Goal: Transaction & Acquisition: Download file/media

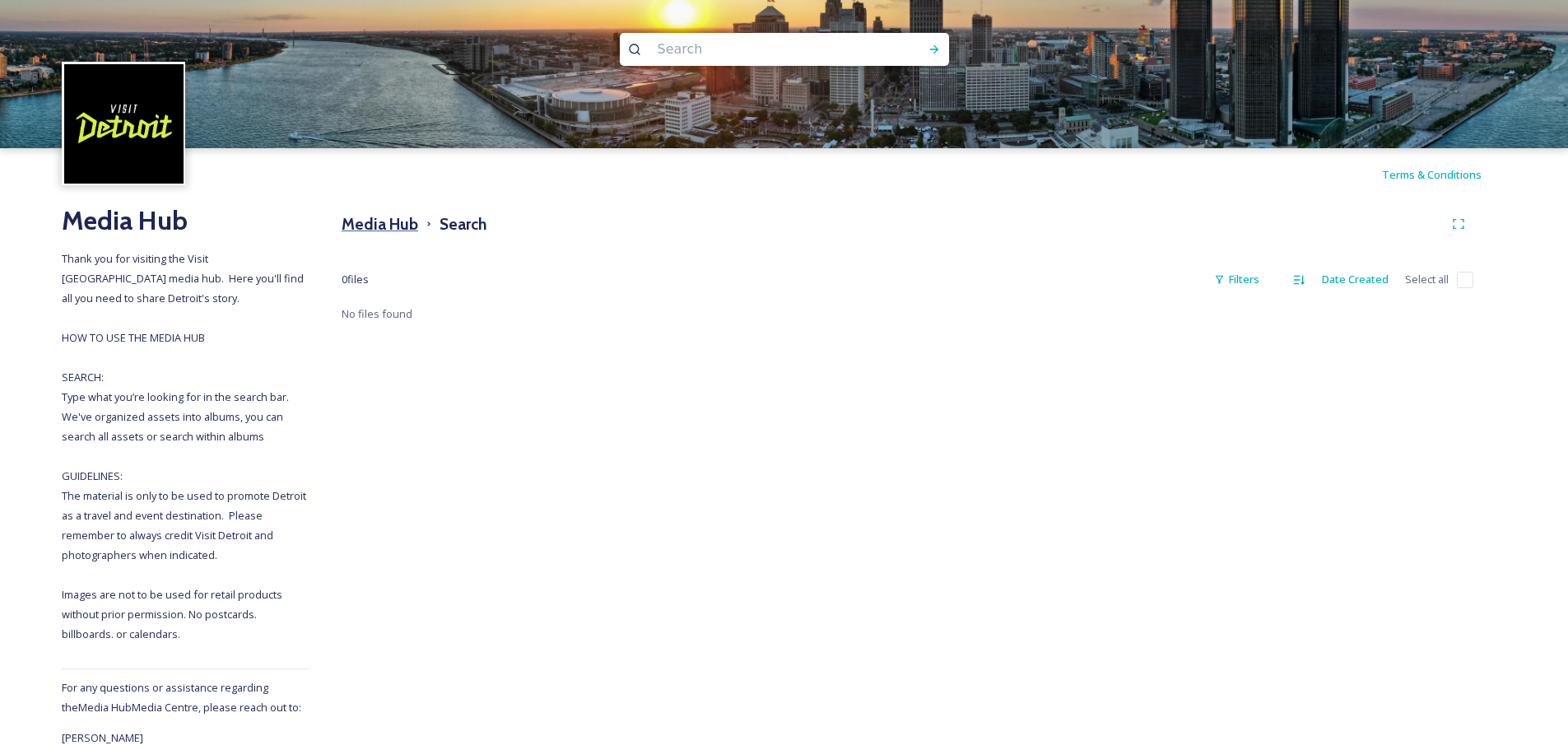
click at [406, 218] on h3 "Media Hub" at bounding box center [380, 225] width 76 height 24
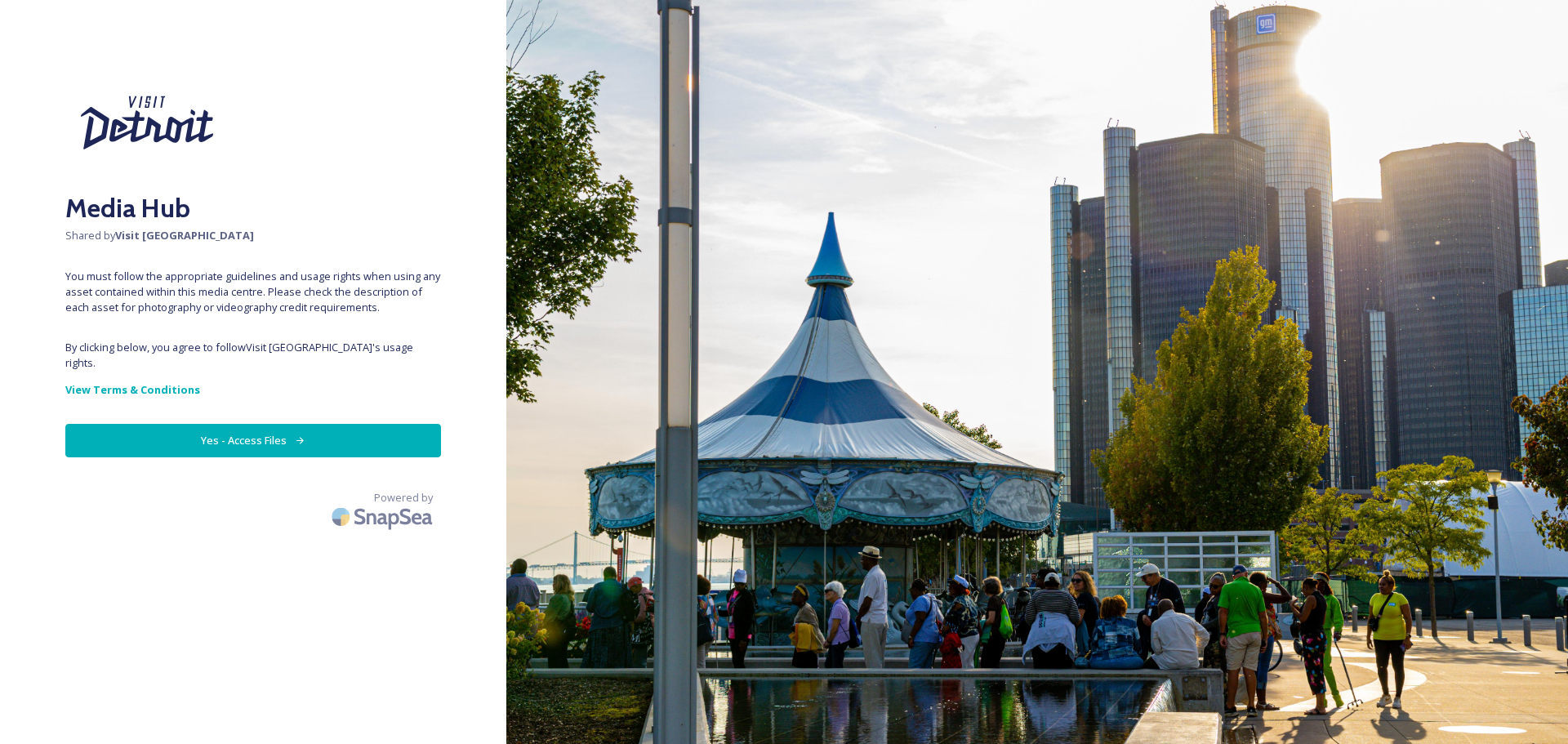
click at [330, 424] on button "Yes - Access Files" at bounding box center [253, 440] width 376 height 34
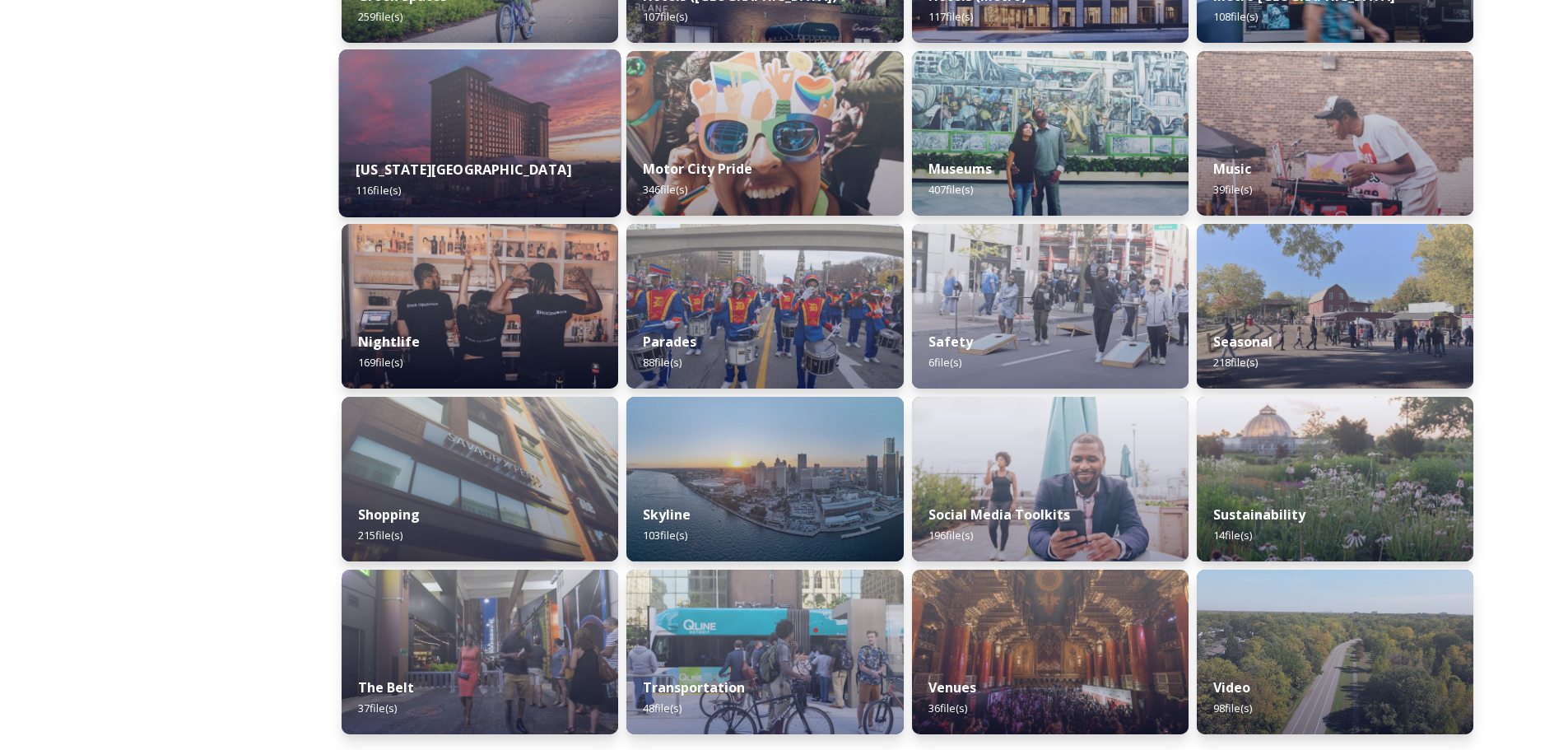
scroll to position [904, 0]
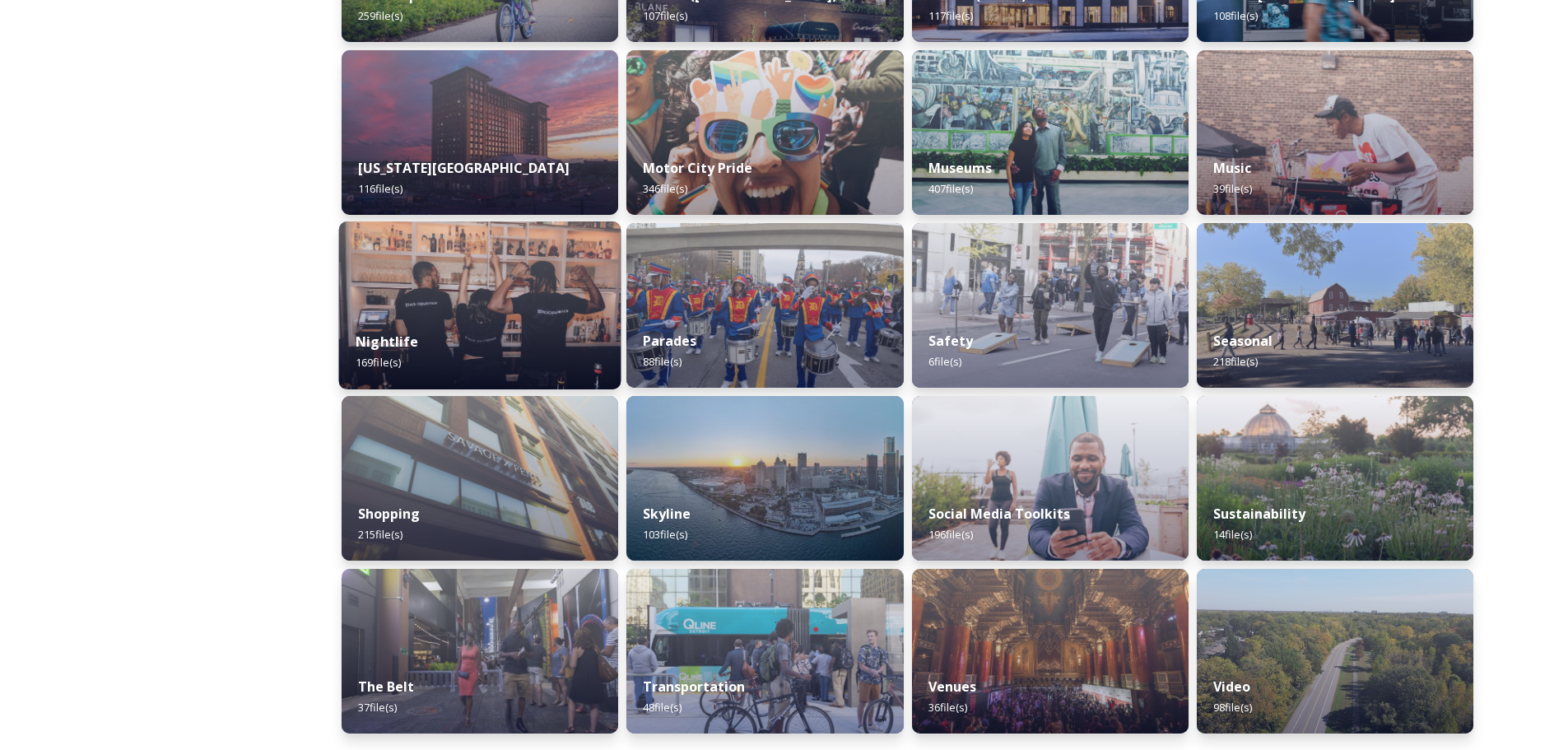
click at [468, 302] on img at bounding box center [480, 305] width 282 height 168
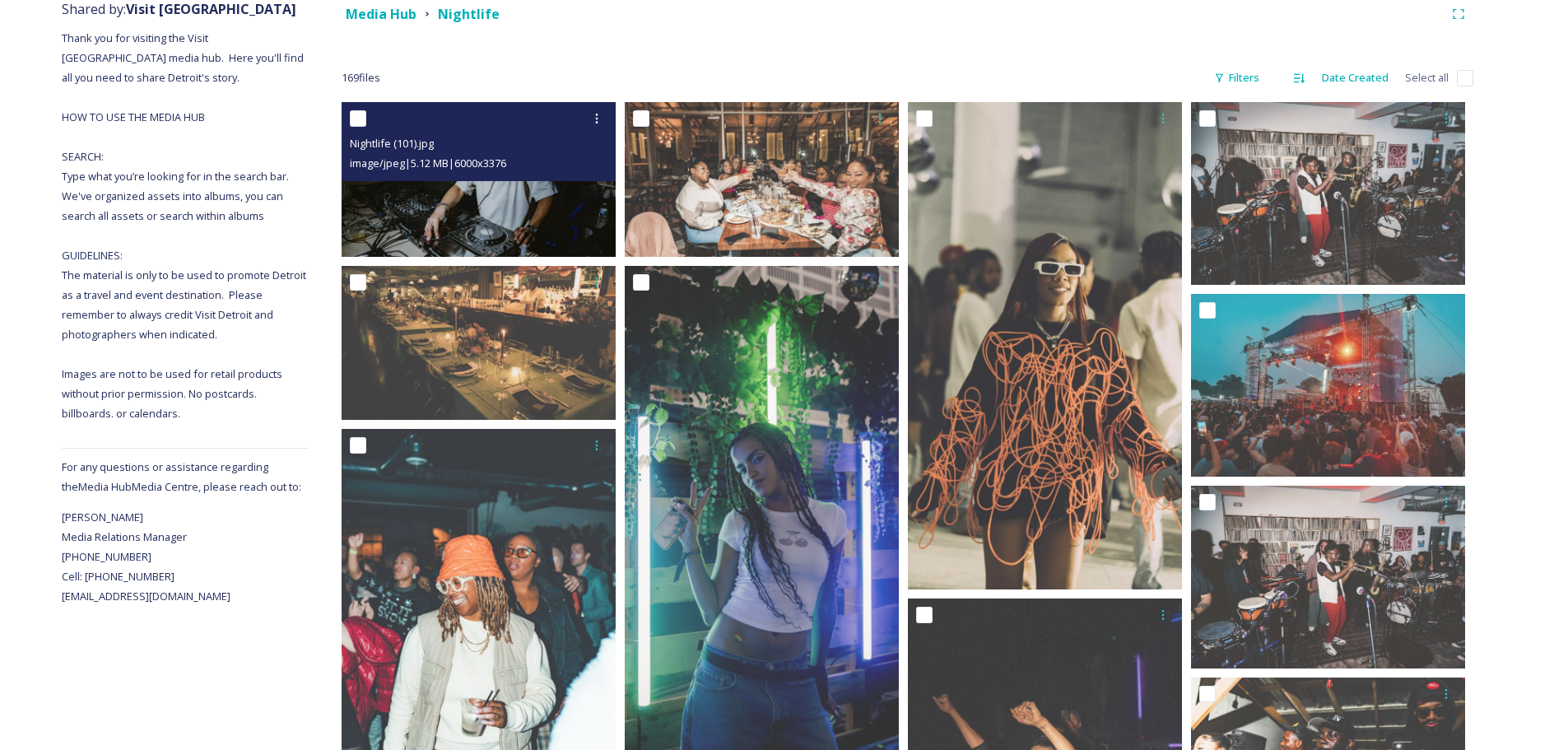
scroll to position [247, 0]
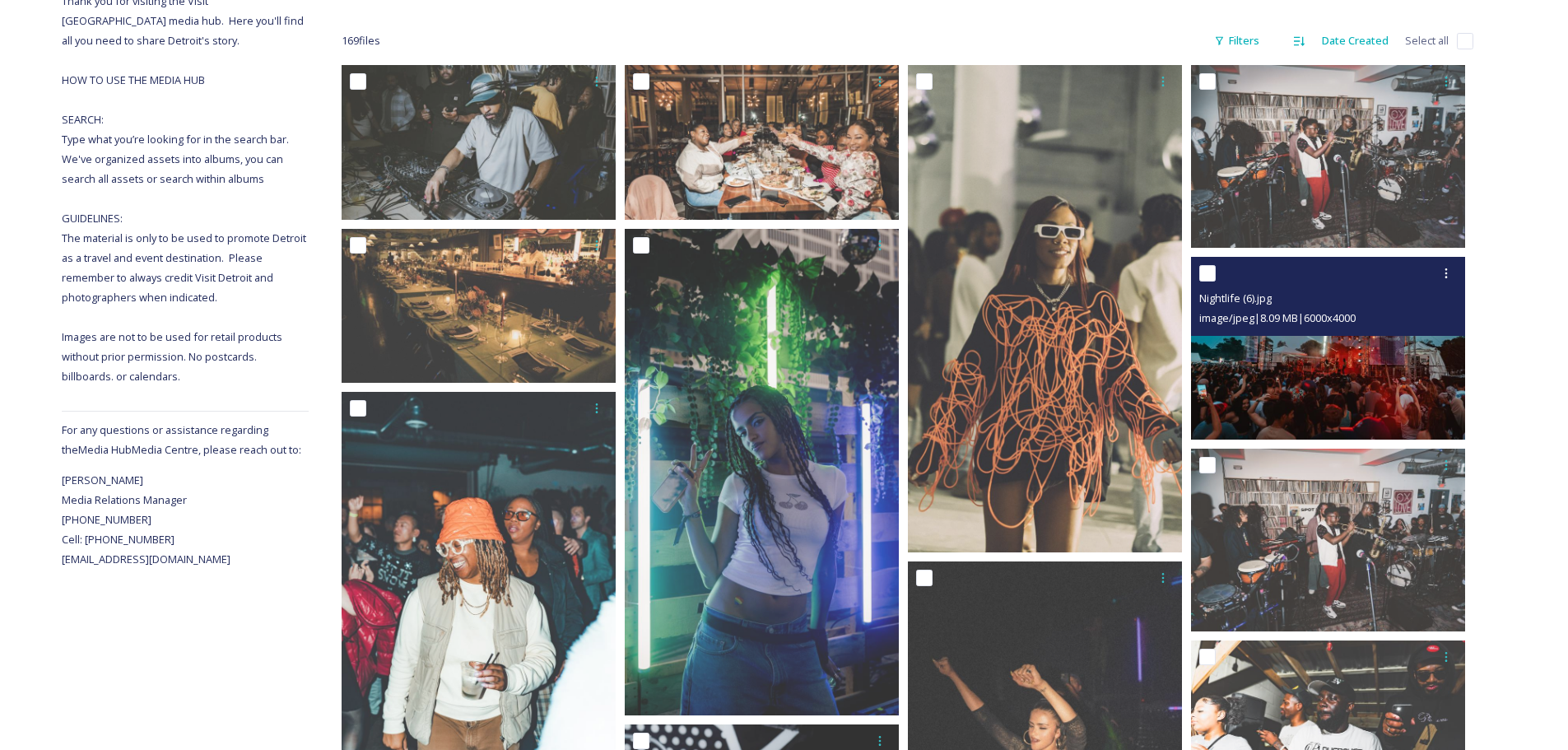
click at [1206, 273] on input "checkbox" at bounding box center [1207, 273] width 16 height 16
checkbox input "true"
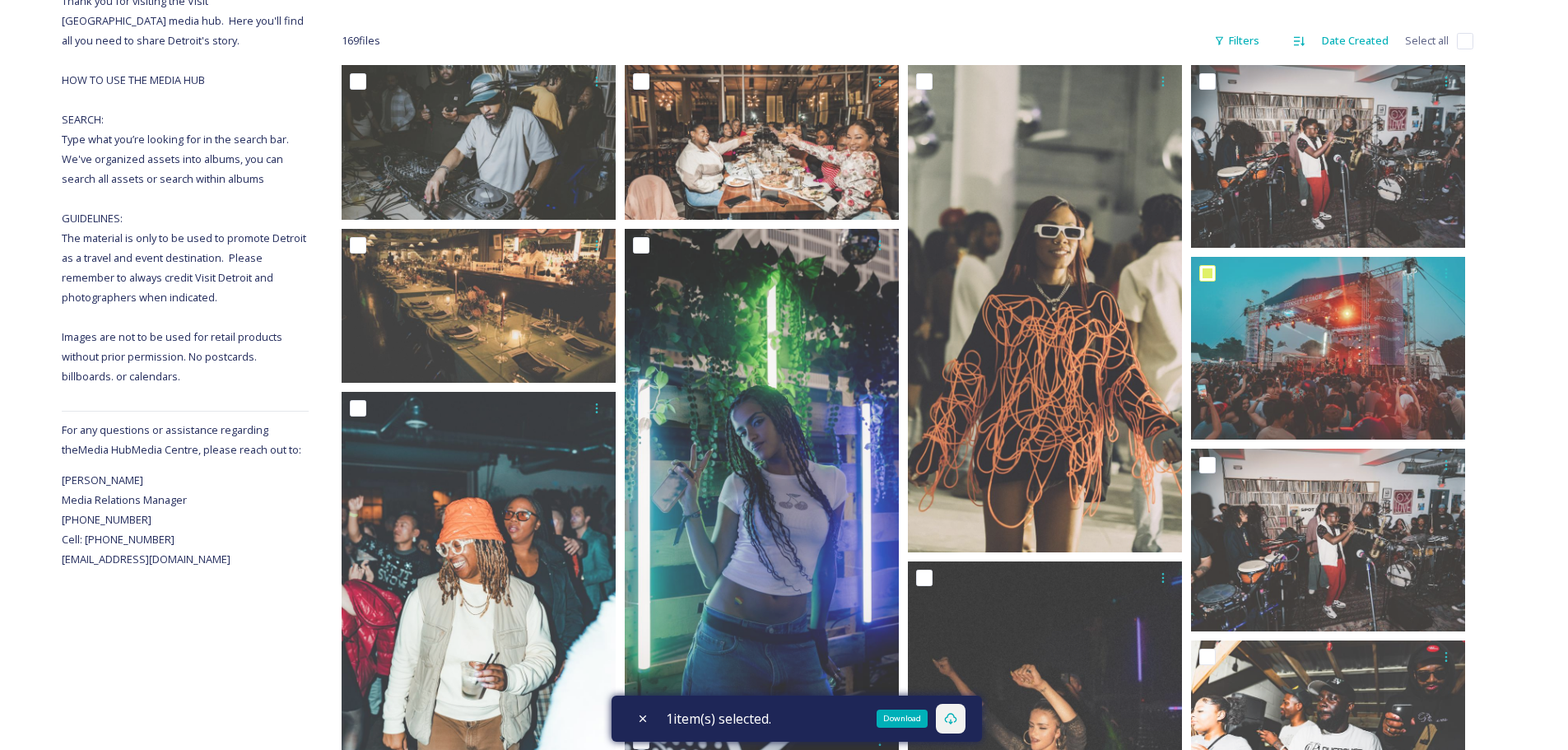
click at [942, 717] on div "Download" at bounding box center [951, 718] width 29 height 29
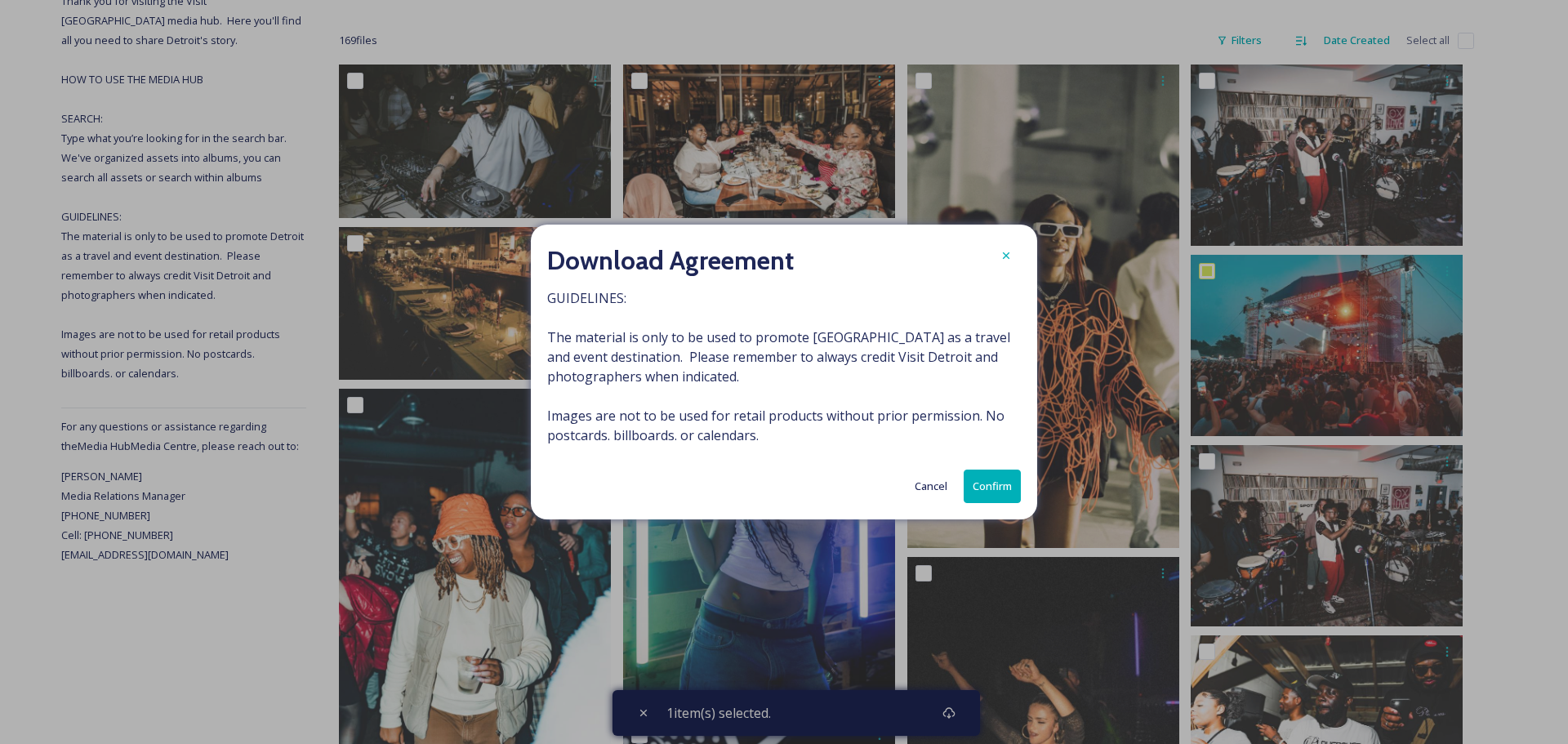
click at [979, 475] on button "Confirm" at bounding box center [992, 486] width 57 height 34
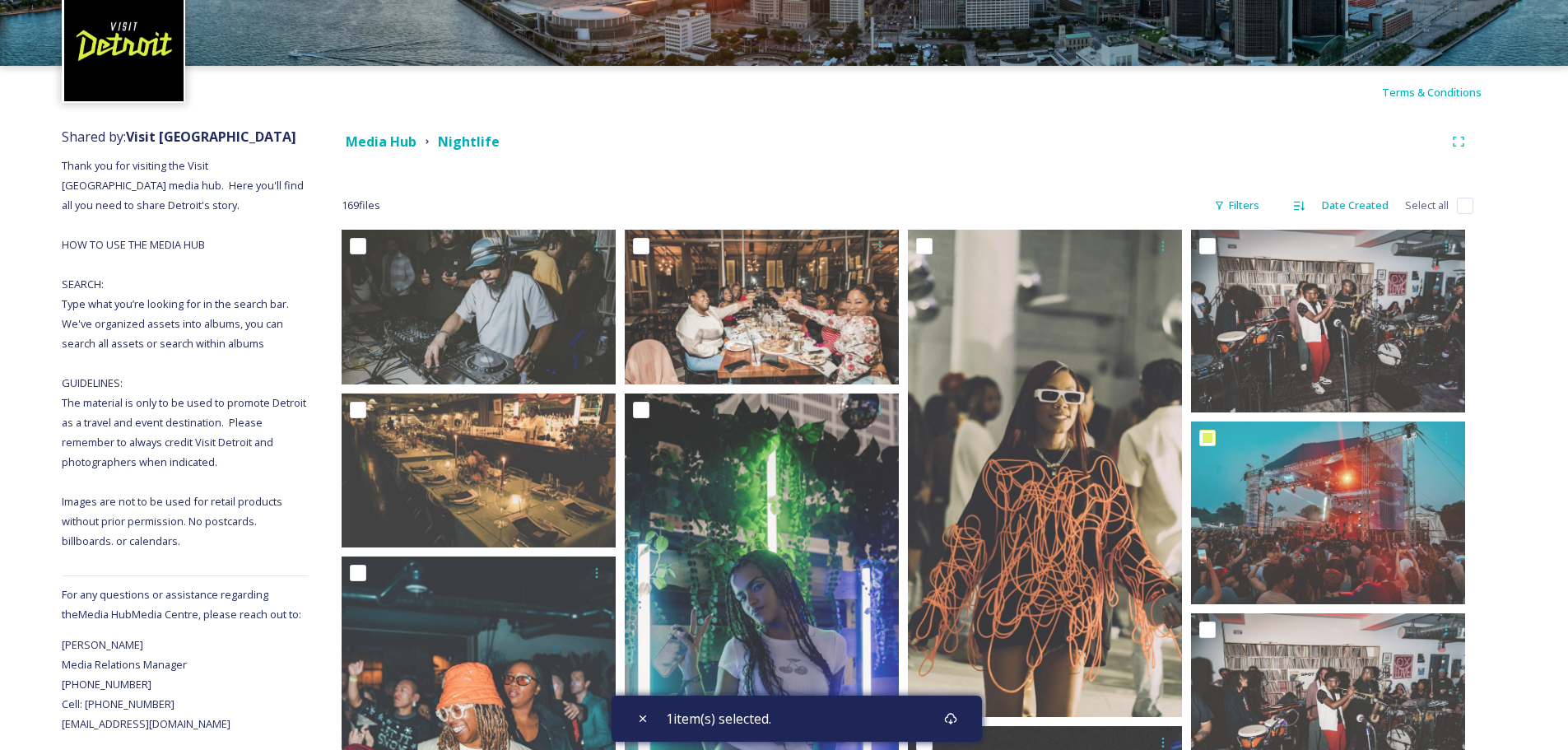
scroll to position [0, 0]
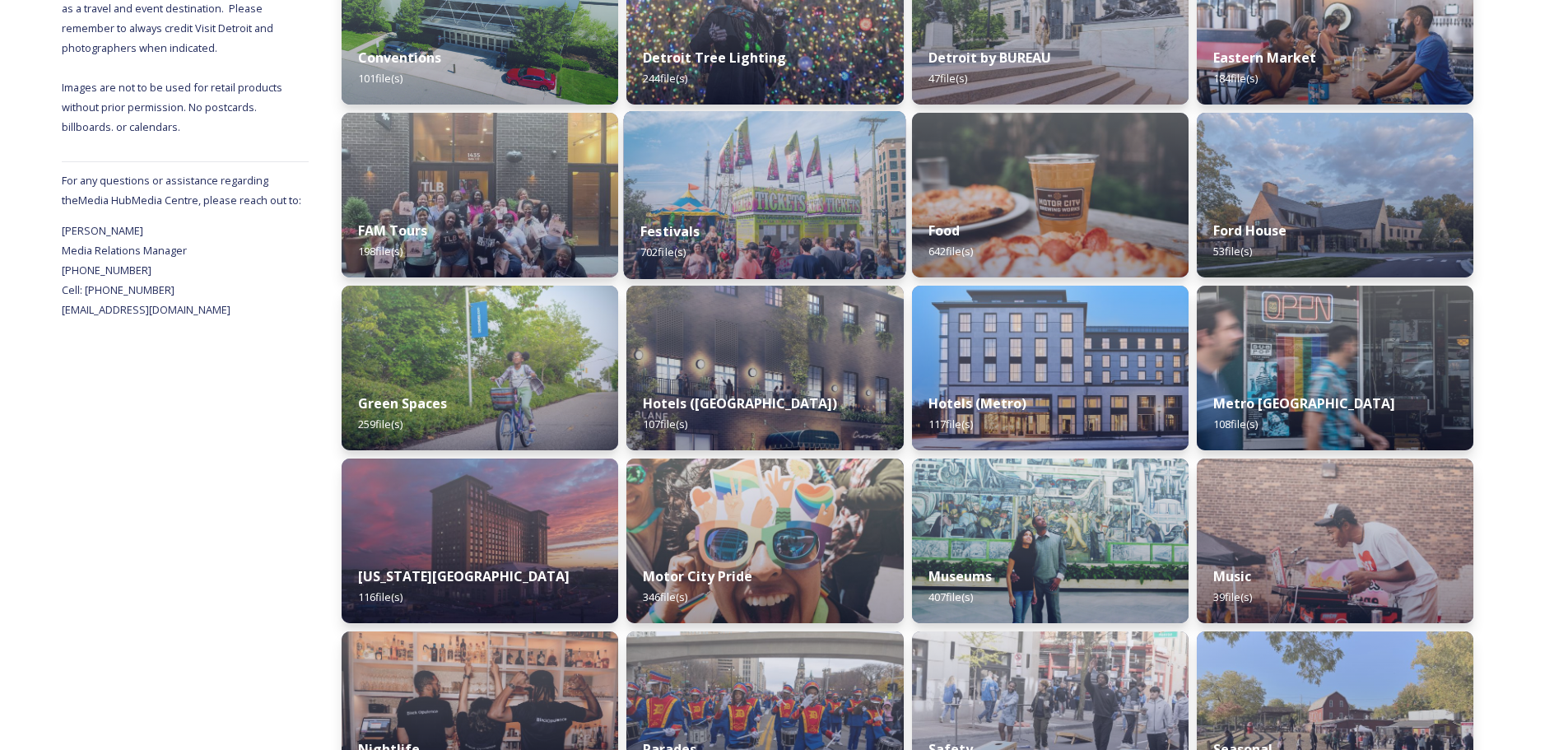
scroll to position [576, 0]
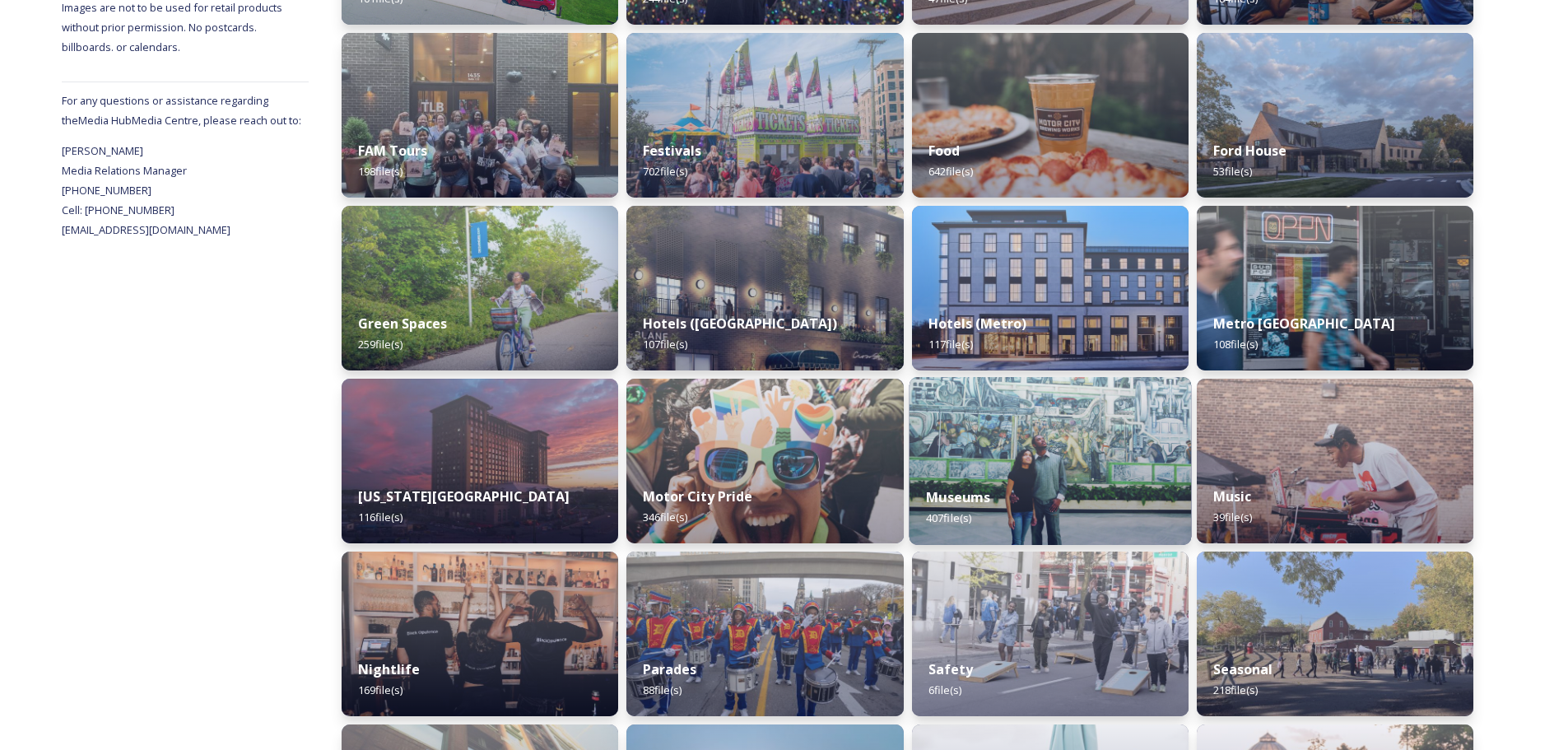
click at [1028, 462] on img at bounding box center [1049, 461] width 282 height 168
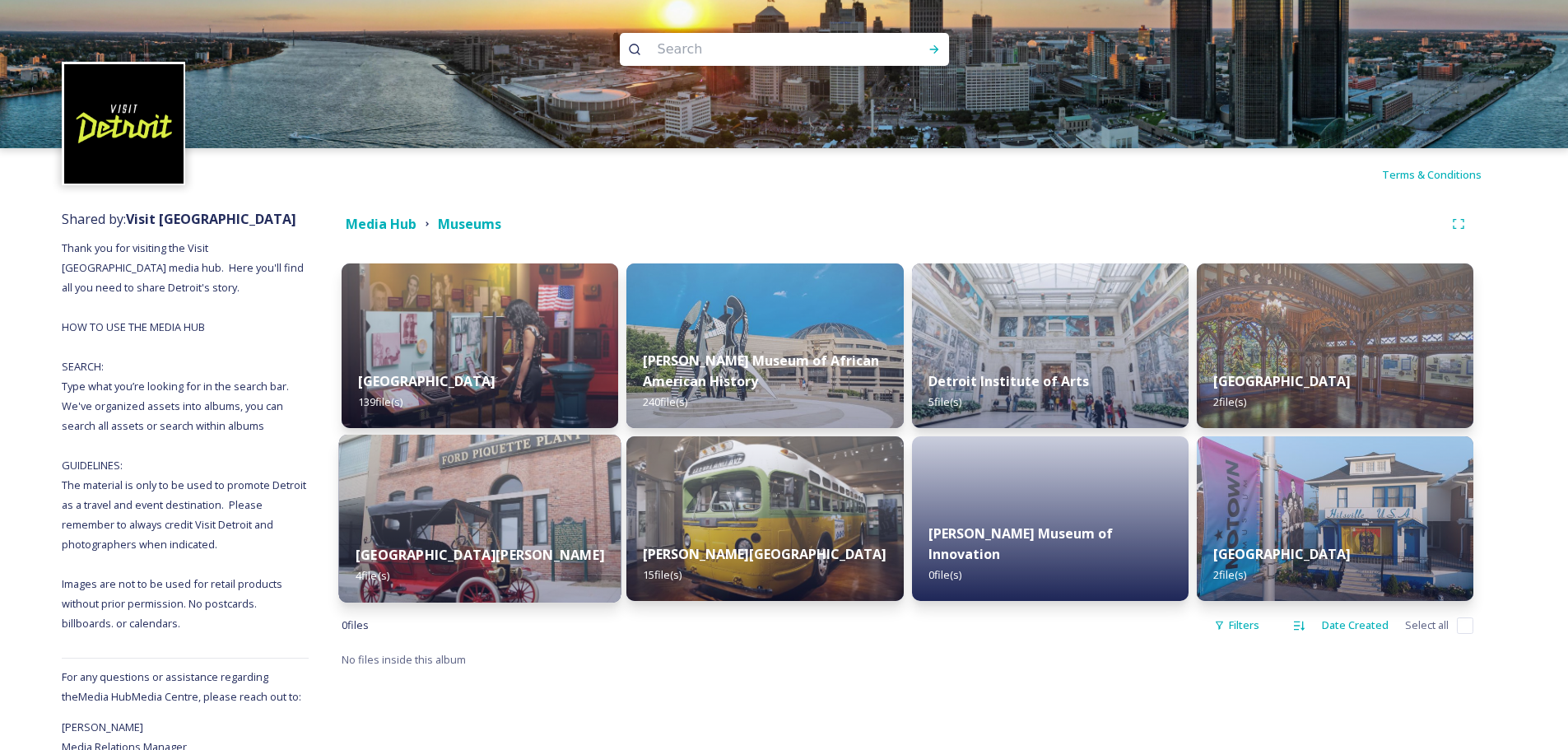
click at [504, 530] on div "[GEOGRAPHIC_DATA][PERSON_NAME] 4 file(s)" at bounding box center [480, 564] width 282 height 75
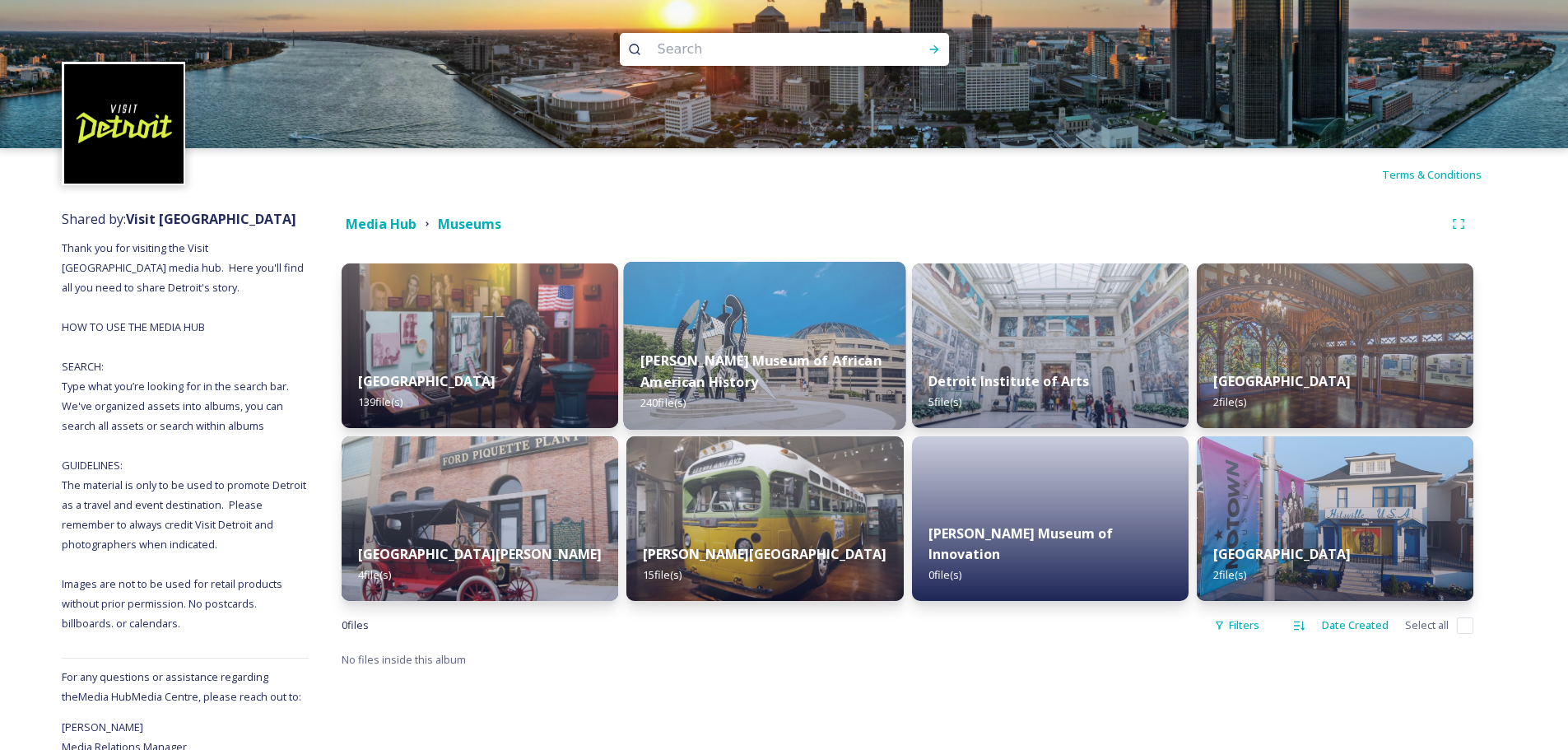
click at [755, 342] on div "[PERSON_NAME] Museum of African American History 240 file(s)" at bounding box center [764, 382] width 282 height 95
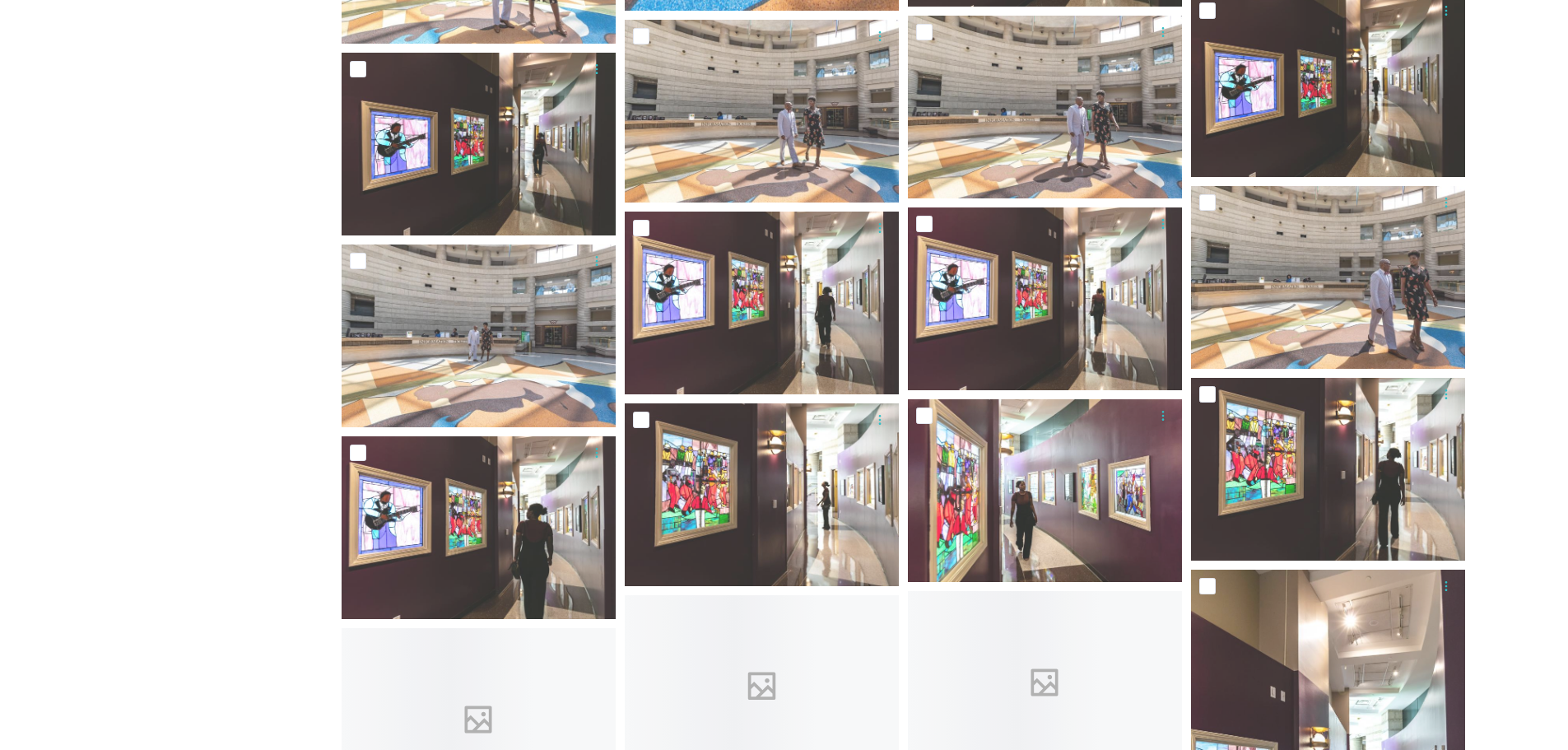
scroll to position [7405, 0]
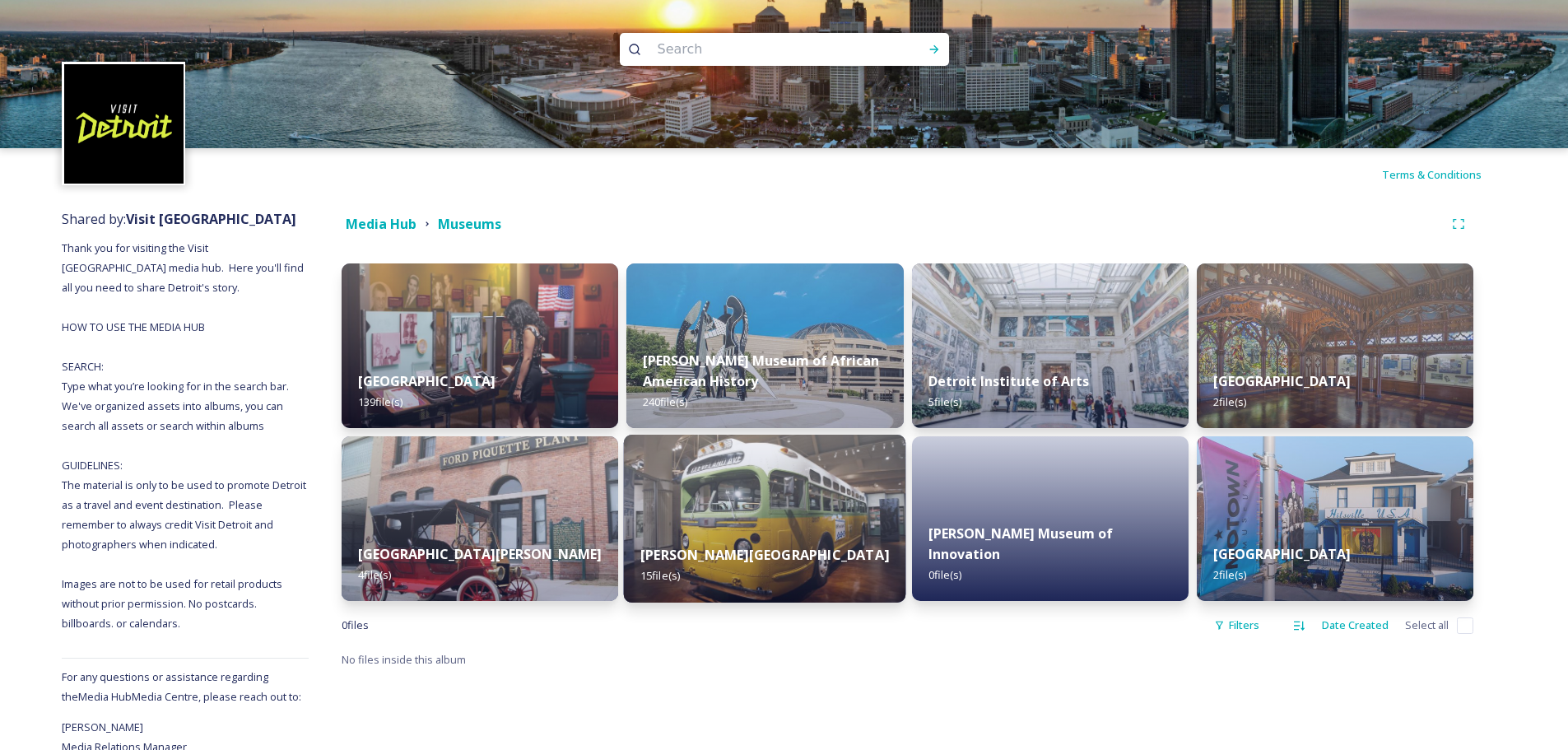
click at [857, 550] on div "[PERSON_NAME] Museum 15 file(s)" at bounding box center [764, 564] width 282 height 75
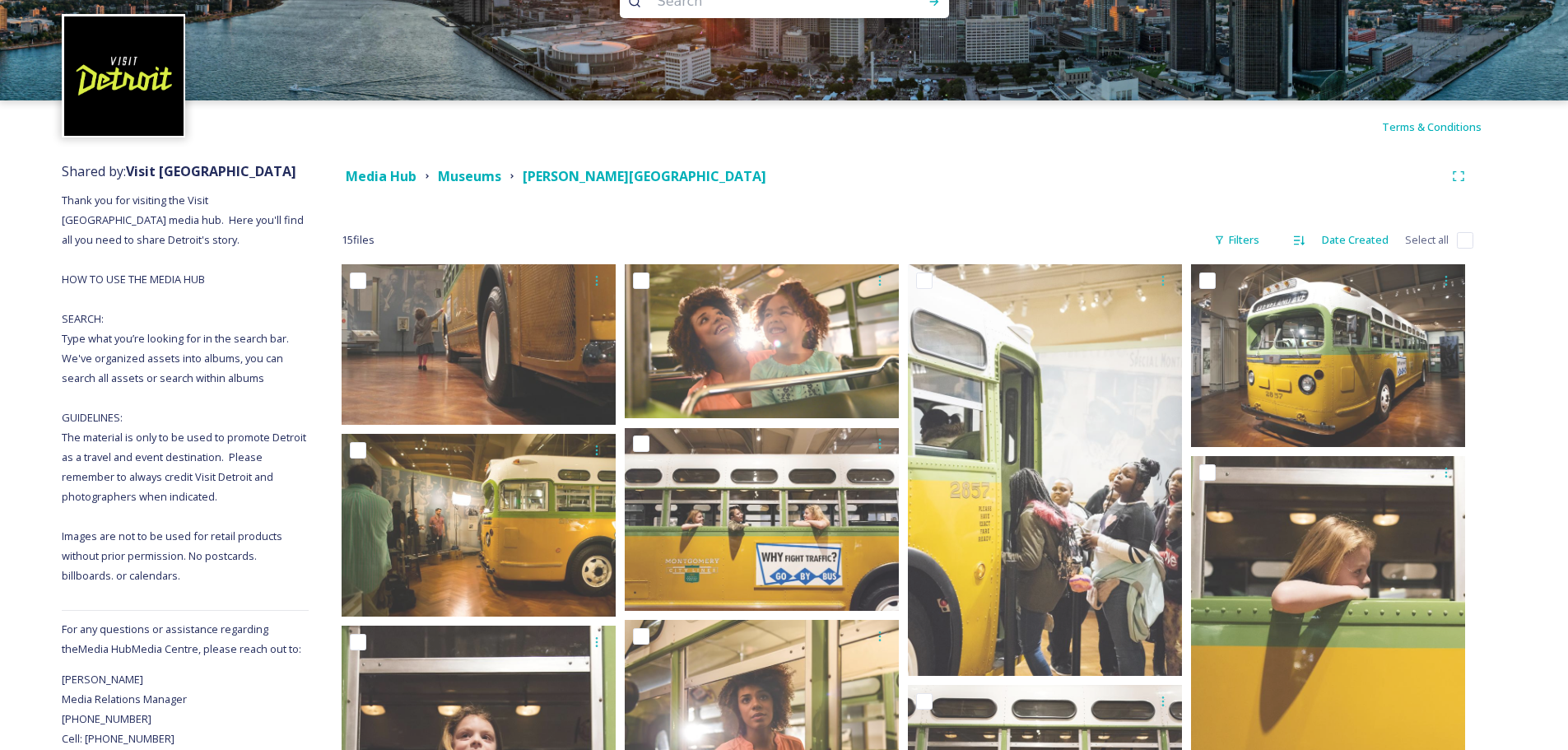
scroll to position [44, 0]
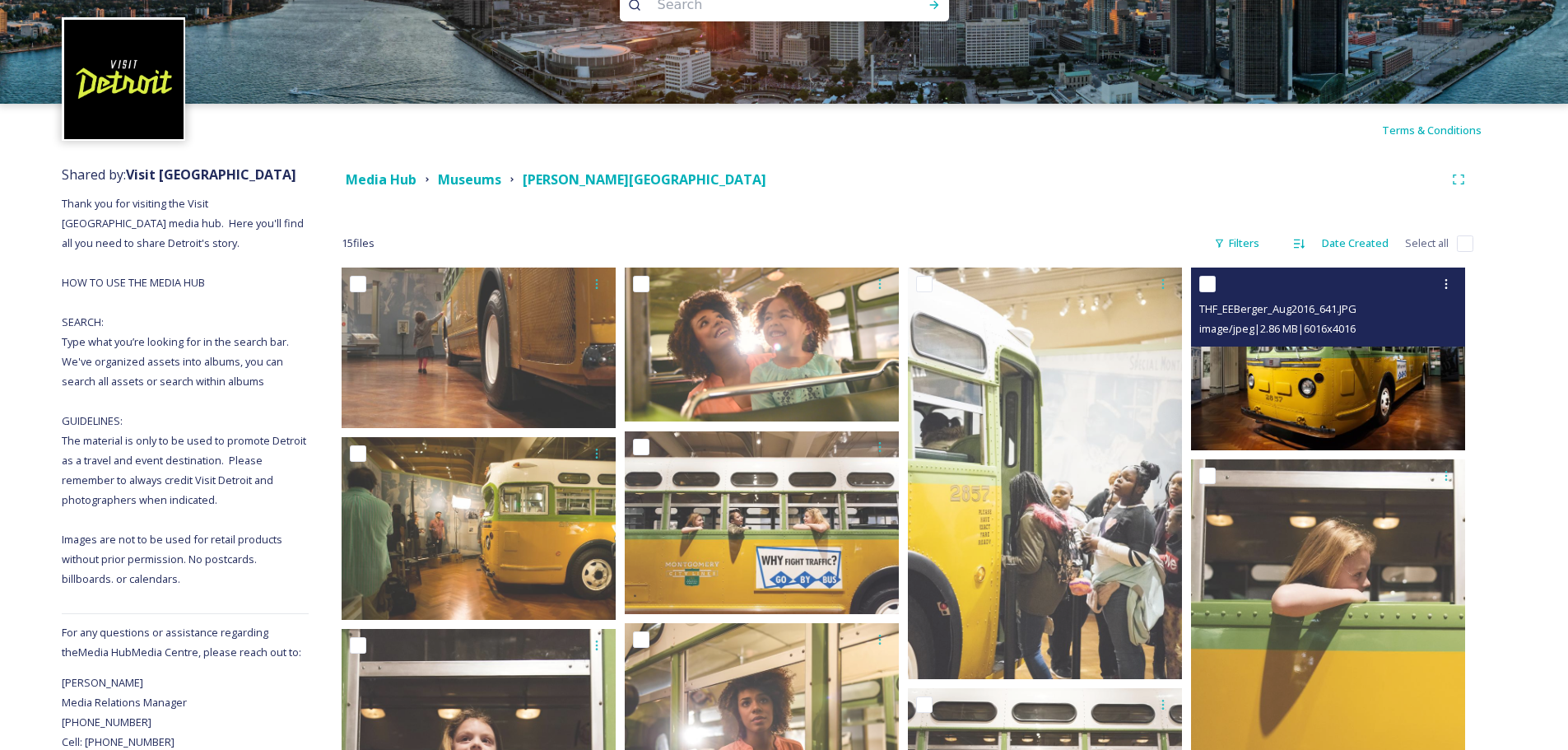
click at [1205, 282] on input "checkbox" at bounding box center [1207, 284] width 16 height 16
checkbox input "true"
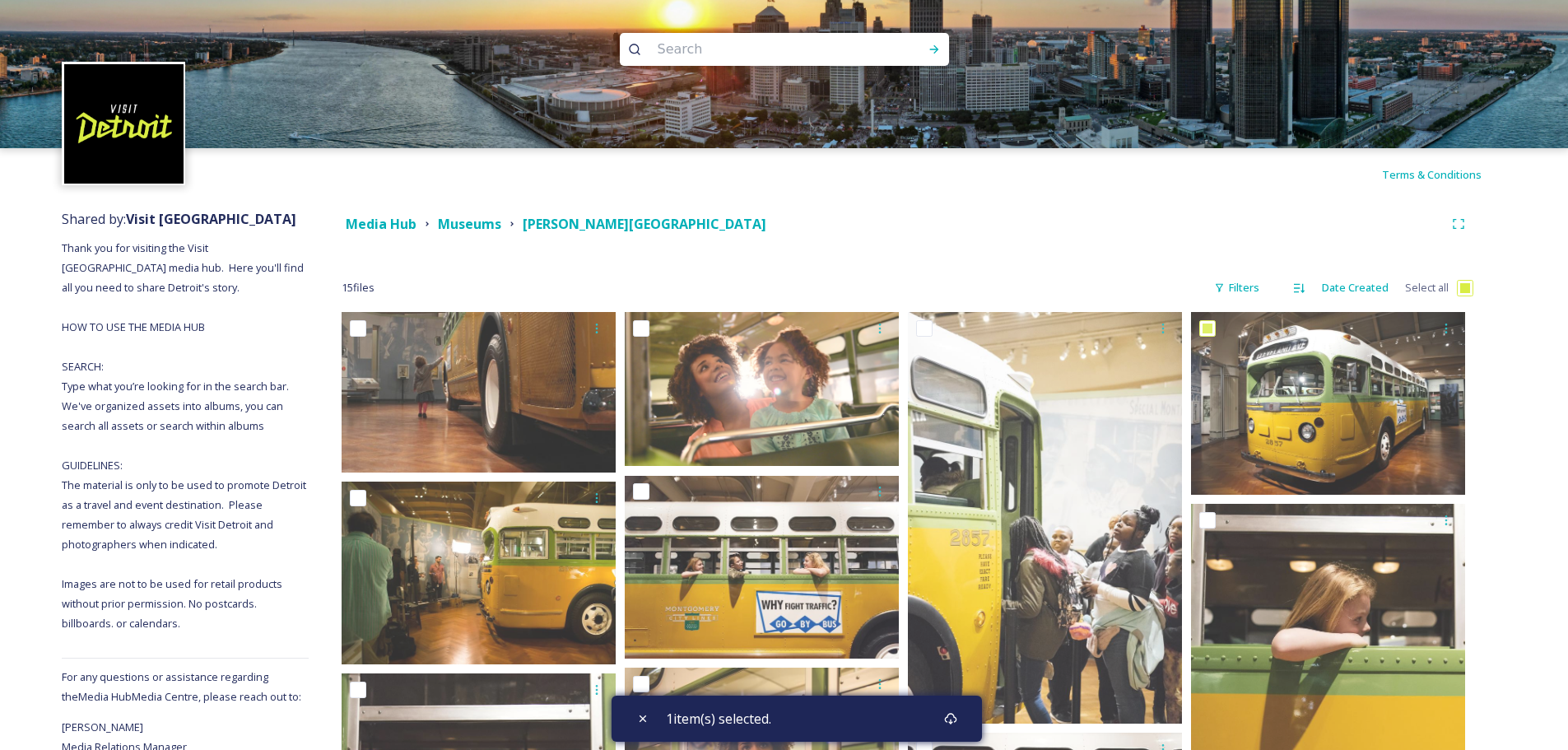
checkbox input "true"
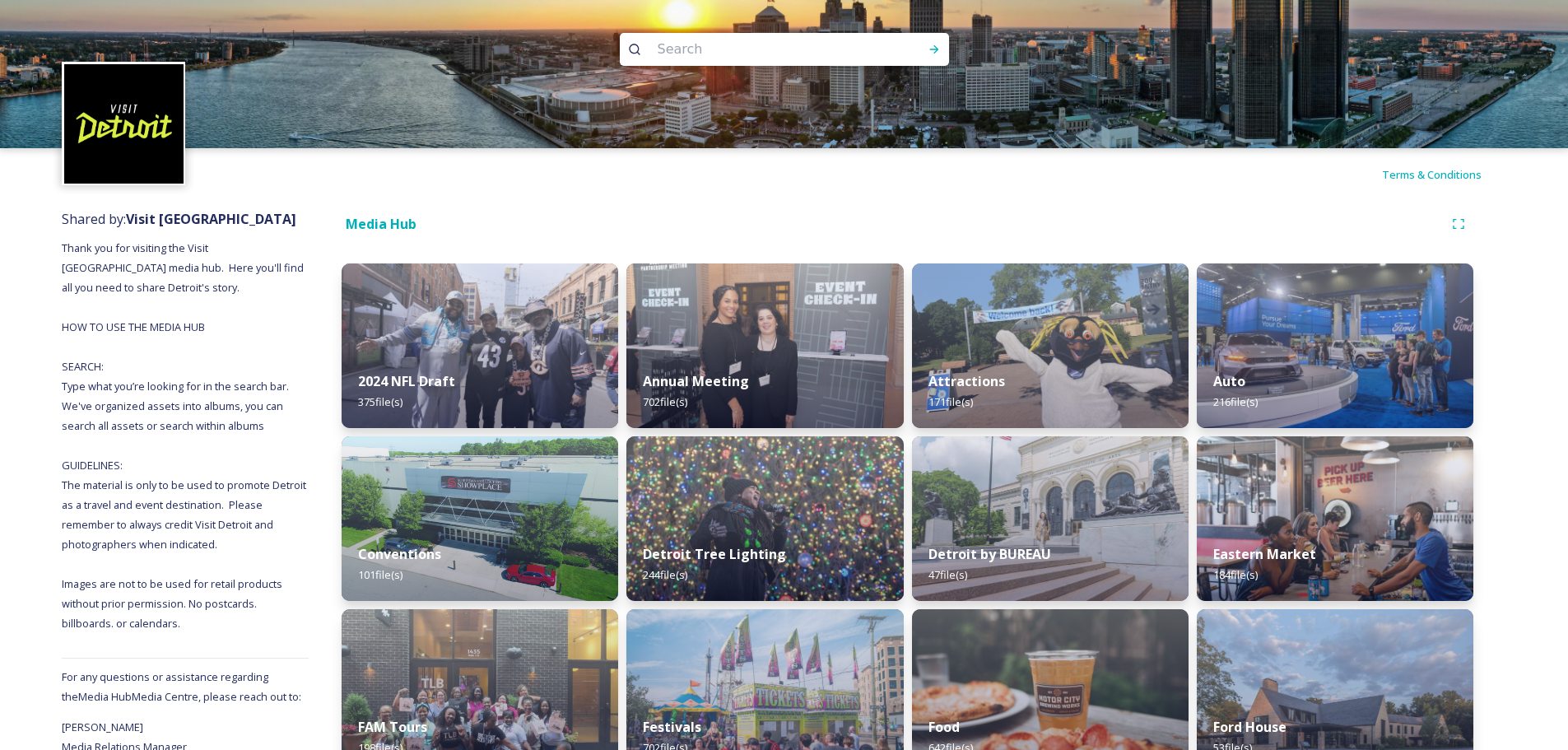
click at [687, 49] on input at bounding box center [762, 49] width 225 height 36
type input "belle"
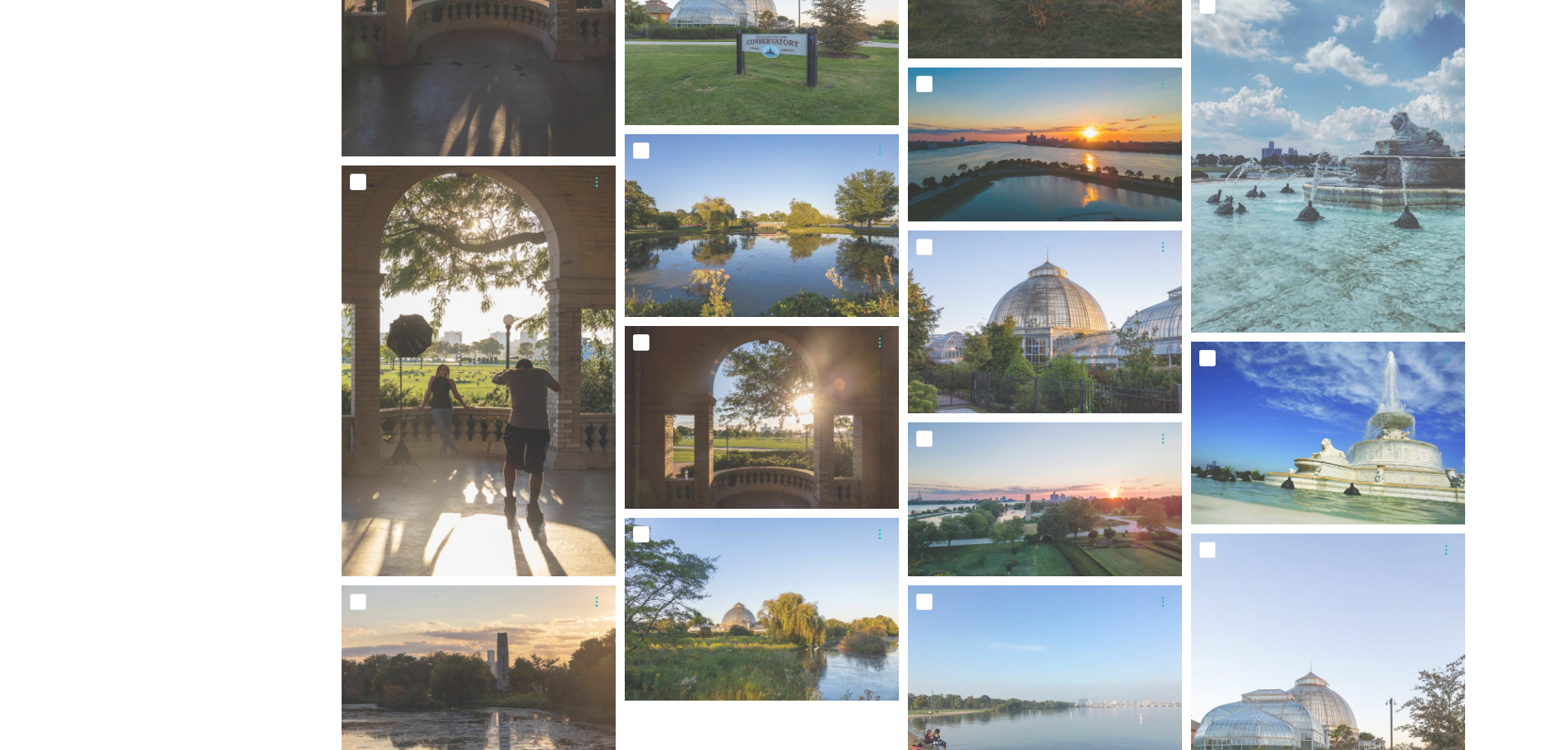
scroll to position [1932, 0]
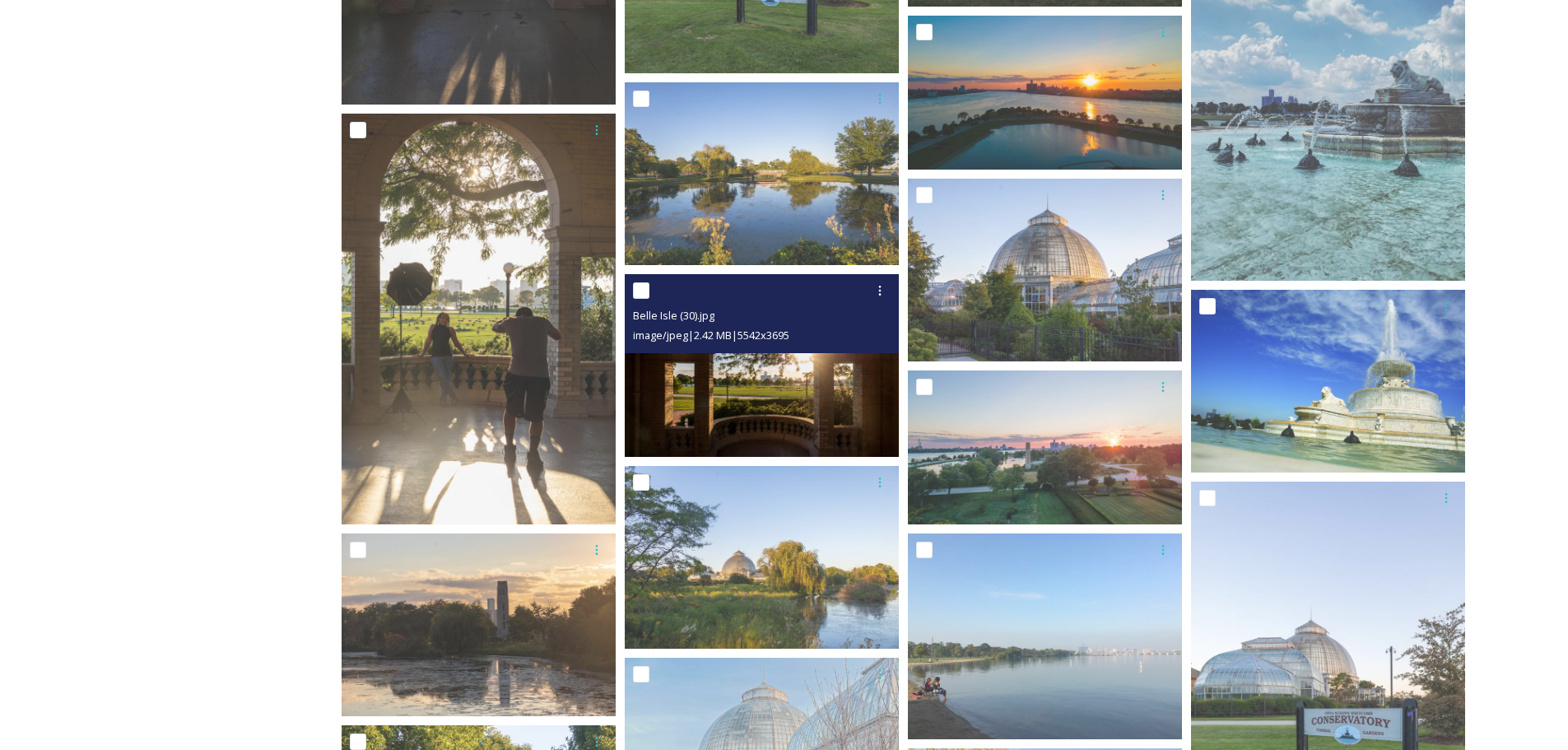
click at [636, 294] on input "checkbox" at bounding box center [641, 290] width 16 height 16
checkbox input "true"
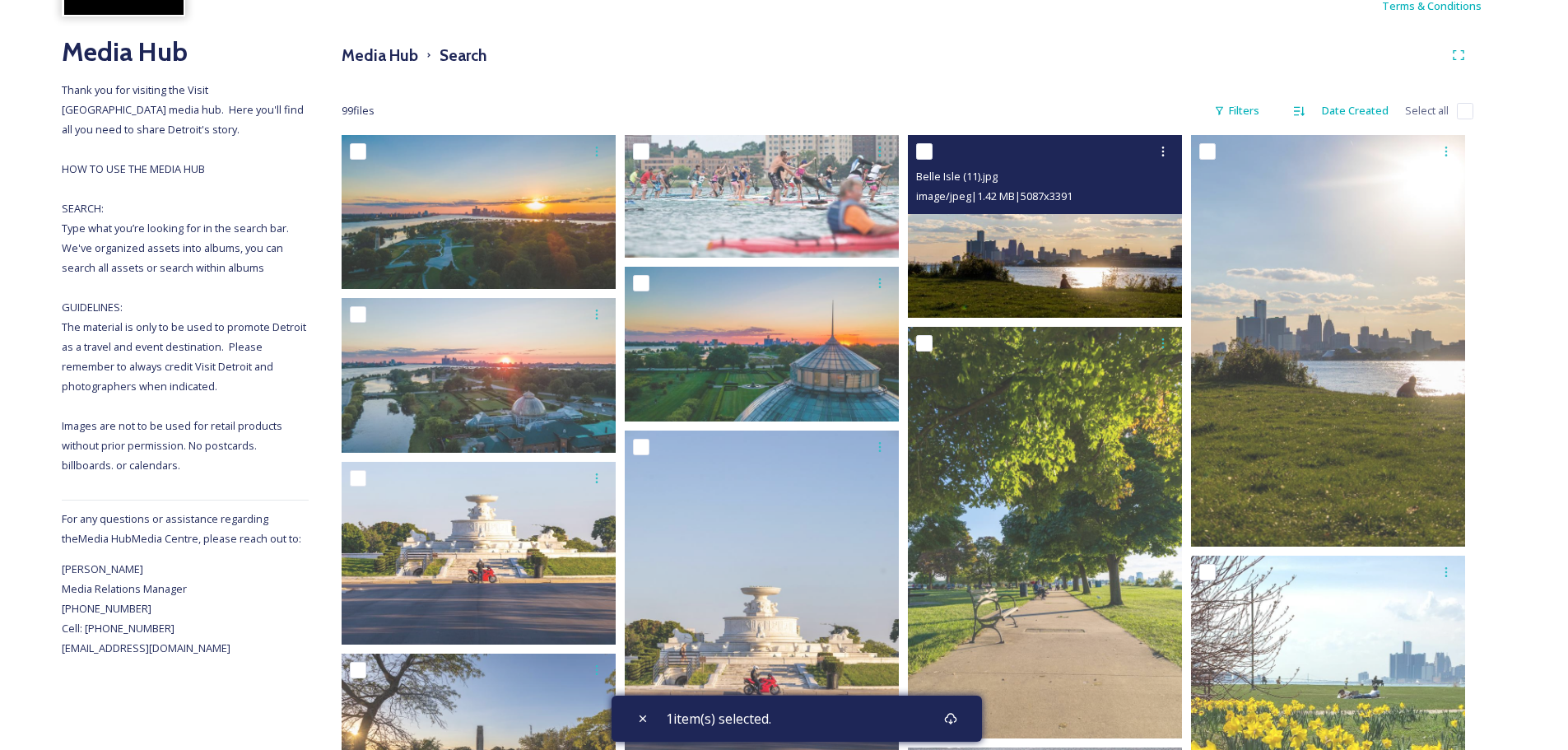
scroll to position [0, 0]
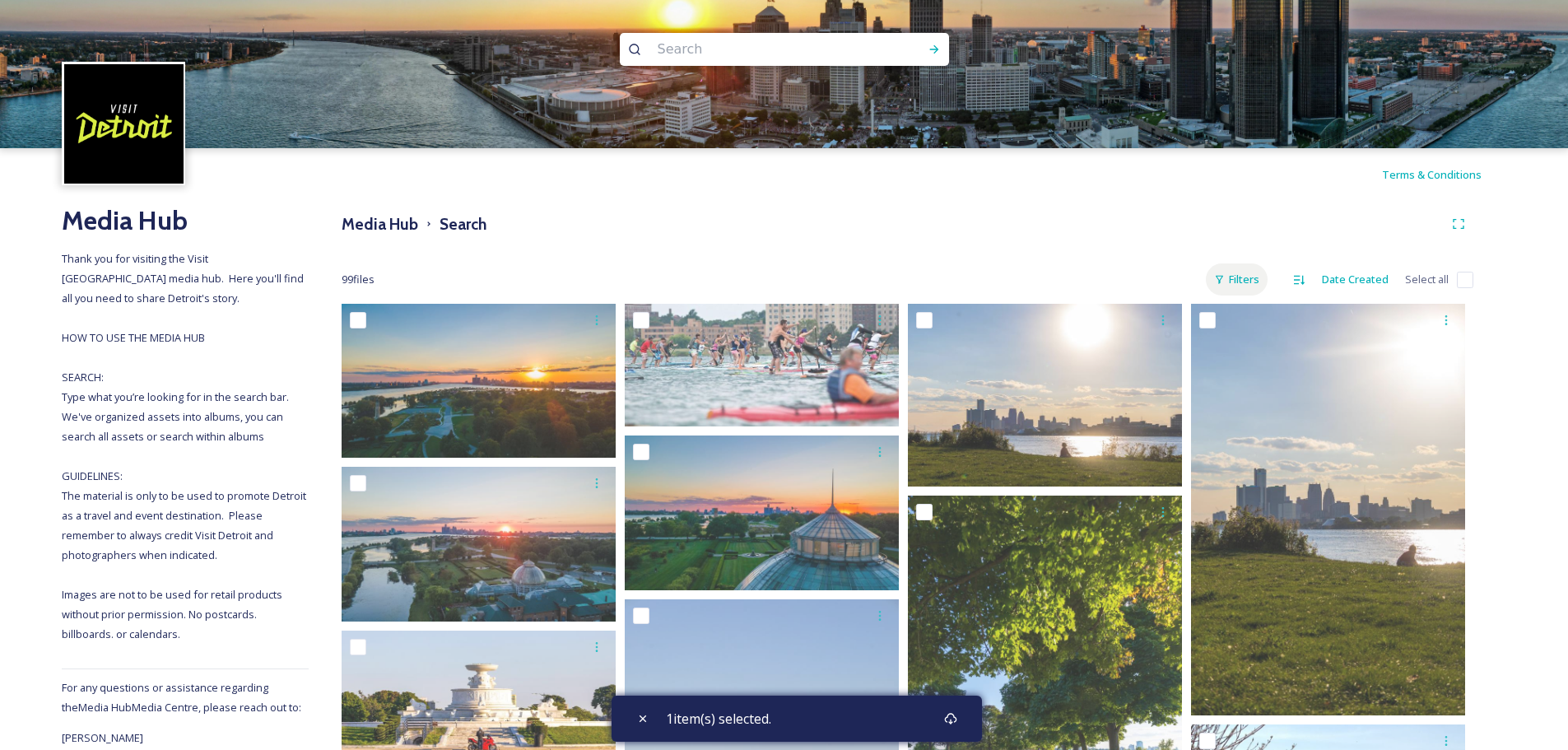
click at [1235, 281] on div "Filters" at bounding box center [1236, 279] width 62 height 32
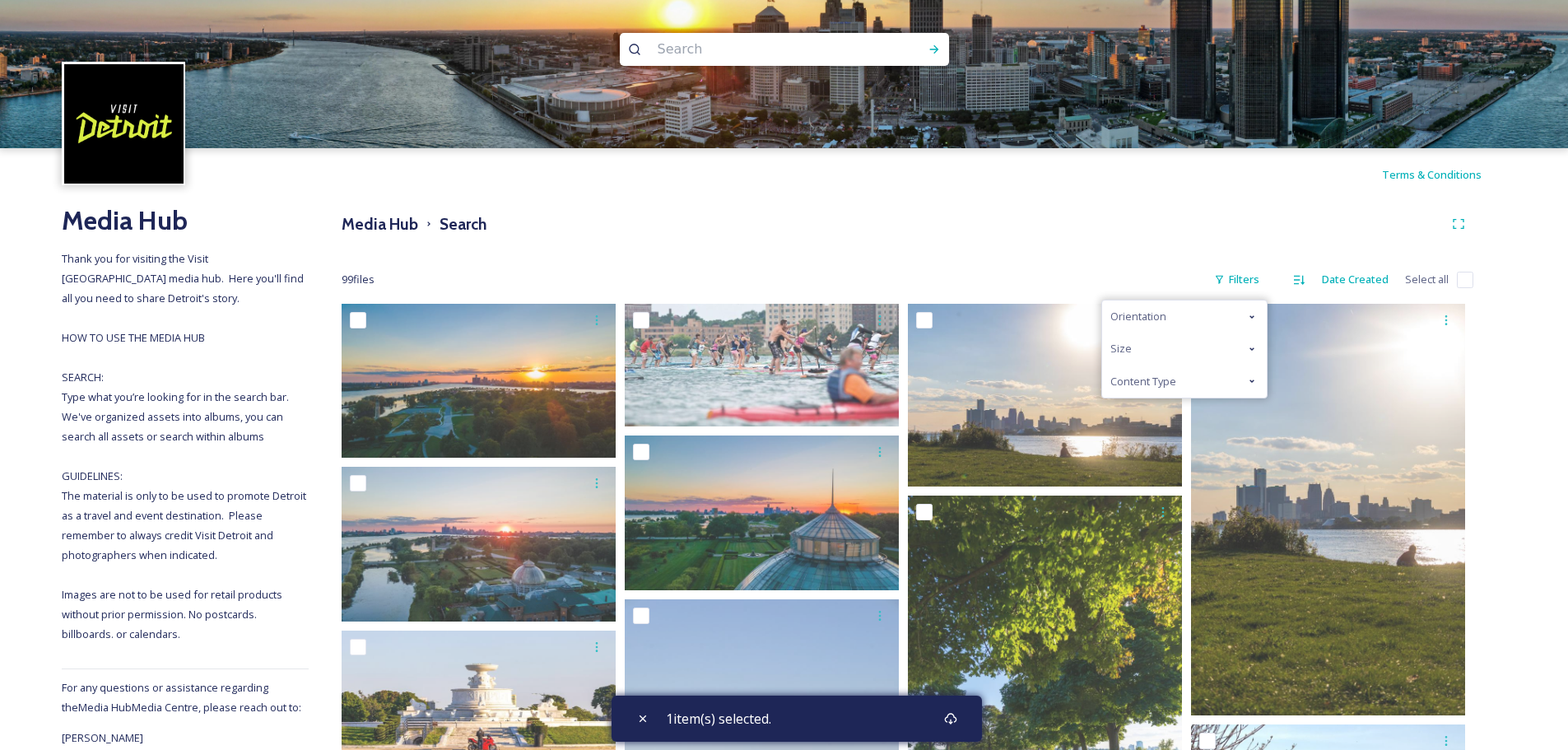
click at [1229, 312] on div "Orientation" at bounding box center [1185, 316] width 165 height 32
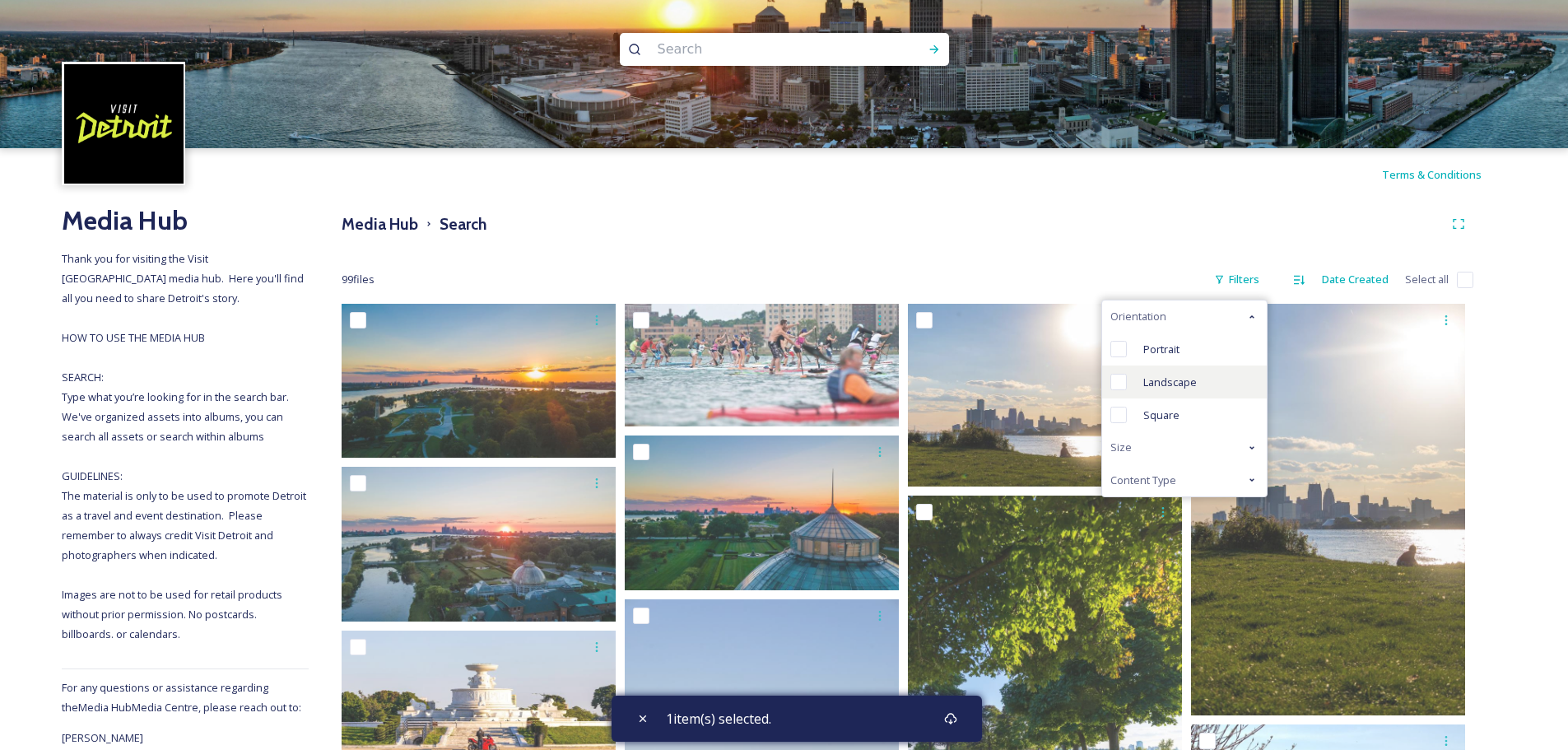
click at [1141, 379] on div "Landscape" at bounding box center [1185, 382] width 165 height 33
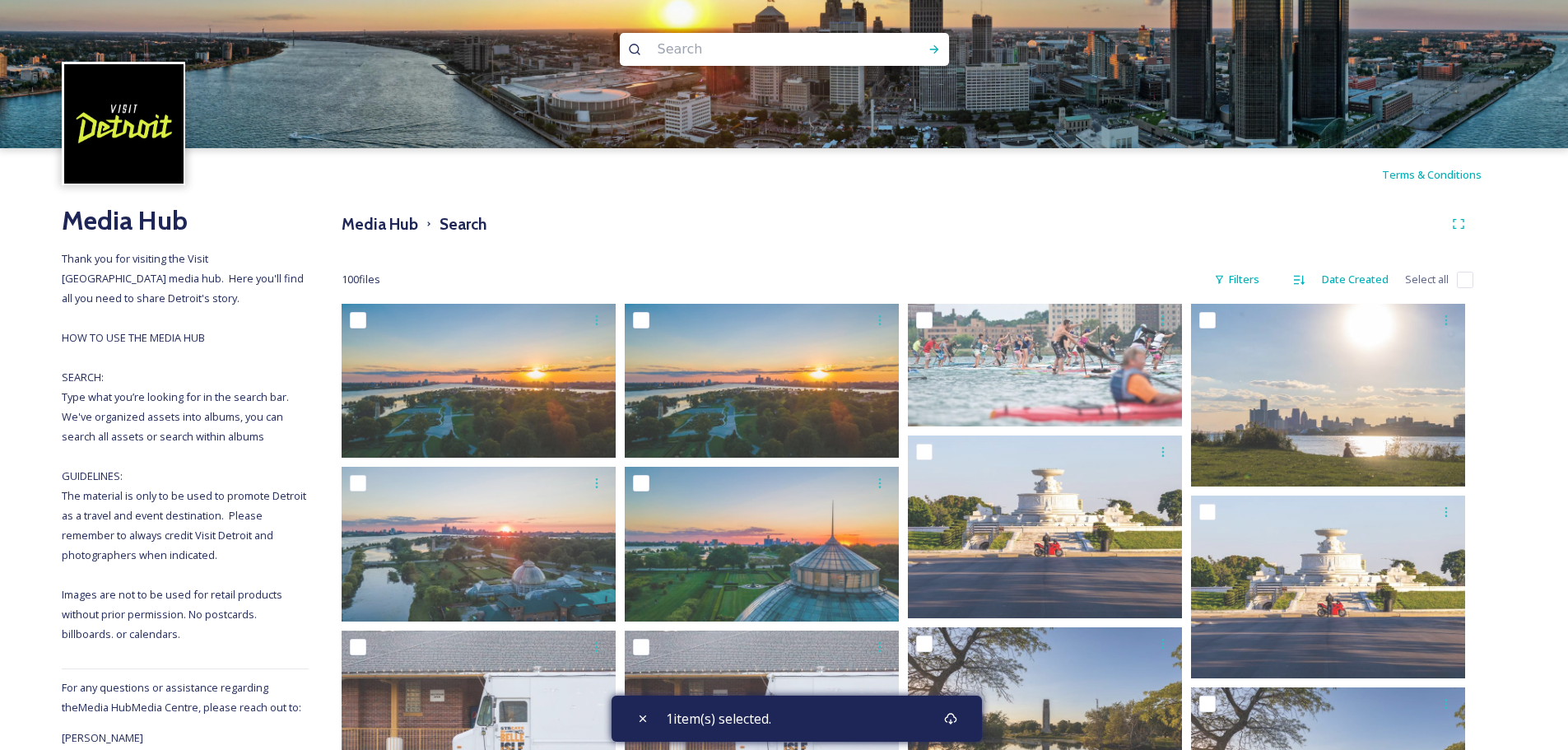
click at [1458, 282] on input "checkbox" at bounding box center [1465, 279] width 16 height 16
checkbox input "true"
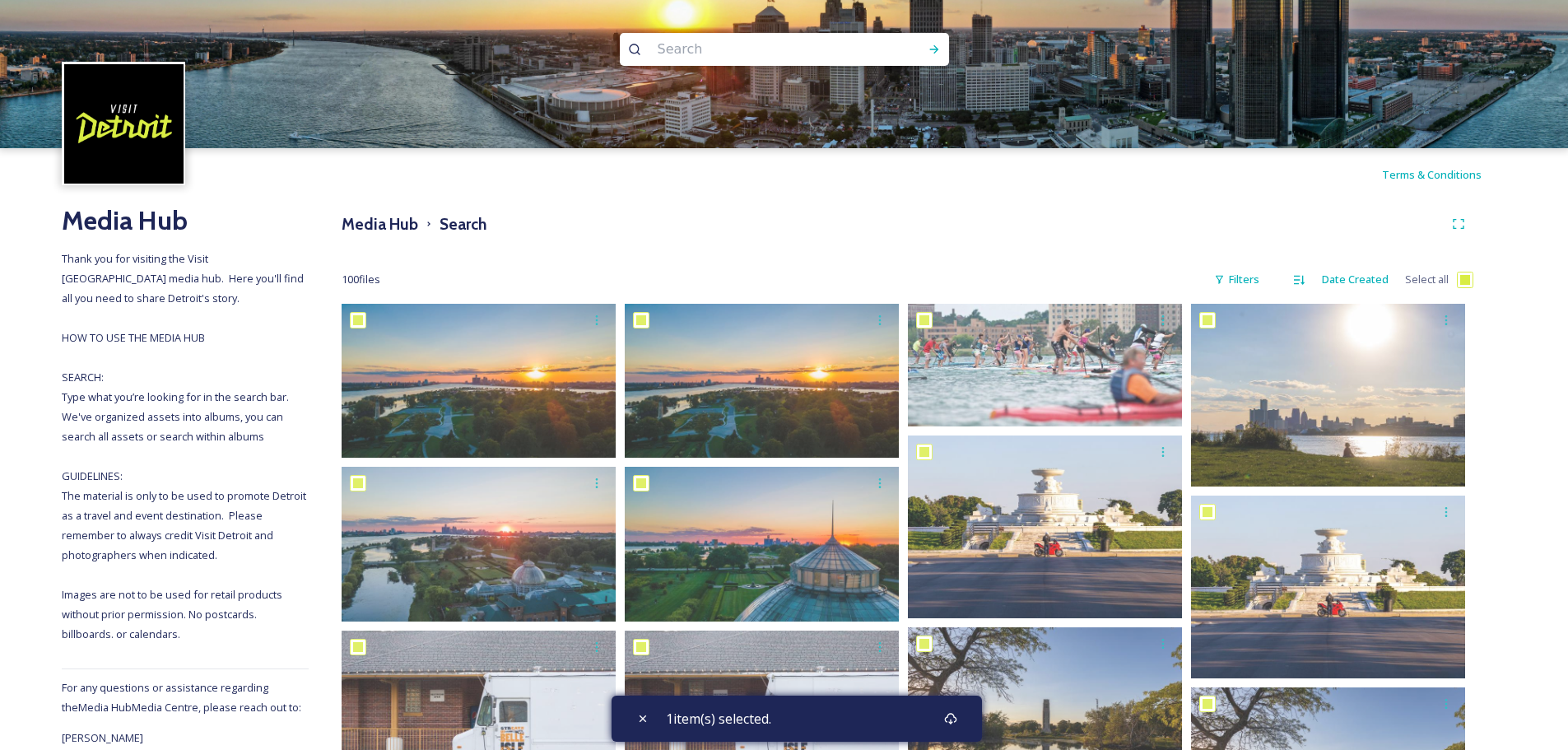
checkbox input "true"
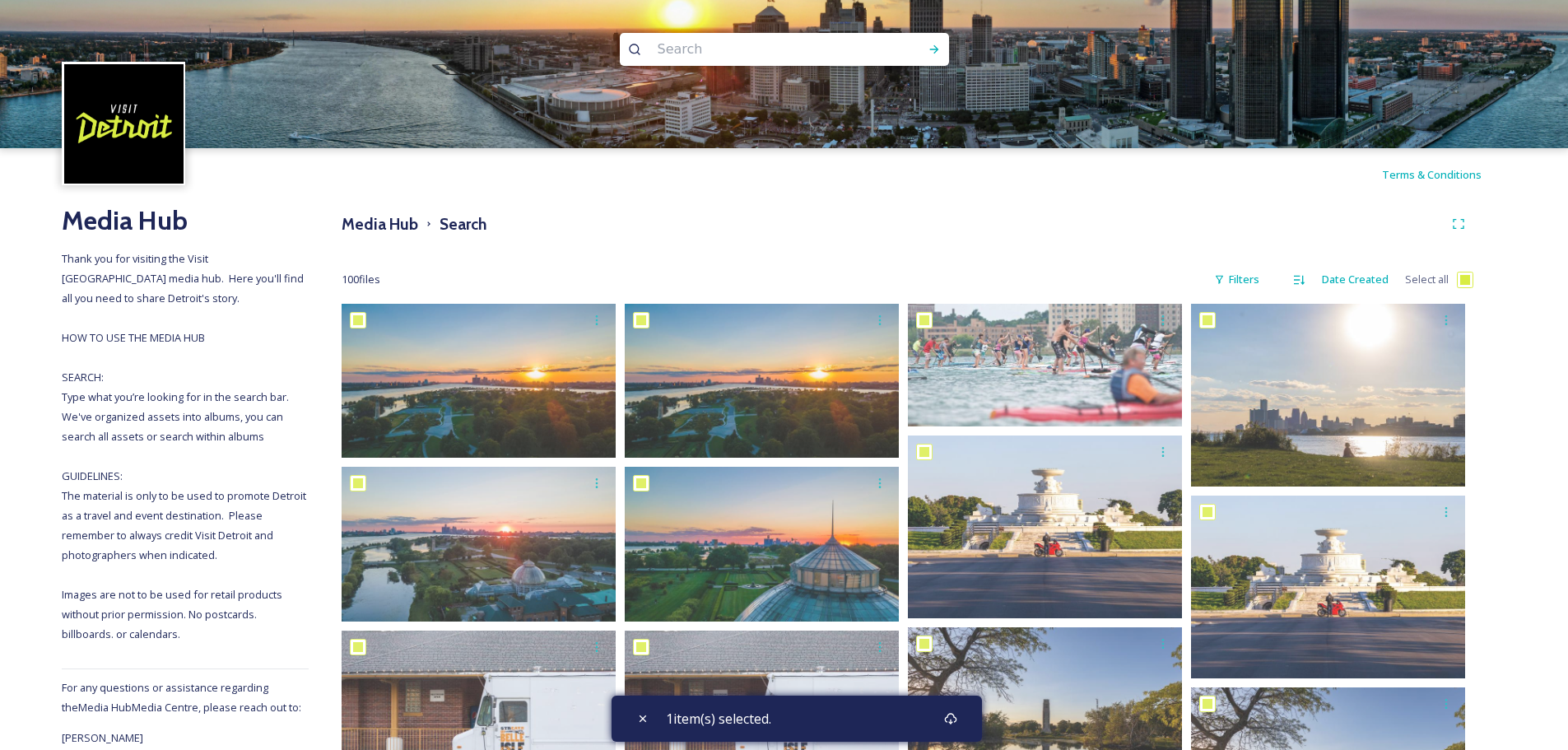
checkbox input "true"
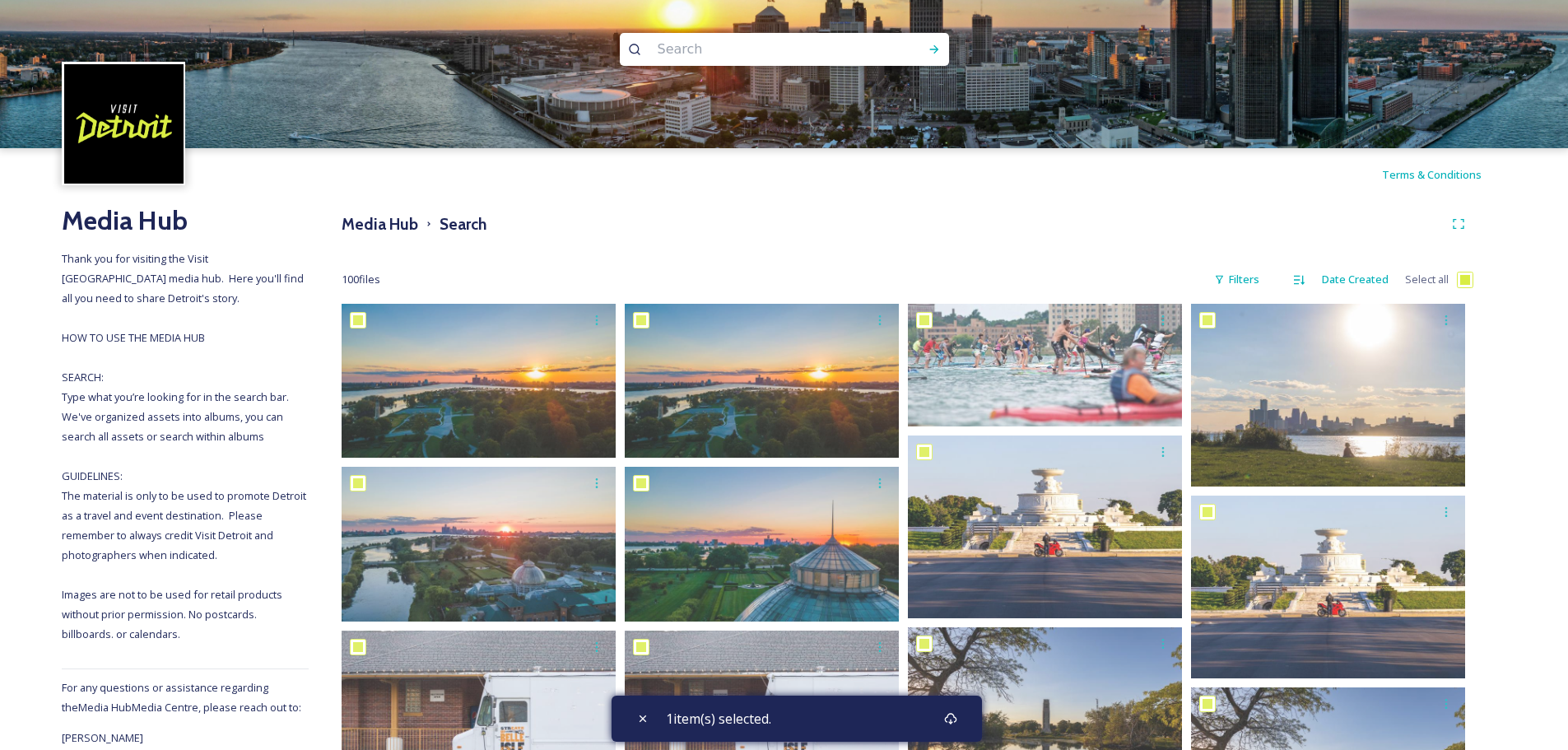
checkbox input "true"
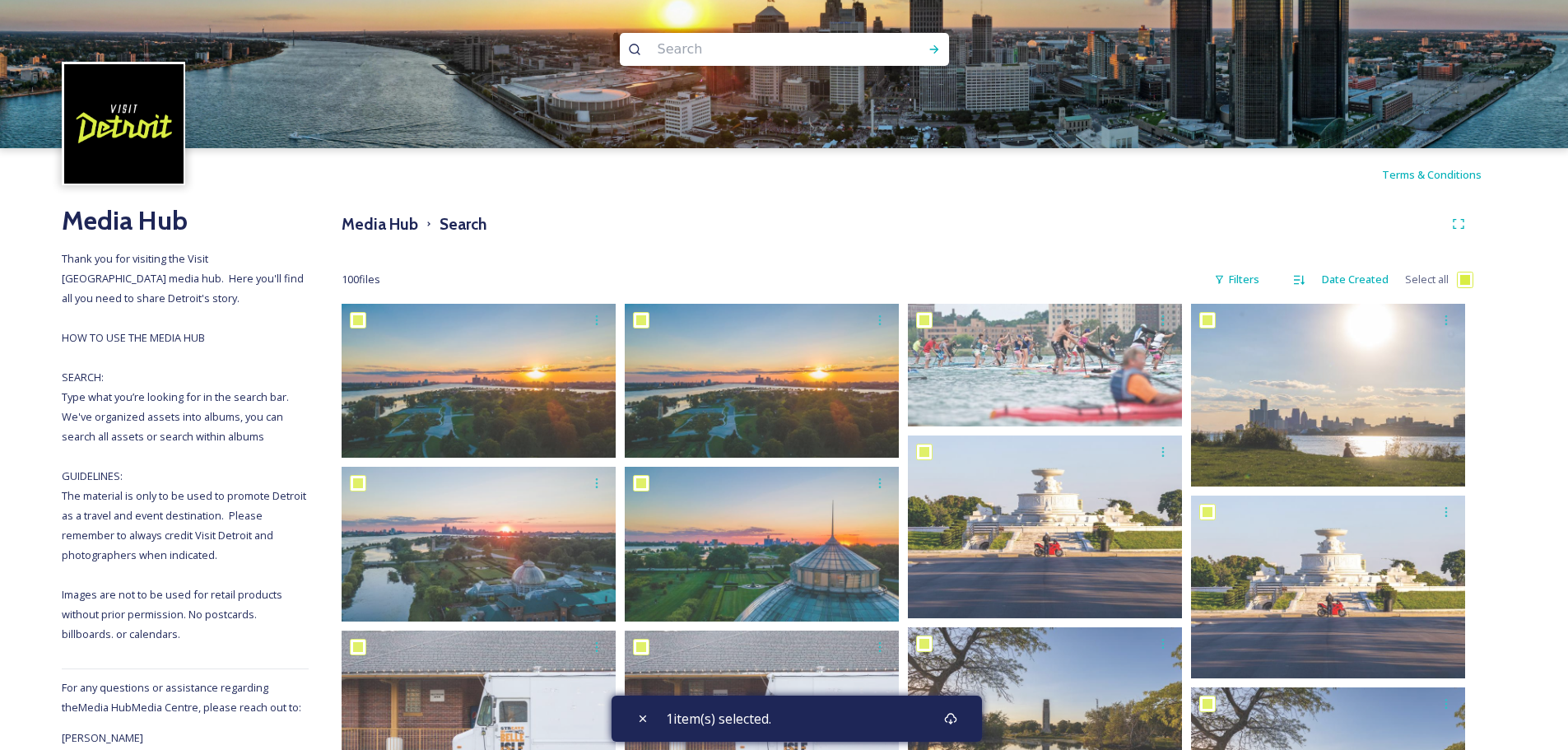
checkbox input "true"
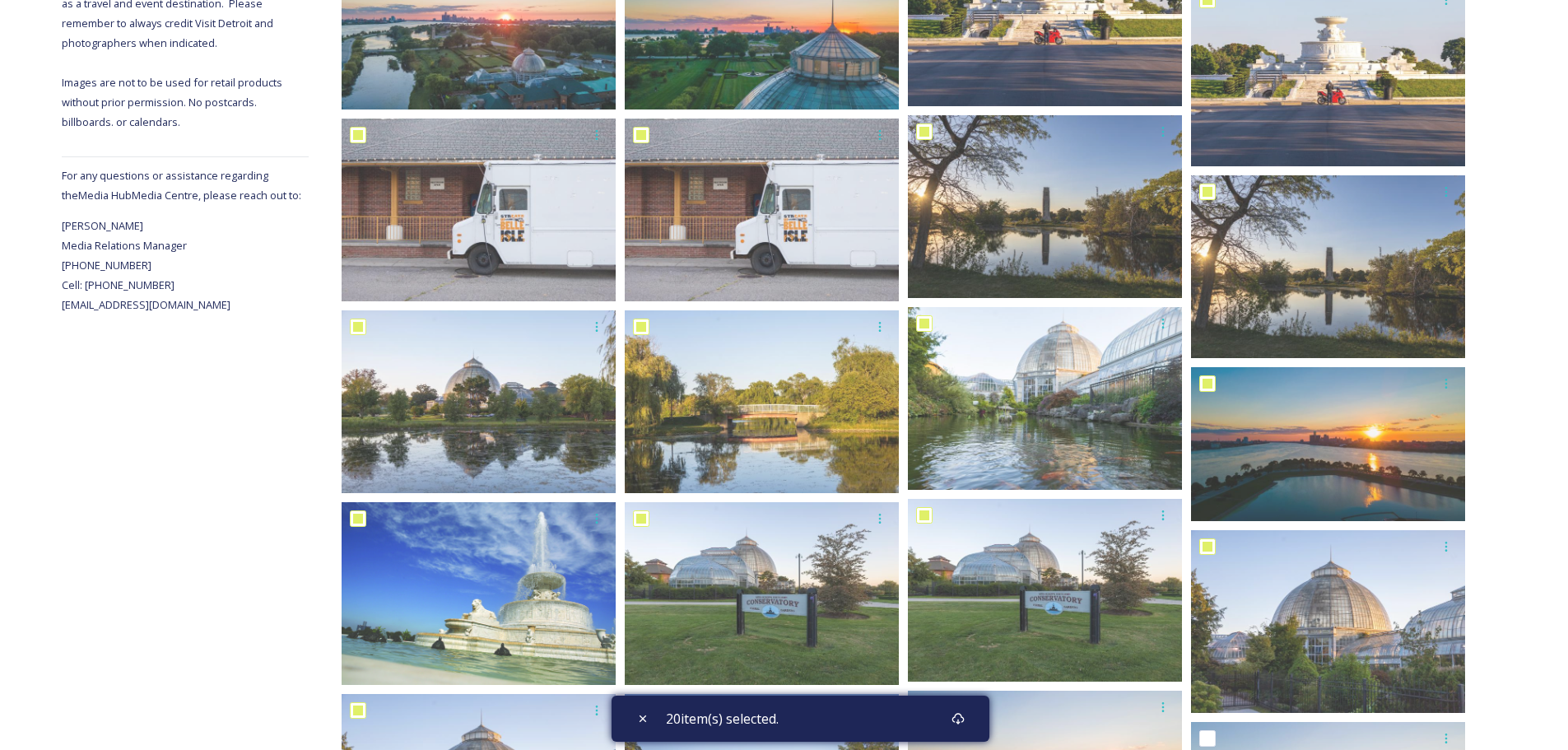
scroll to position [147, 0]
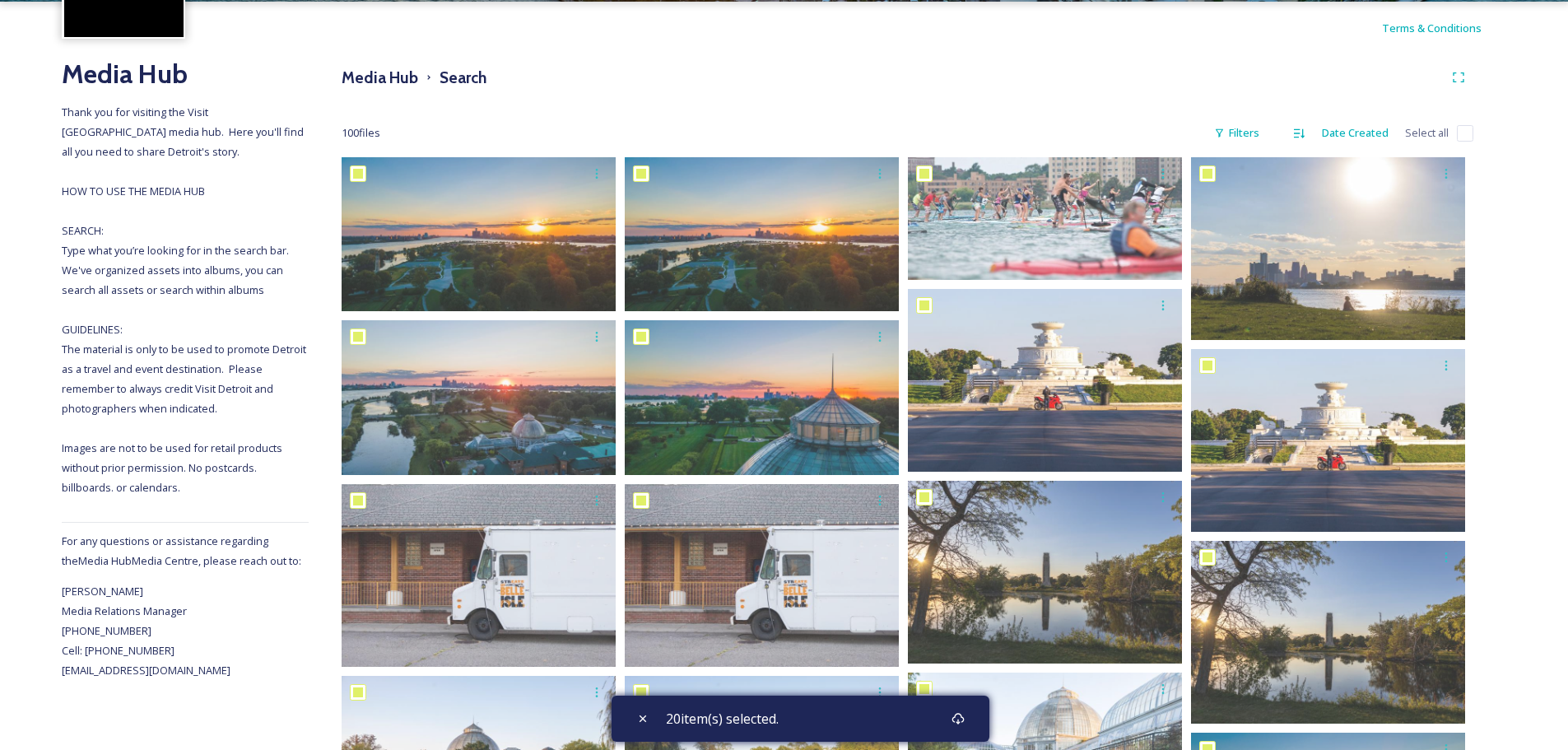
click at [1469, 134] on input "checkbox" at bounding box center [1465, 133] width 16 height 16
checkbox input "true"
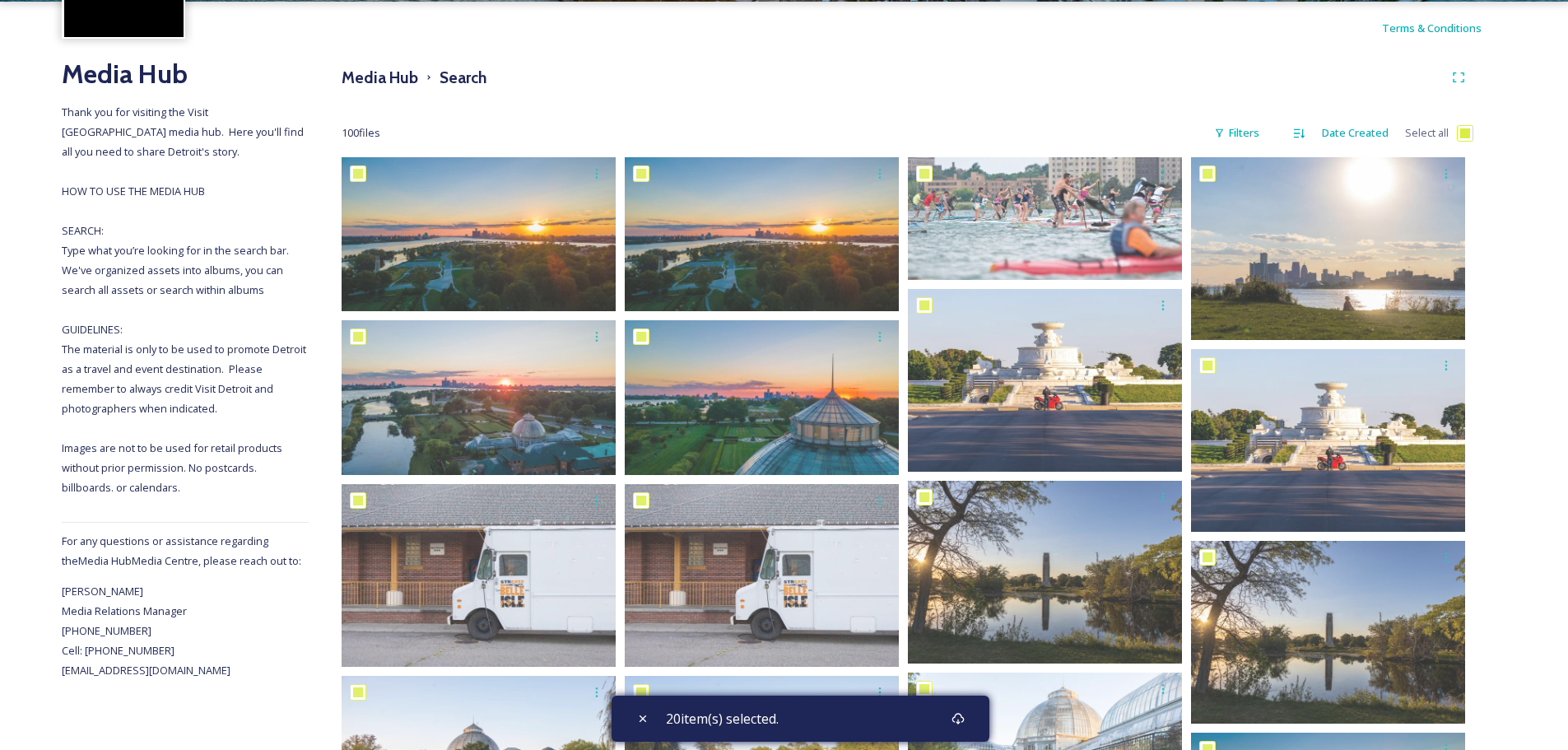
checkbox input "true"
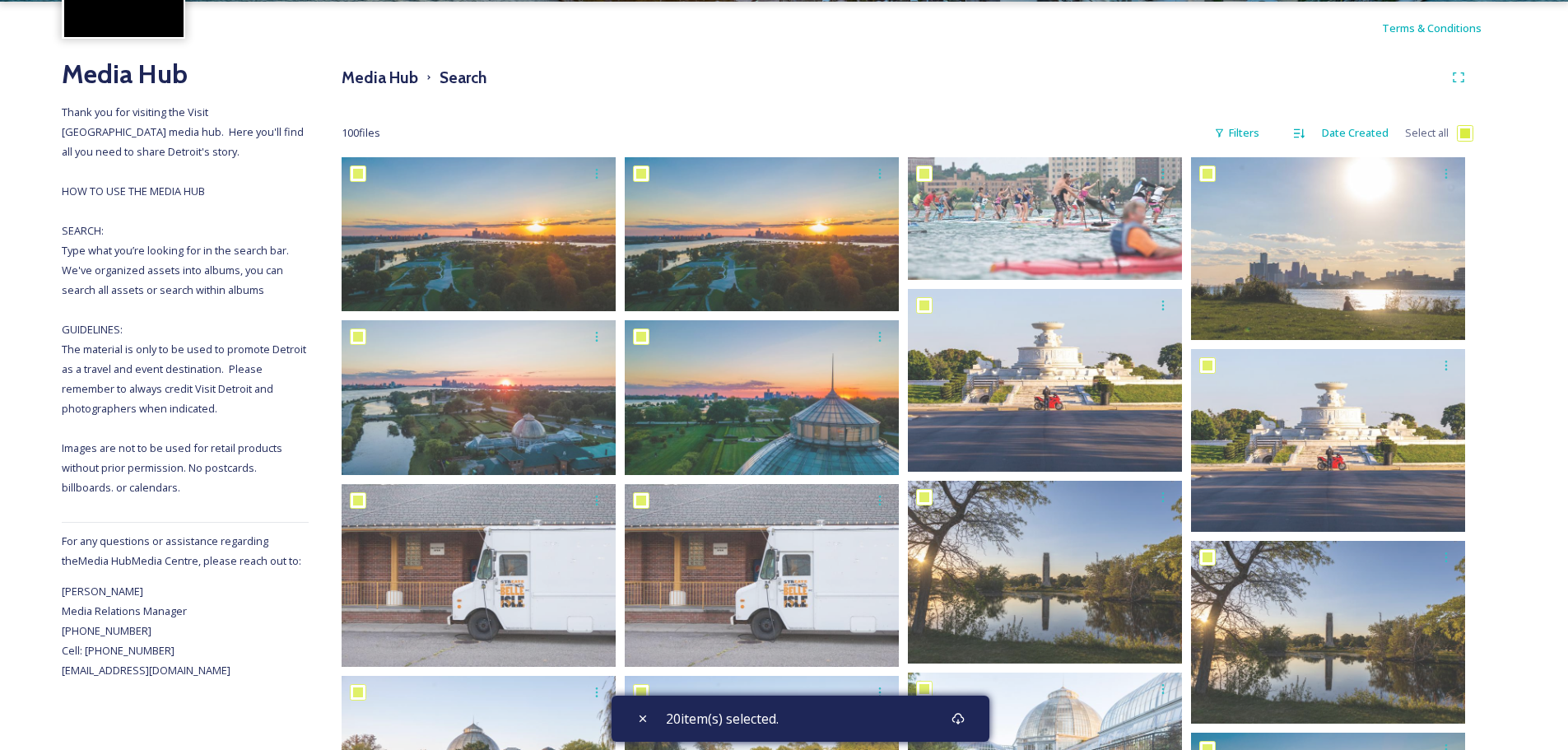
checkbox input "true"
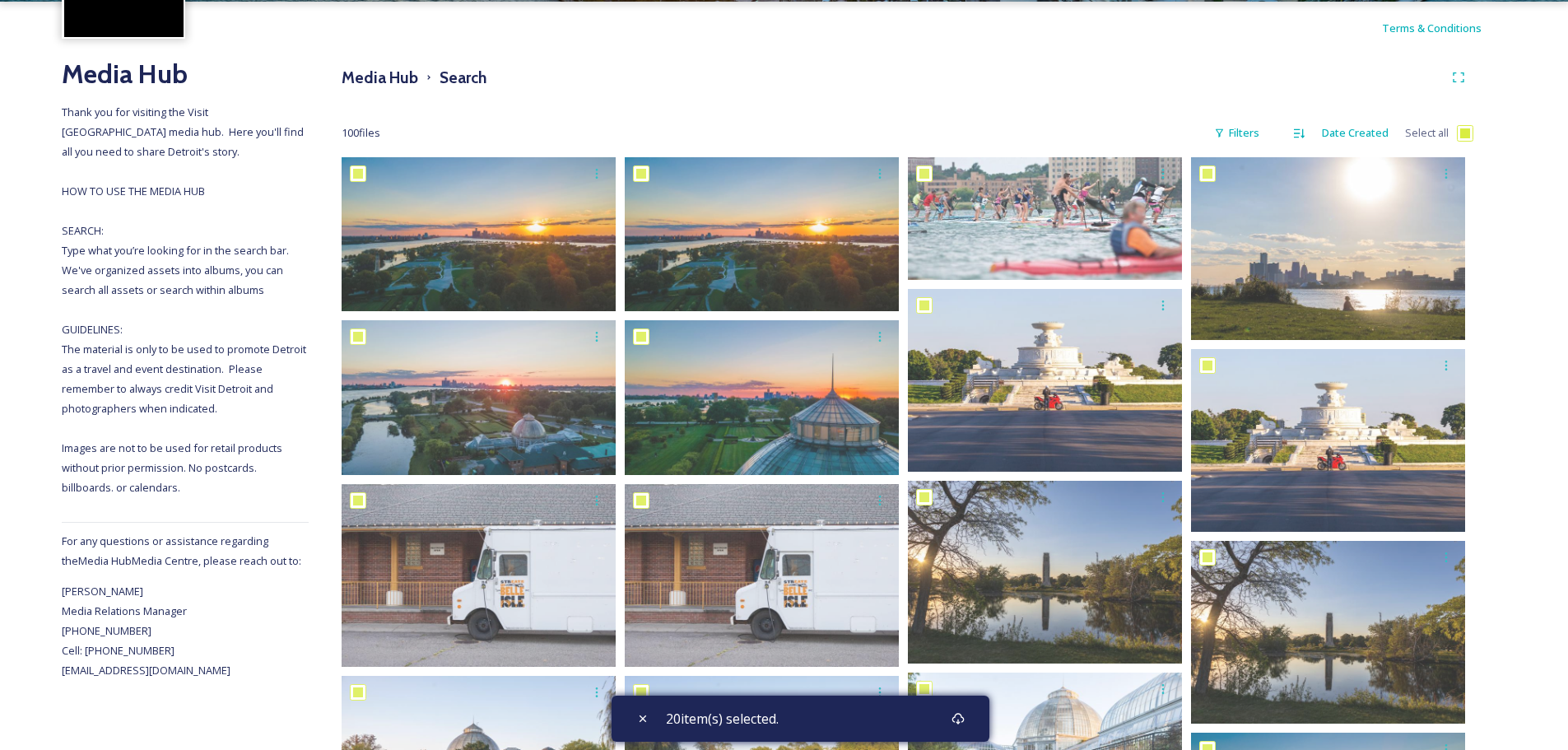
checkbox input "true"
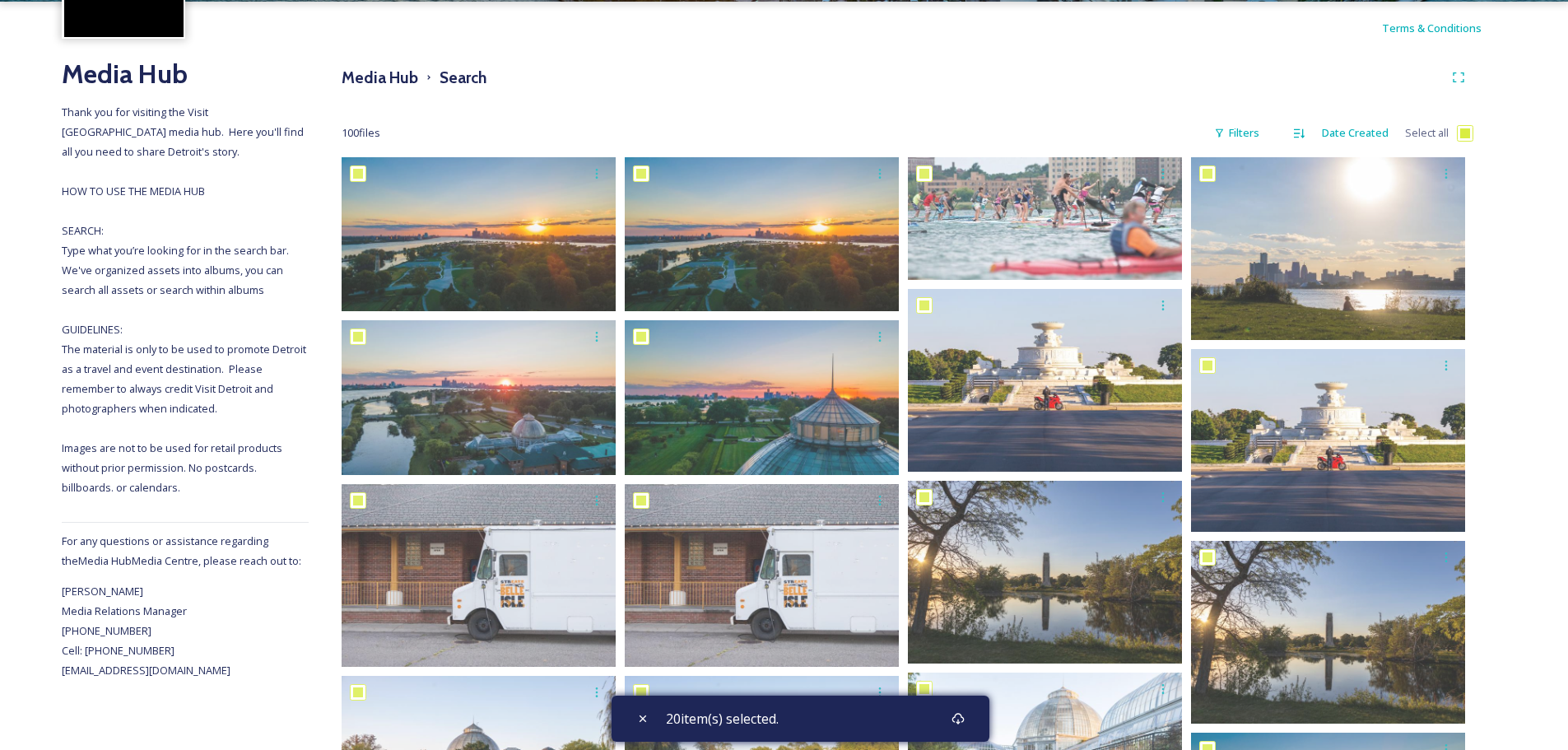
checkbox input "true"
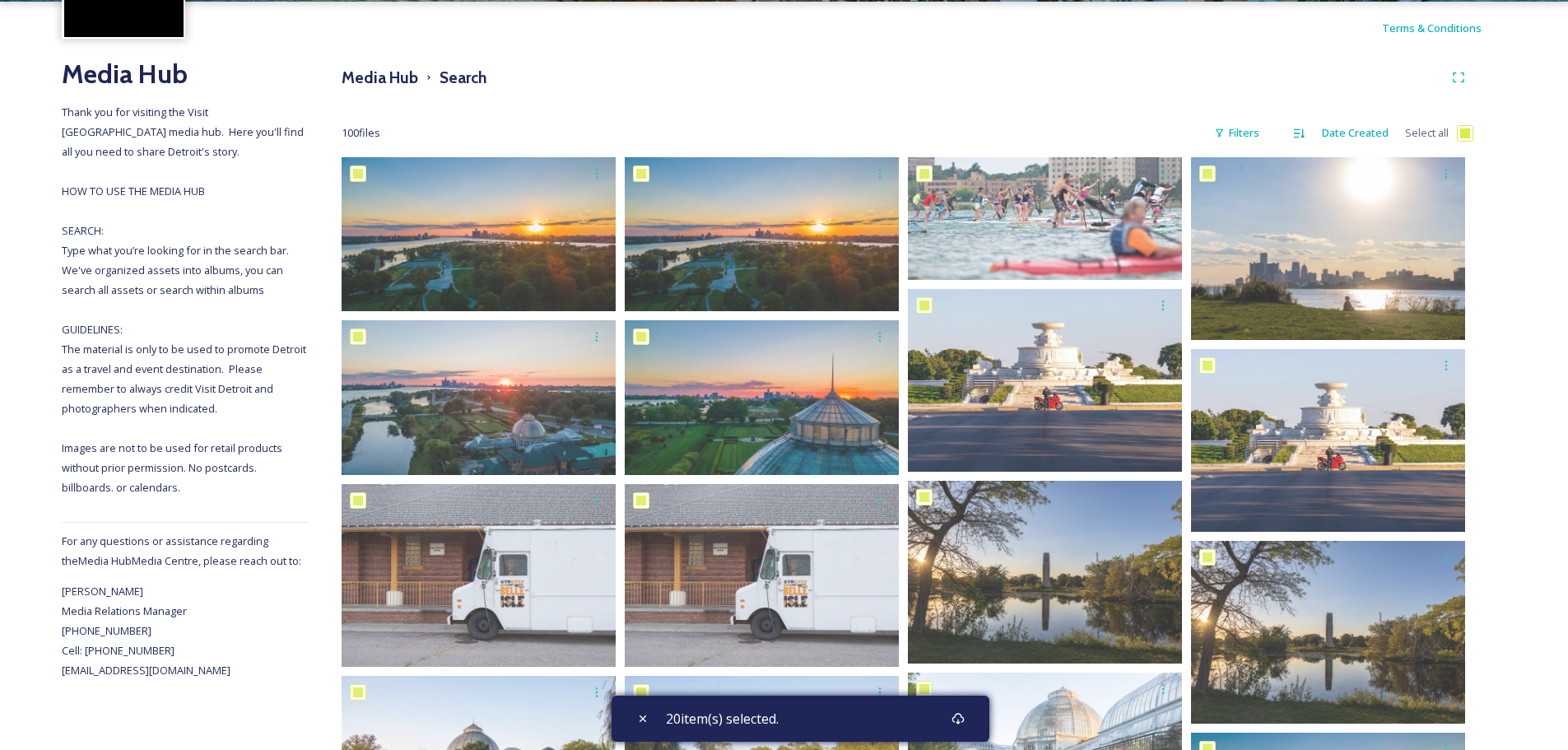
checkbox input "true"
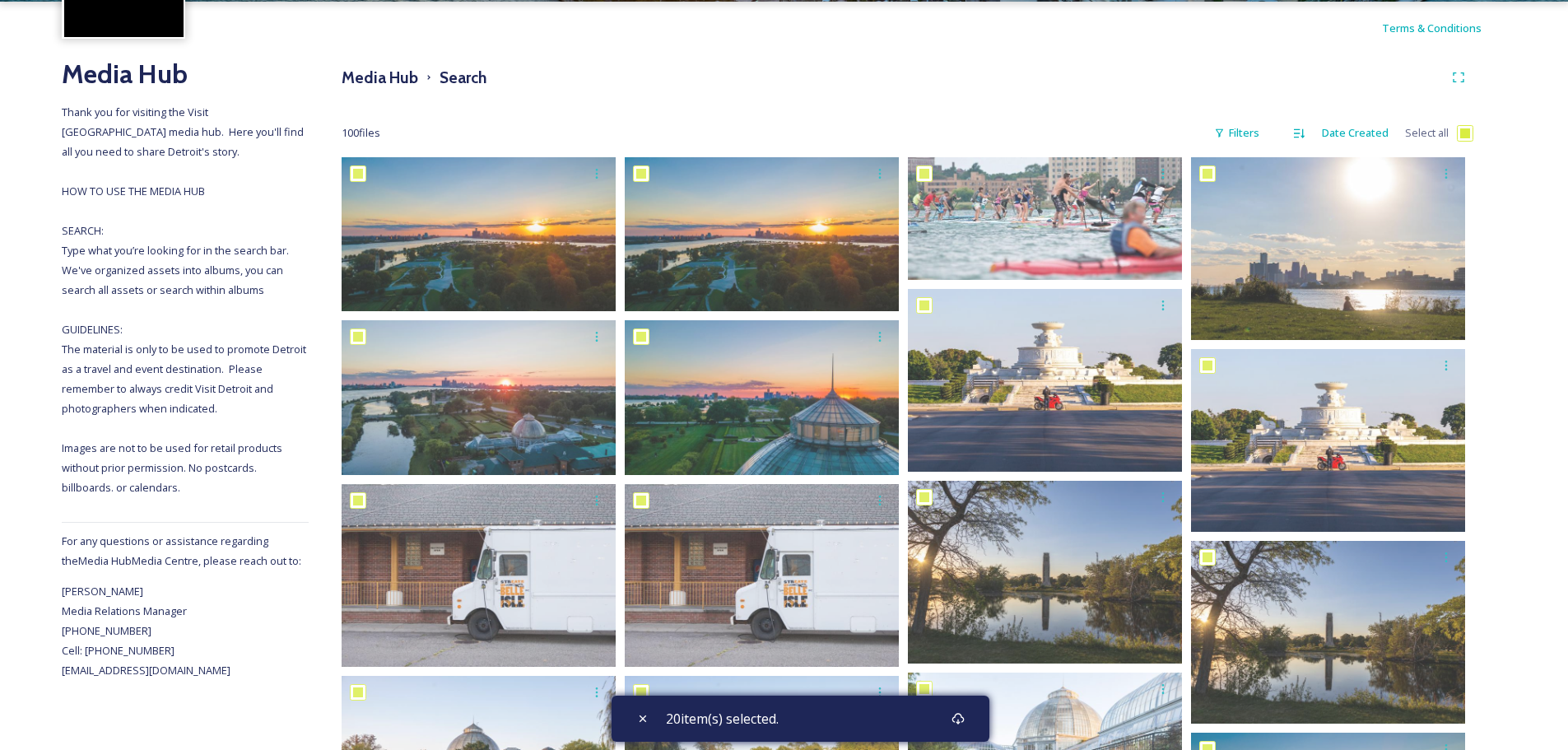
checkbox input "true"
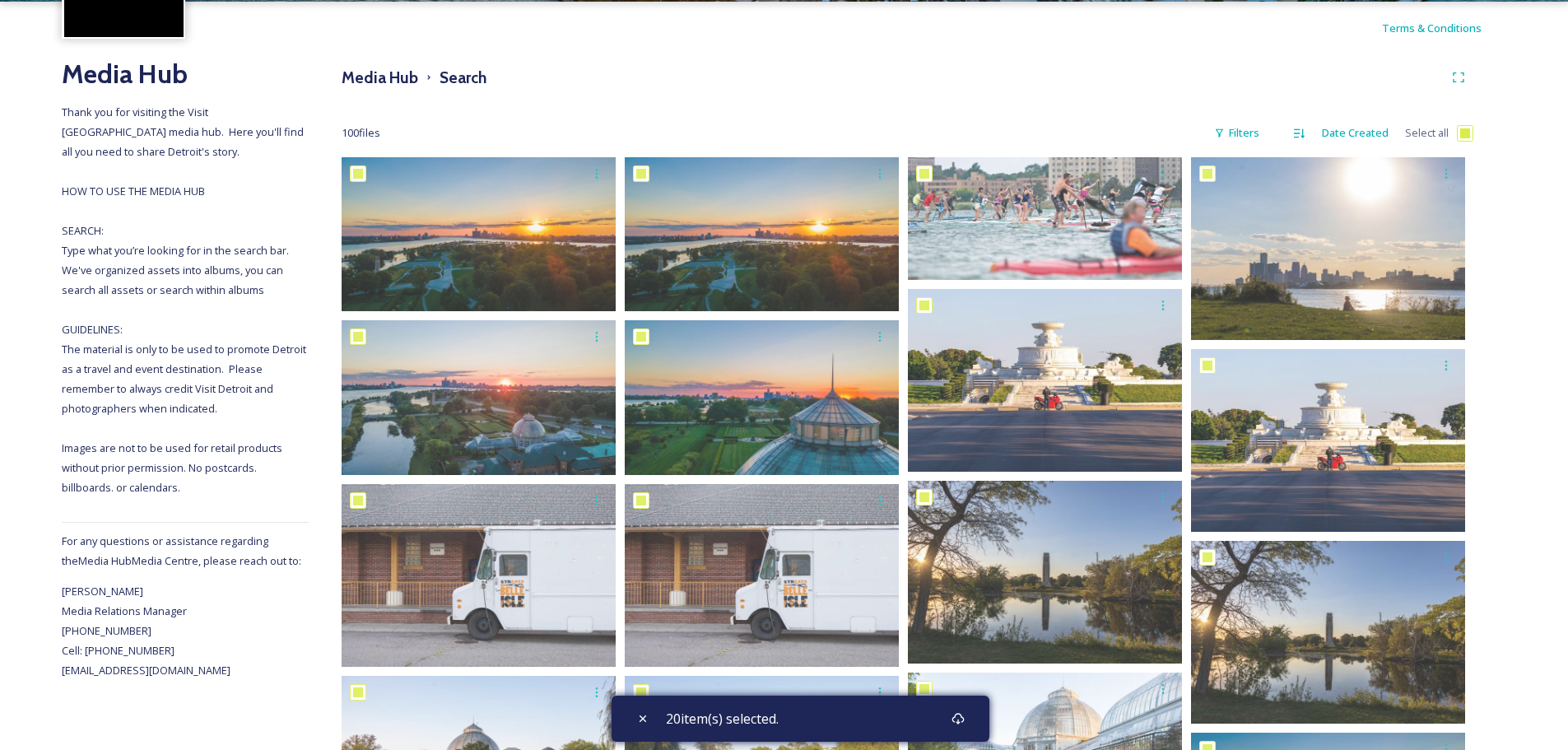
checkbox input "true"
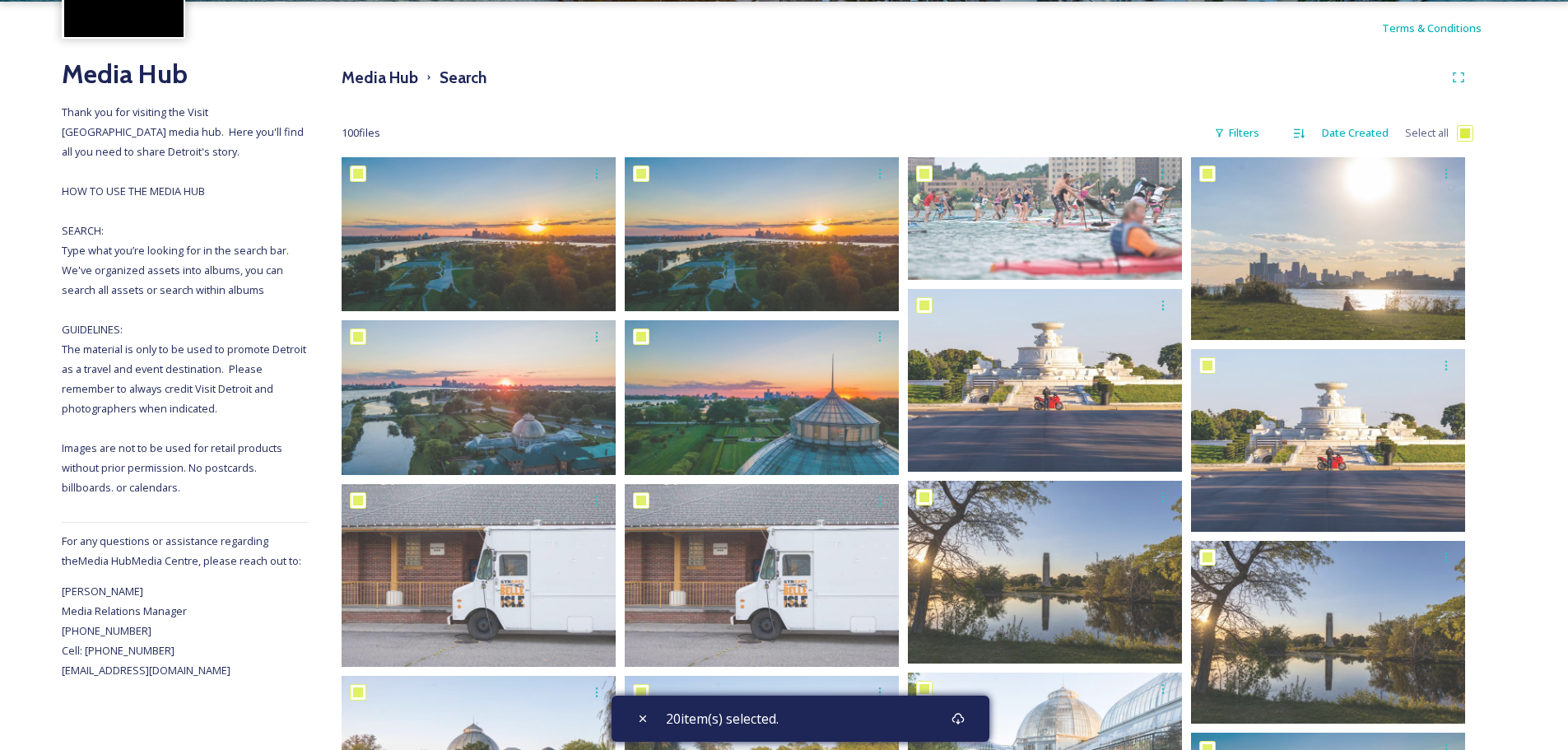
checkbox input "true"
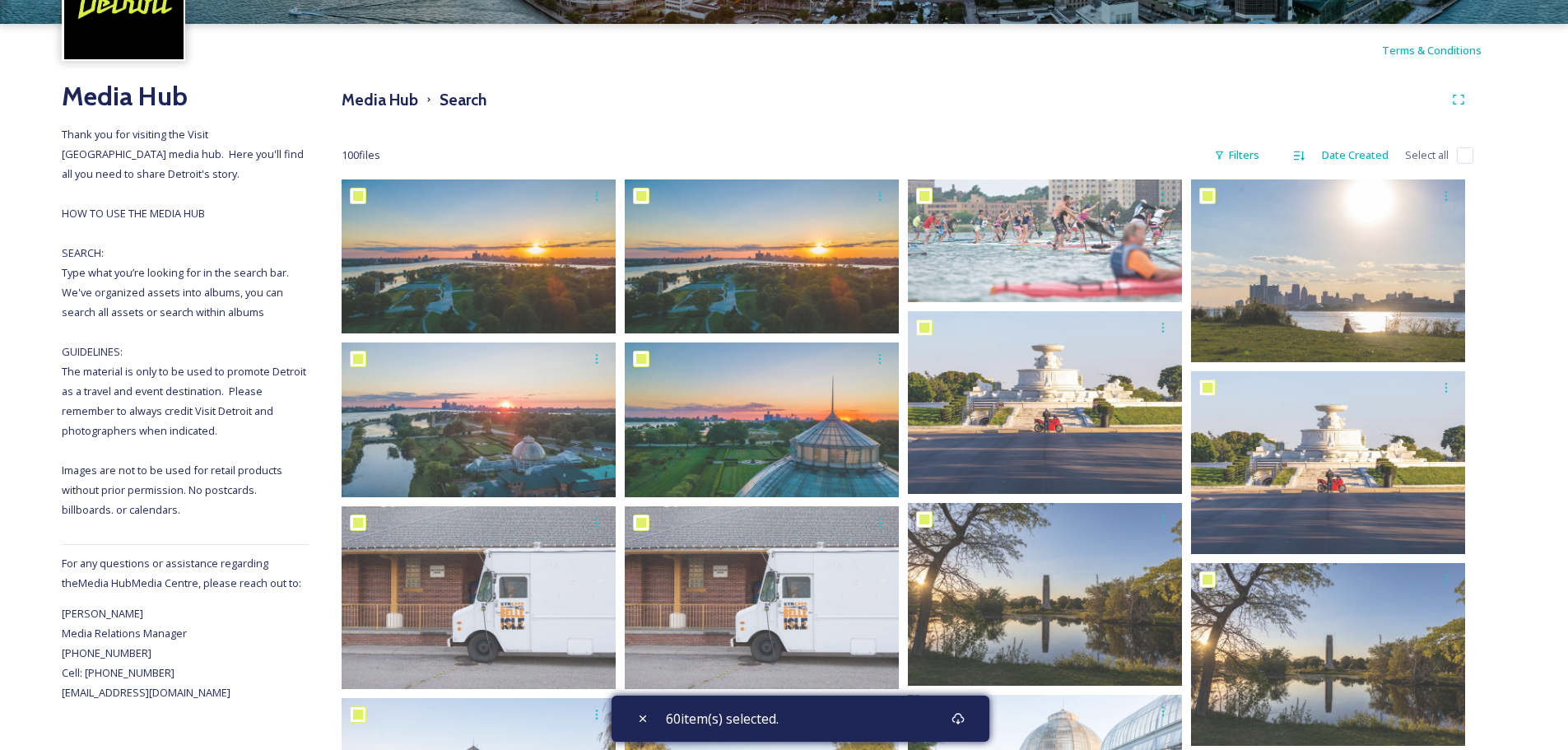
scroll to position [0, 0]
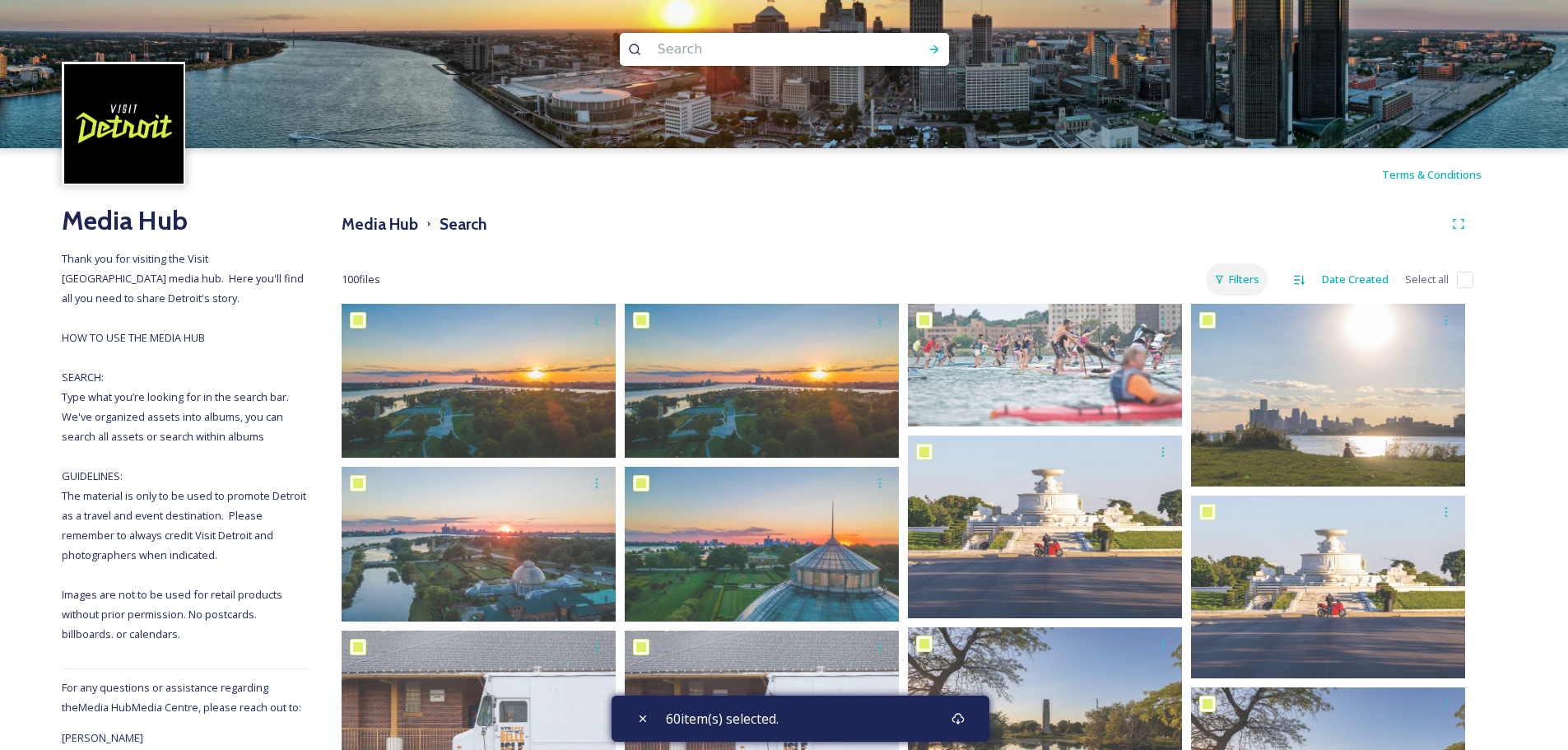
click at [1267, 282] on div "Filters" at bounding box center [1236, 279] width 62 height 32
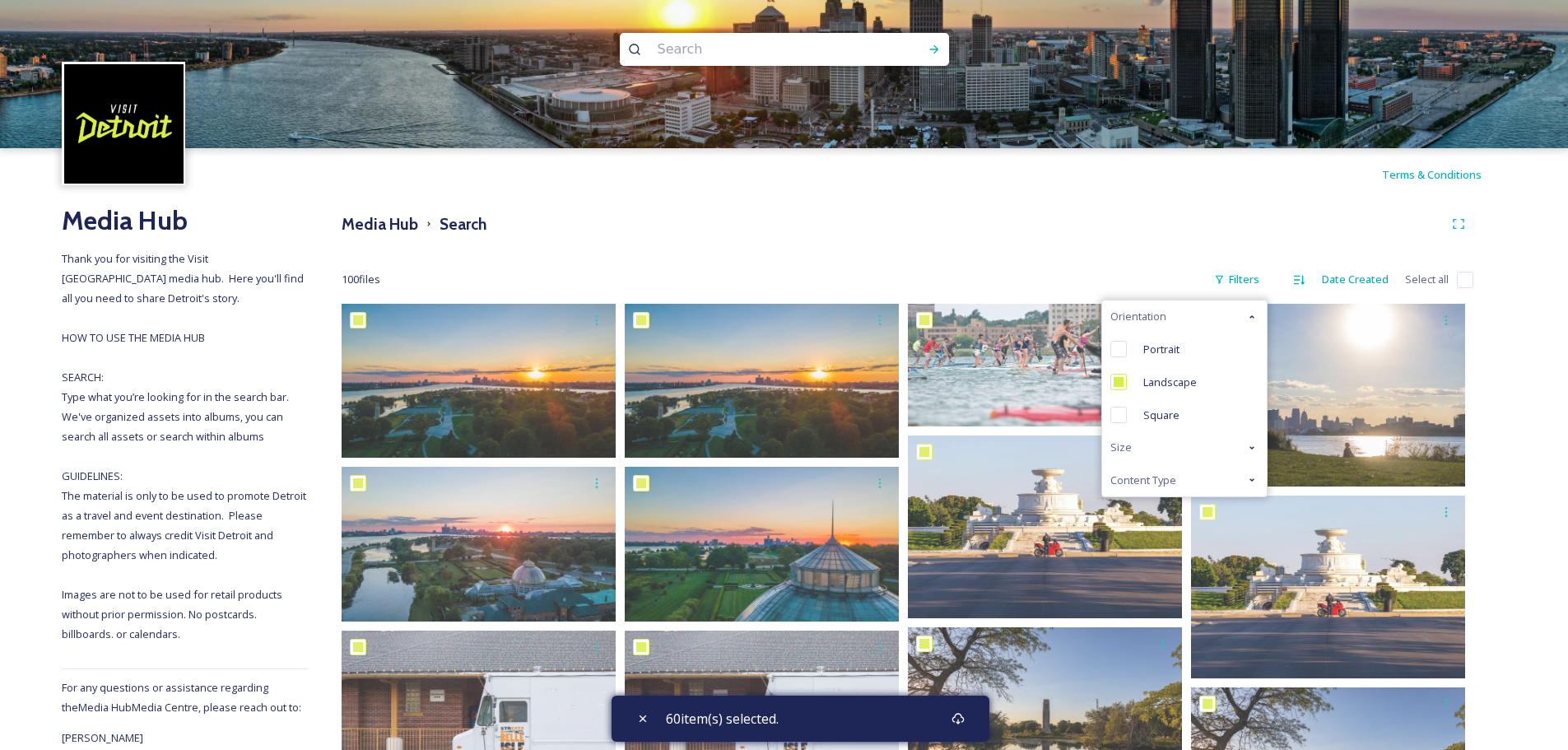
click at [1255, 482] on icon at bounding box center [1251, 479] width 13 height 13
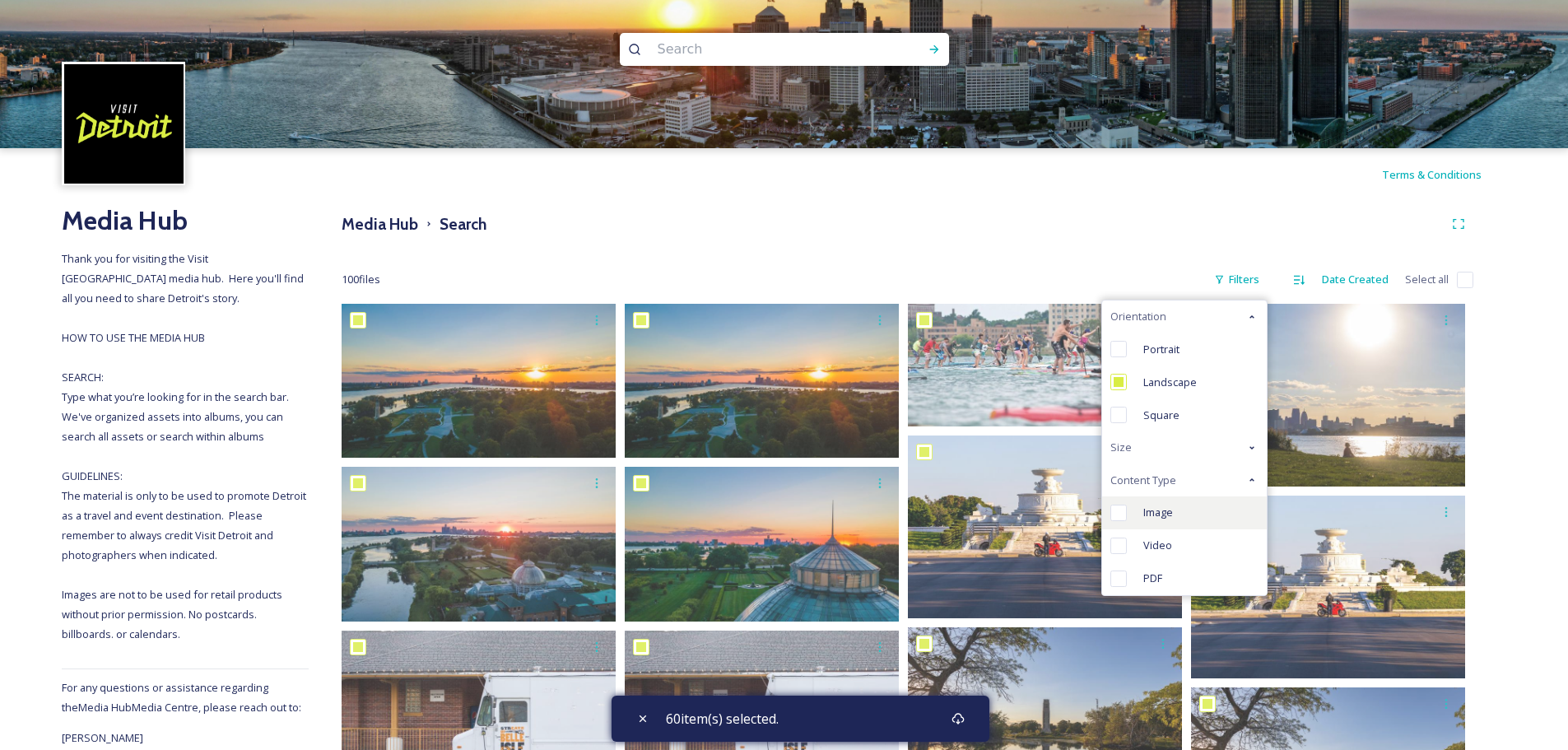
click at [1150, 514] on span "Image" at bounding box center [1158, 512] width 29 height 16
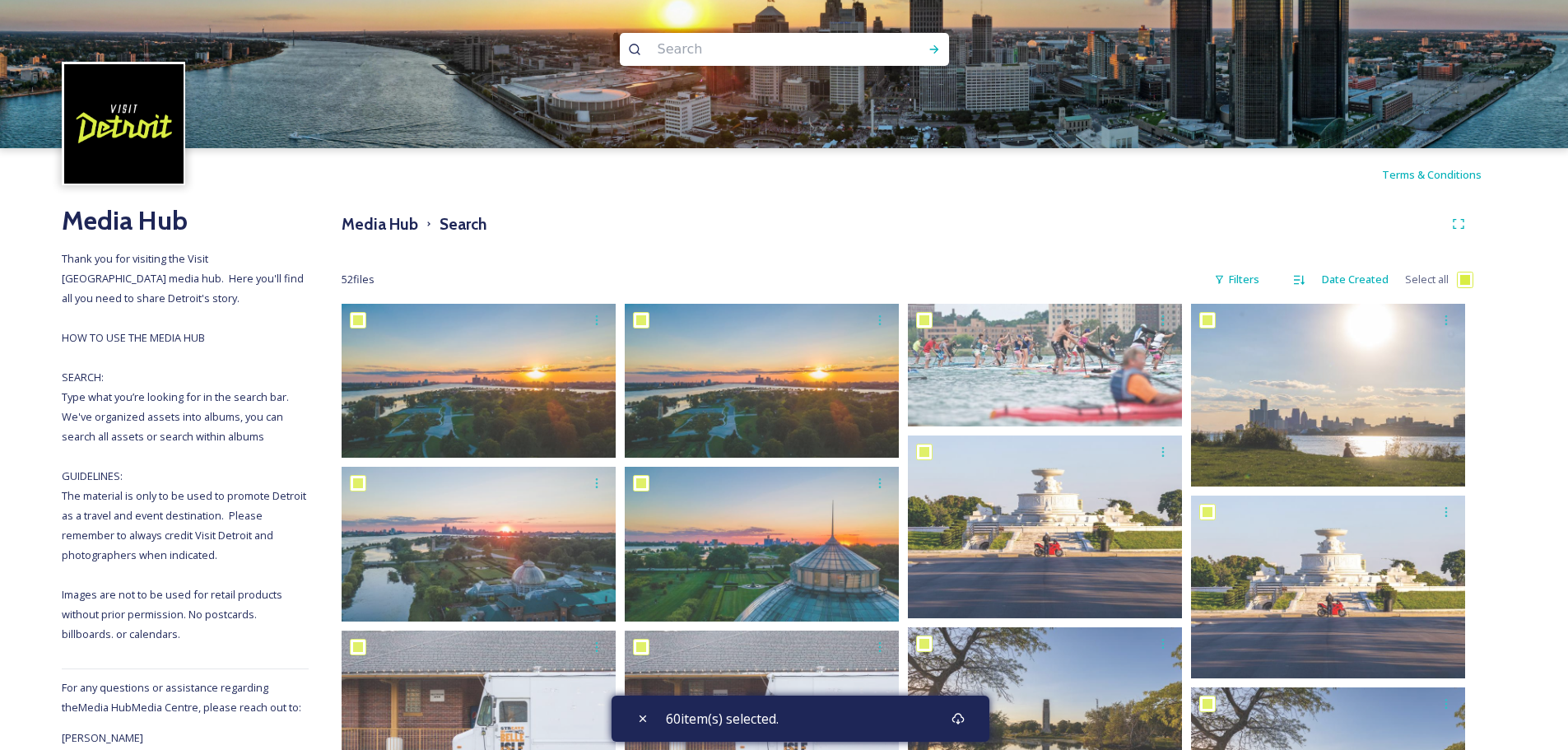
click at [1469, 278] on input "checkbox" at bounding box center [1465, 279] width 16 height 16
click at [1464, 282] on input "checkbox" at bounding box center [1465, 279] width 16 height 16
checkbox input "false"
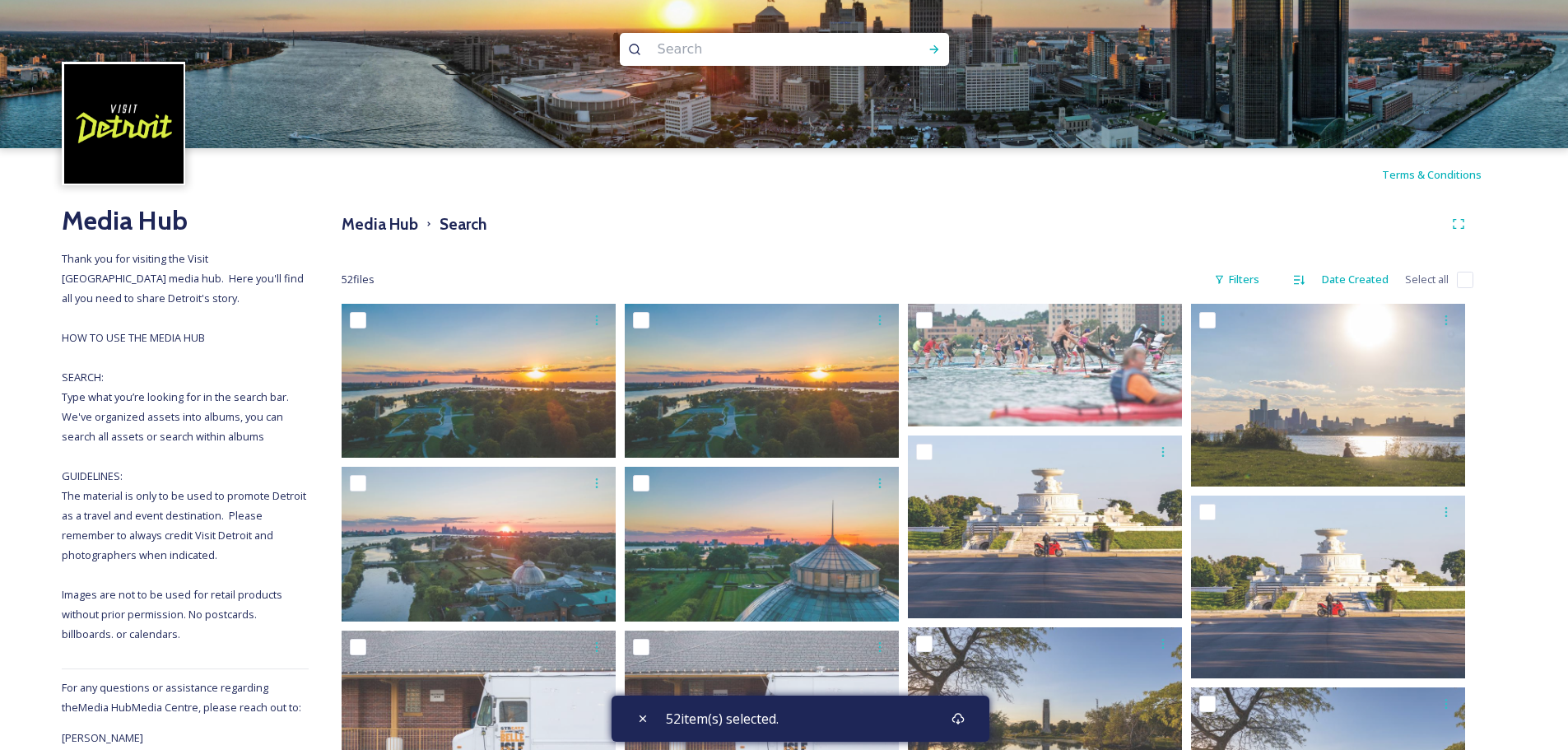
checkbox input "false"
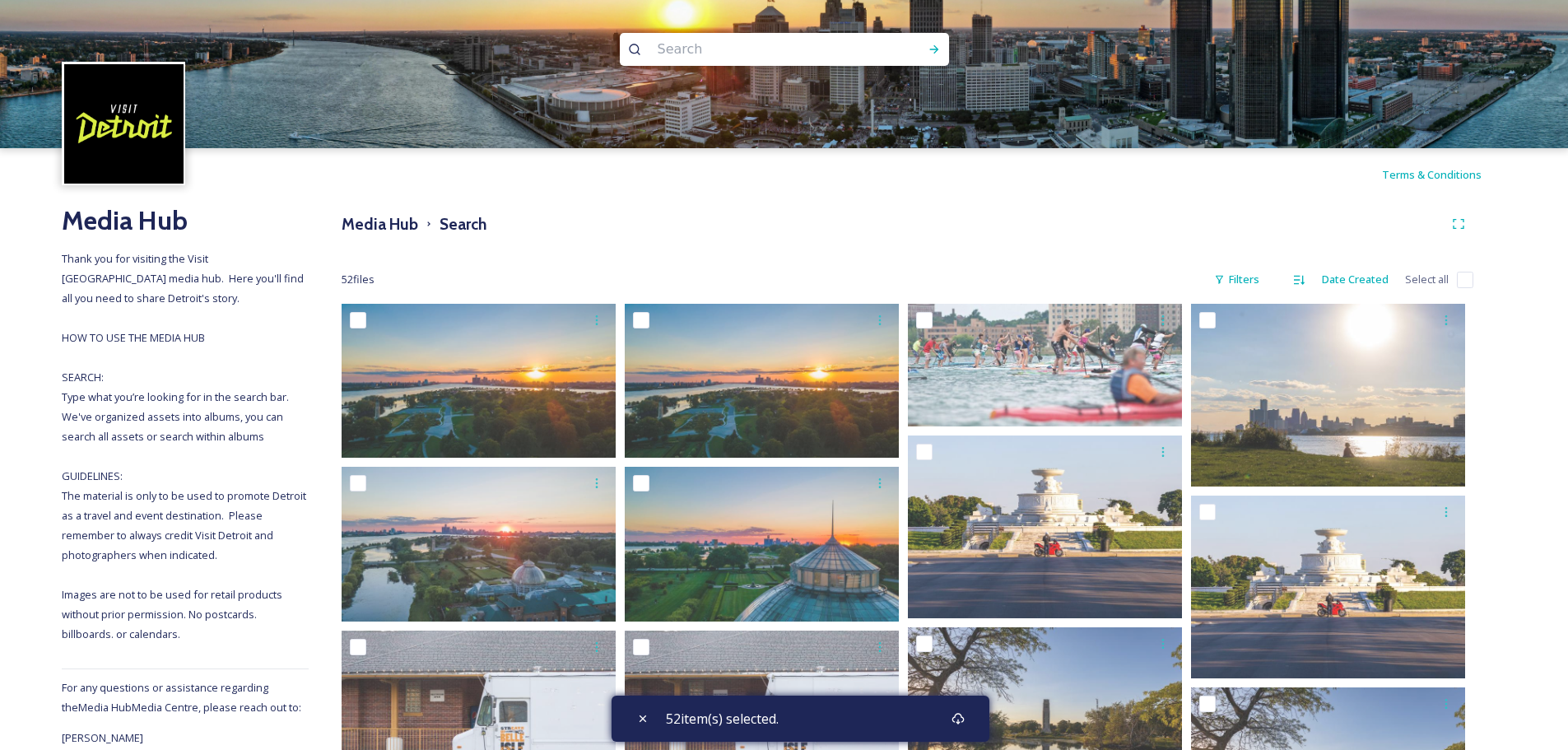
checkbox input "false"
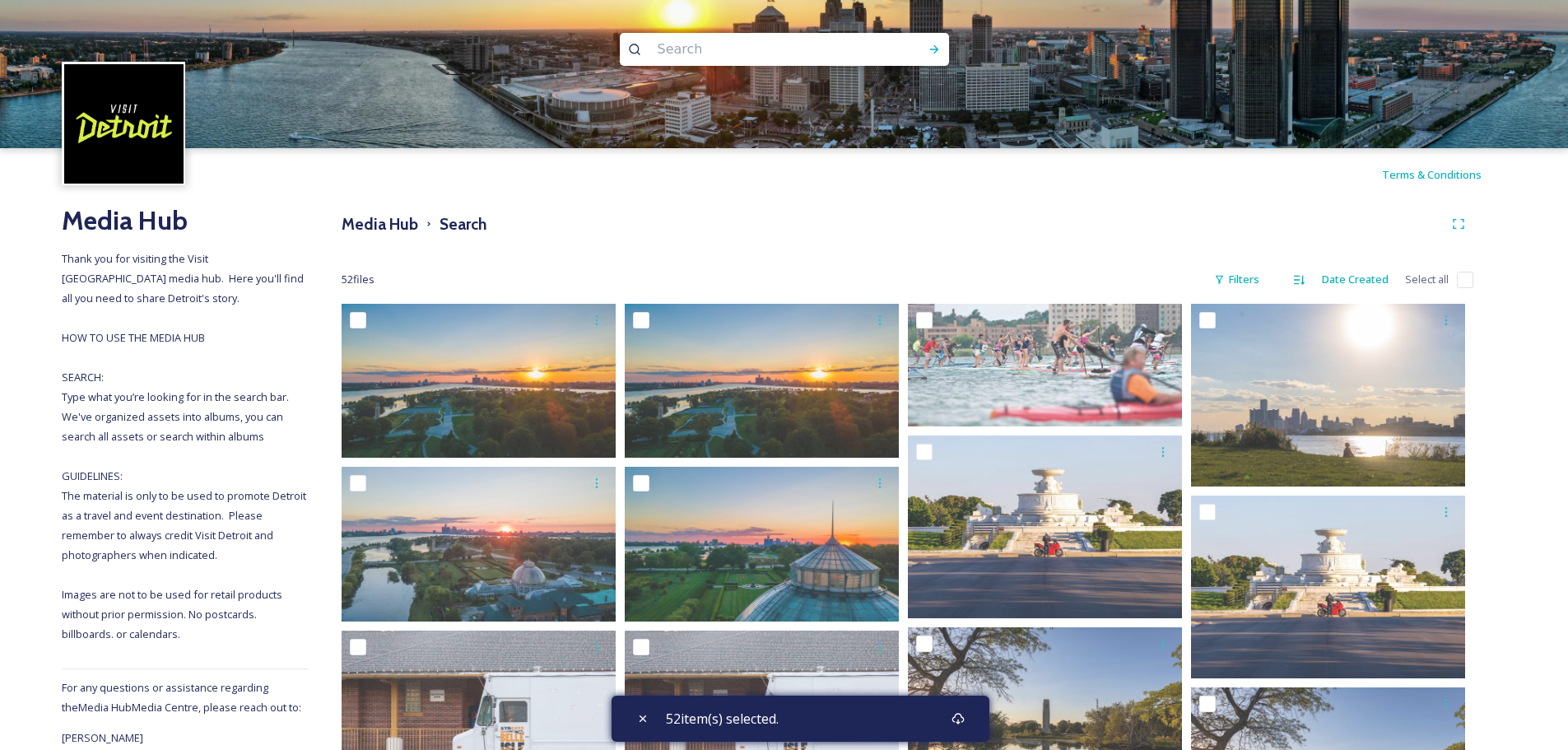
checkbox input "false"
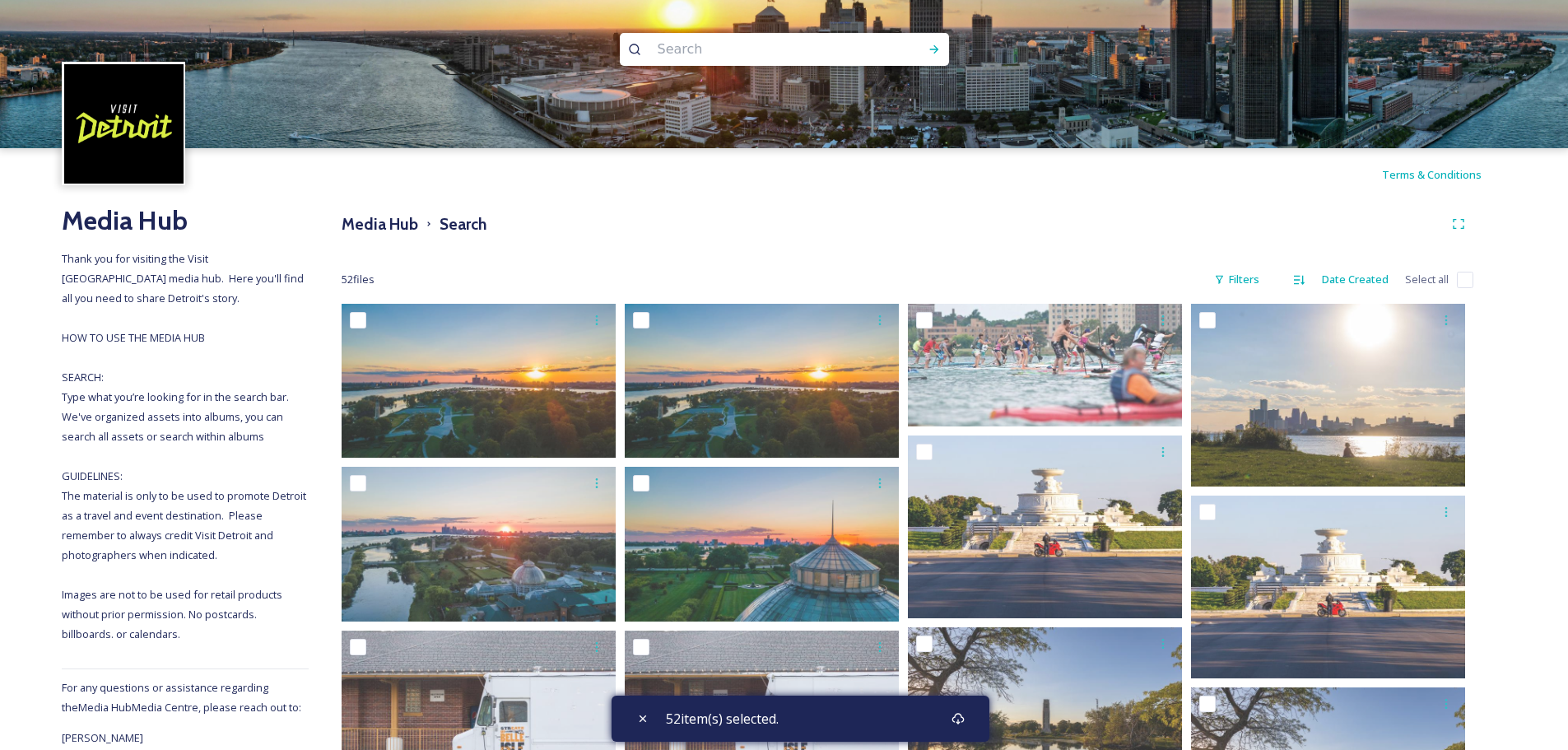
checkbox input "false"
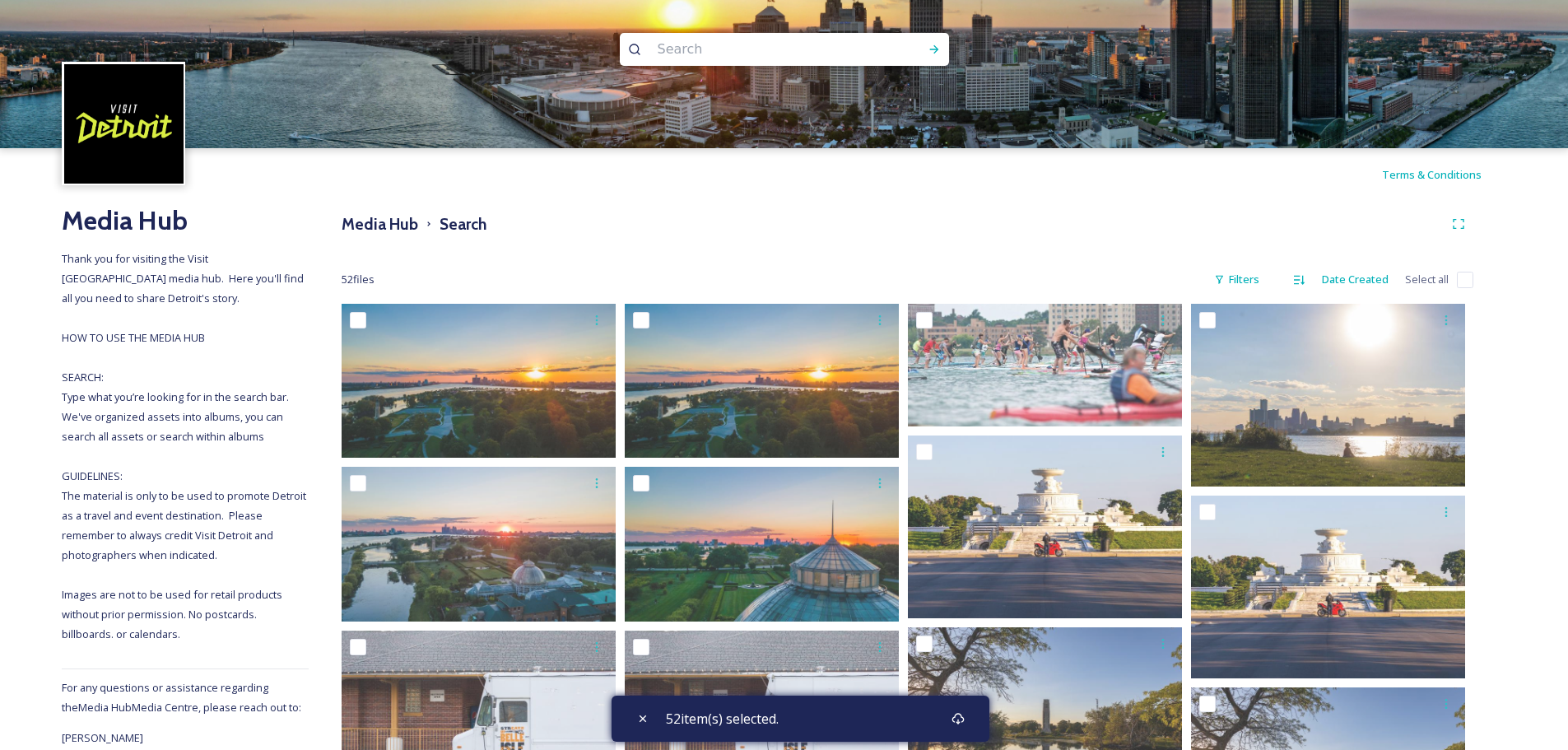
checkbox input "false"
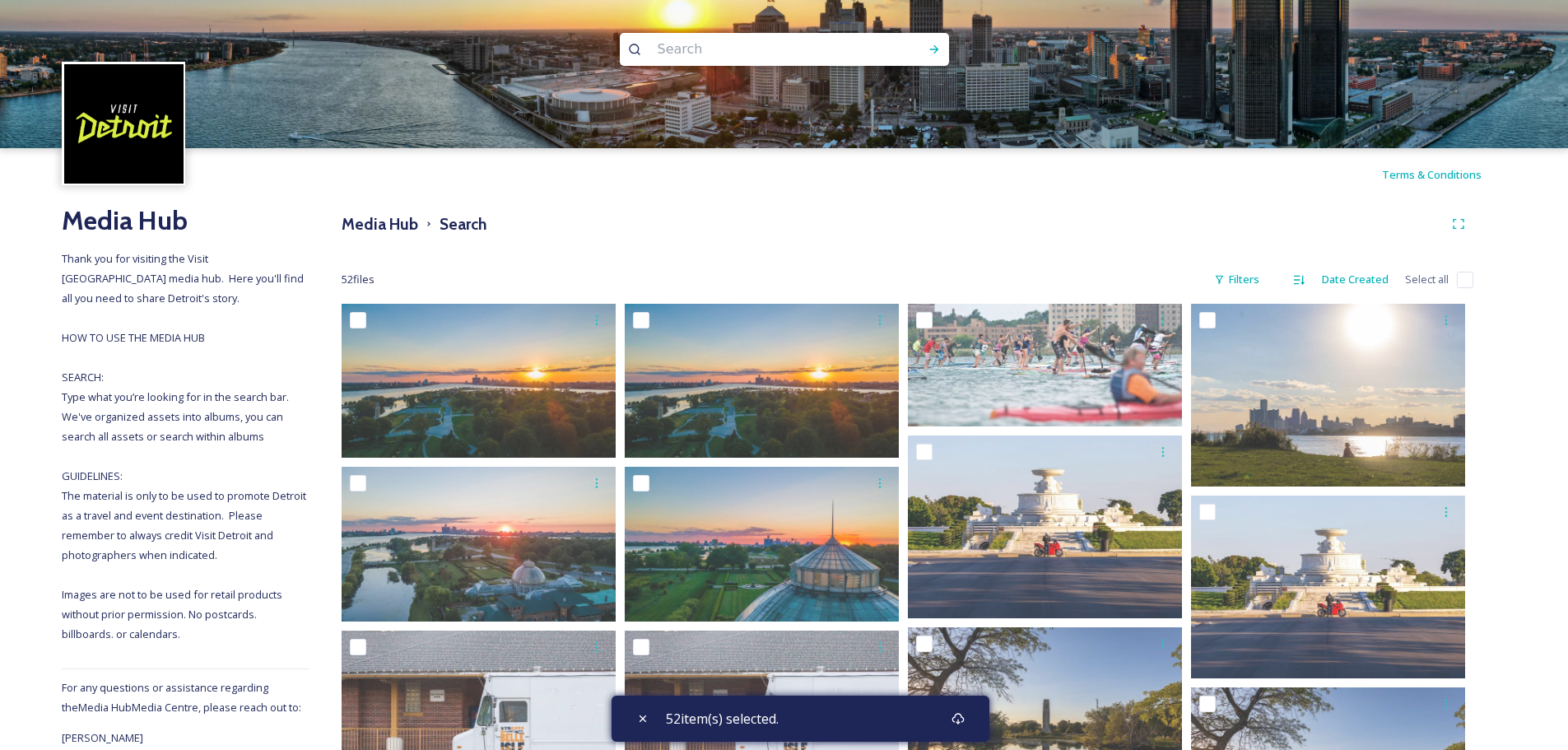
checkbox input "false"
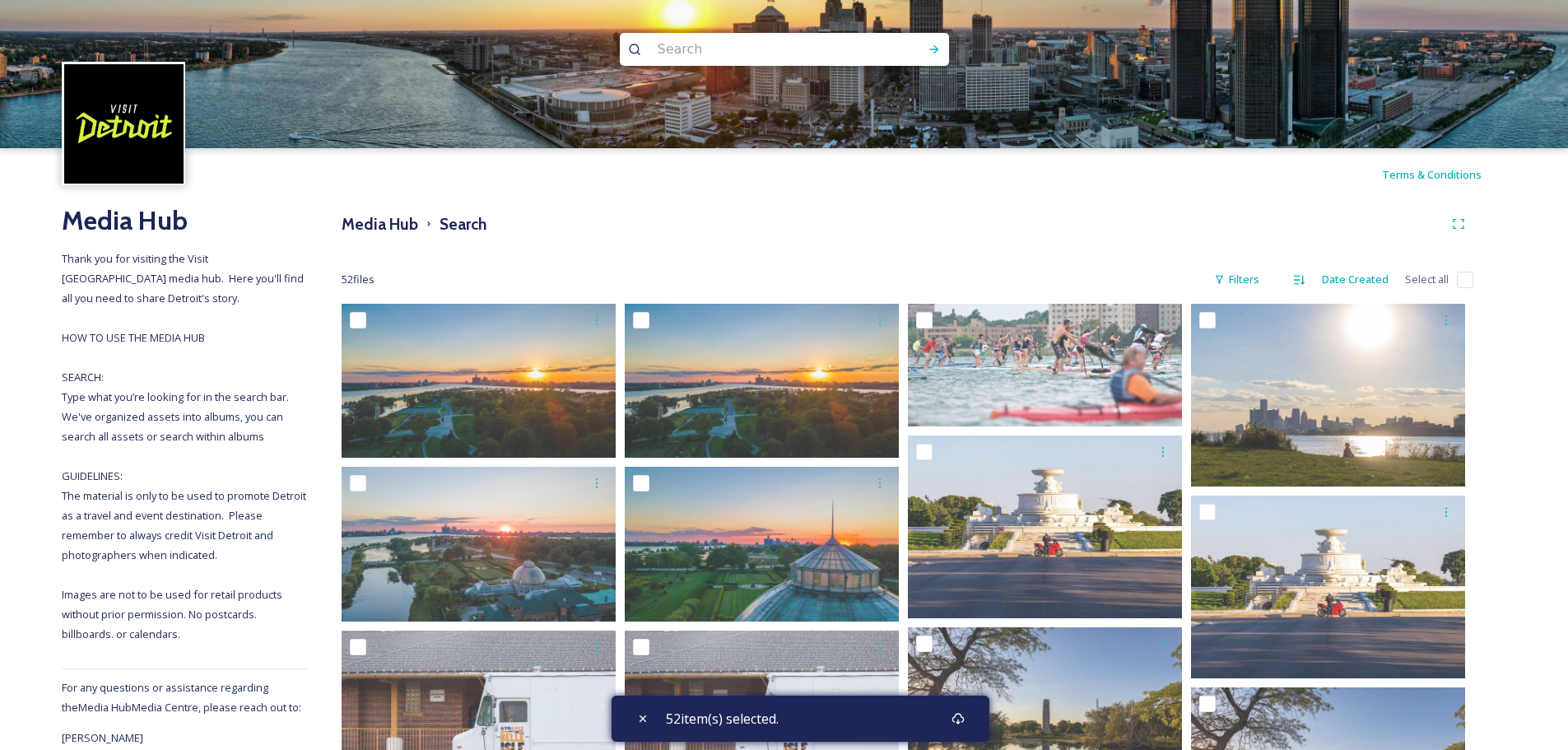
checkbox input "false"
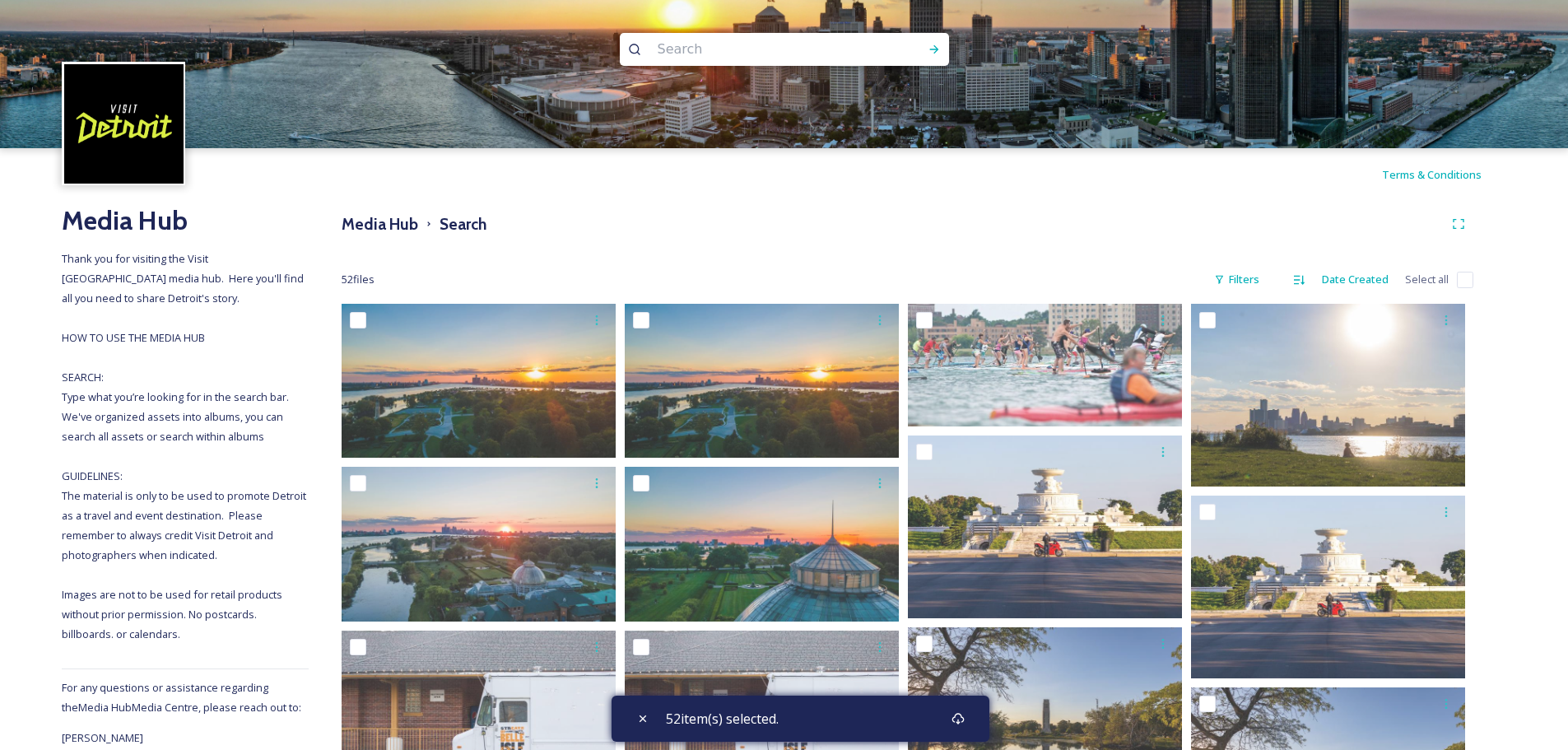
checkbox input "false"
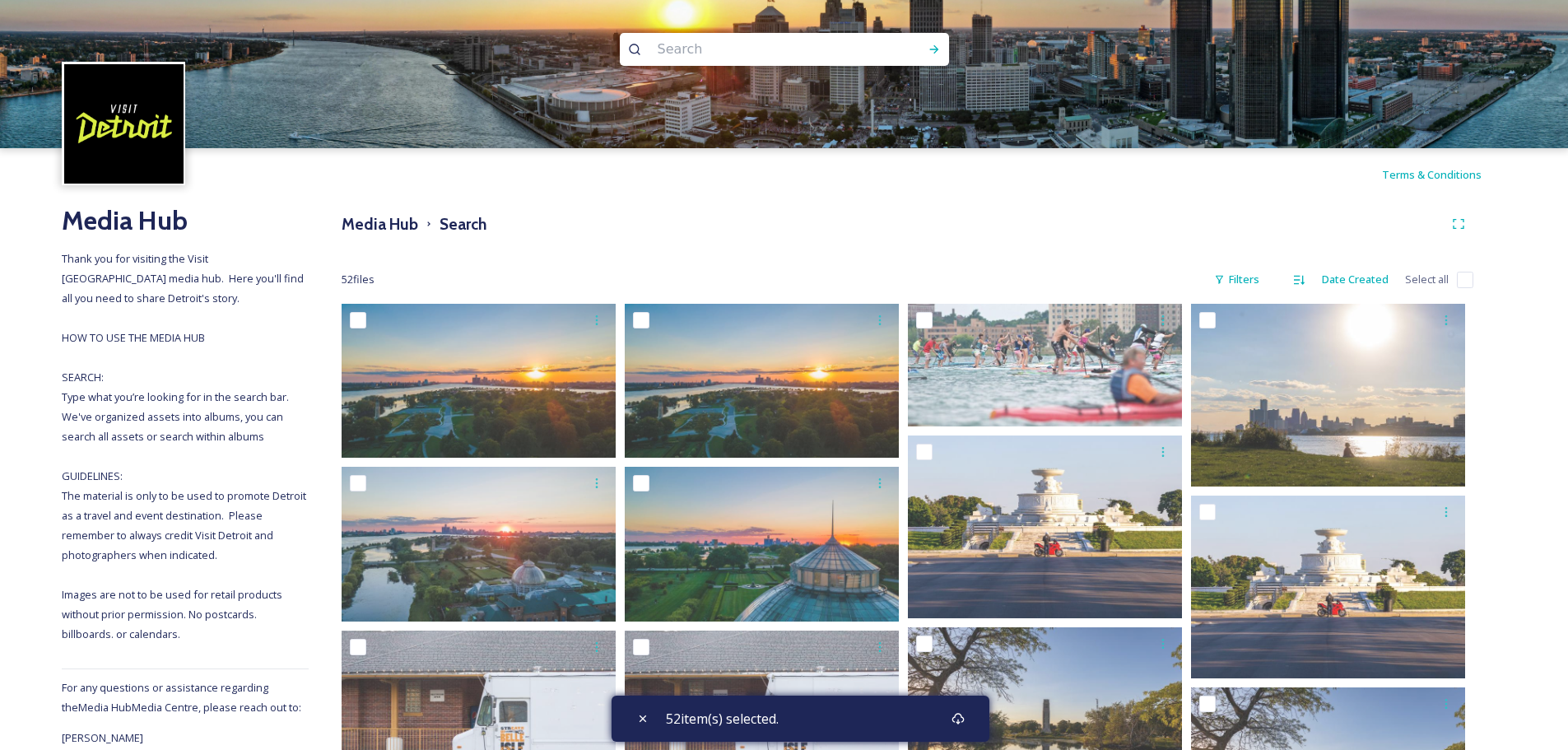
checkbox input "false"
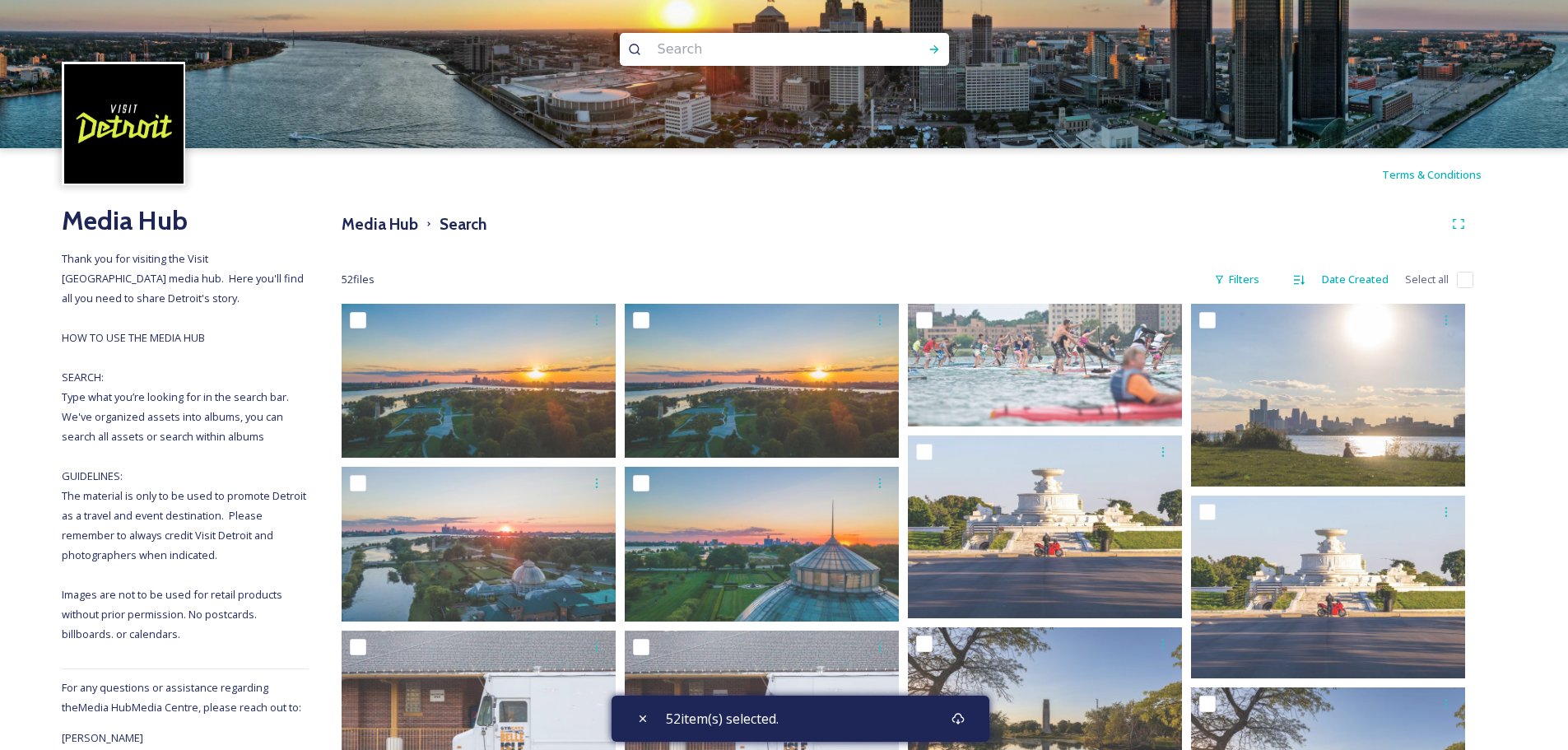
checkbox input "false"
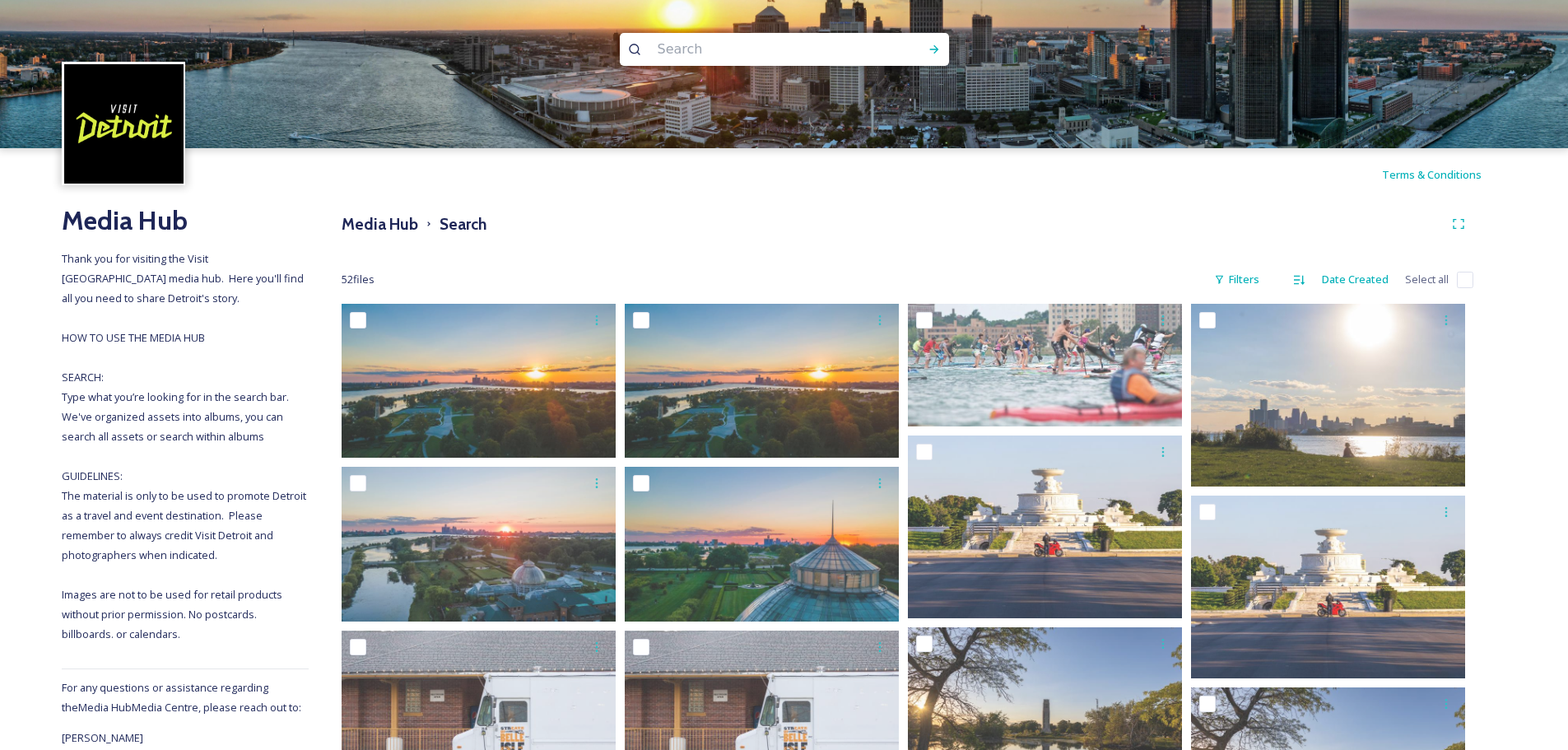
click at [1464, 280] on input "checkbox" at bounding box center [1465, 279] width 16 height 16
checkbox input "true"
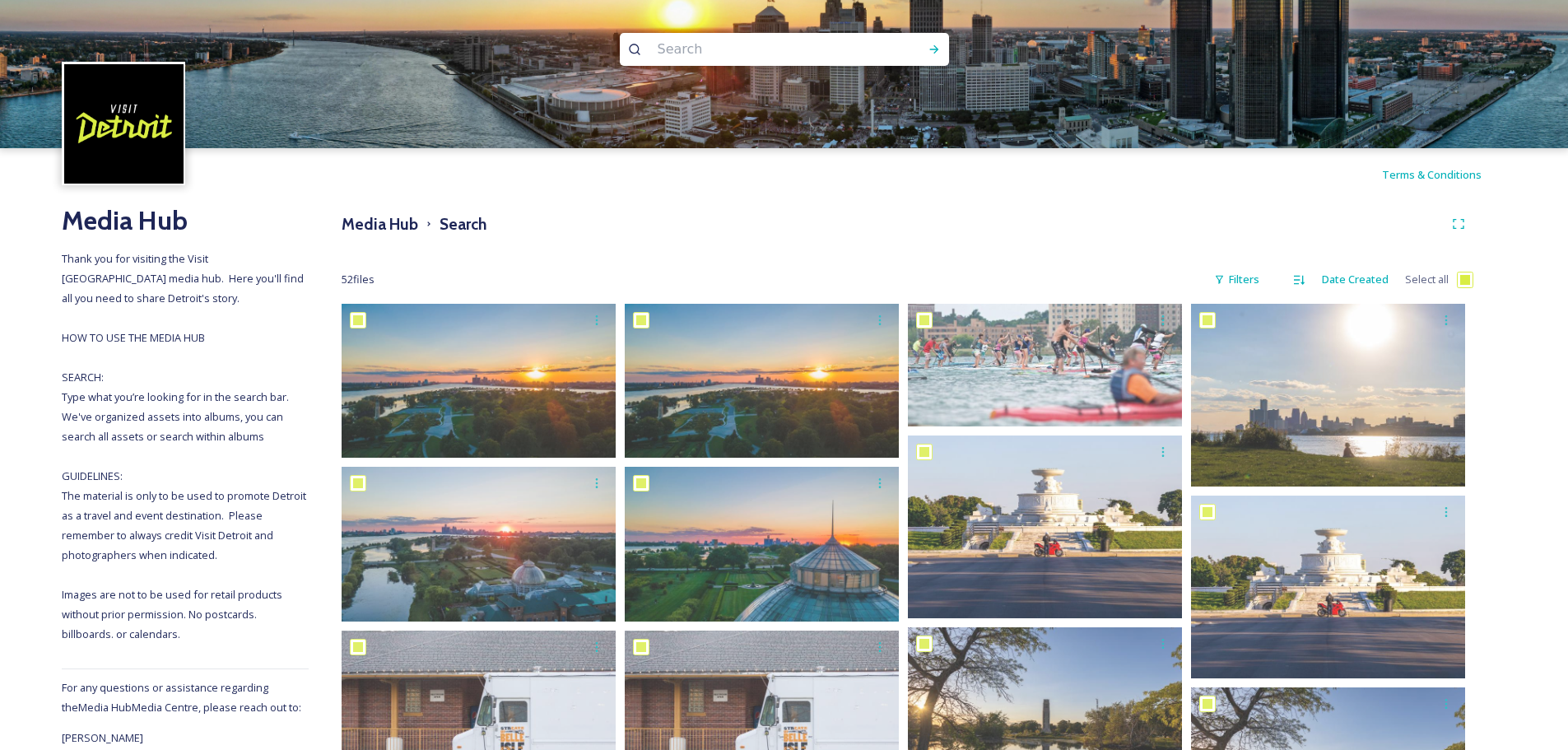
checkbox input "true"
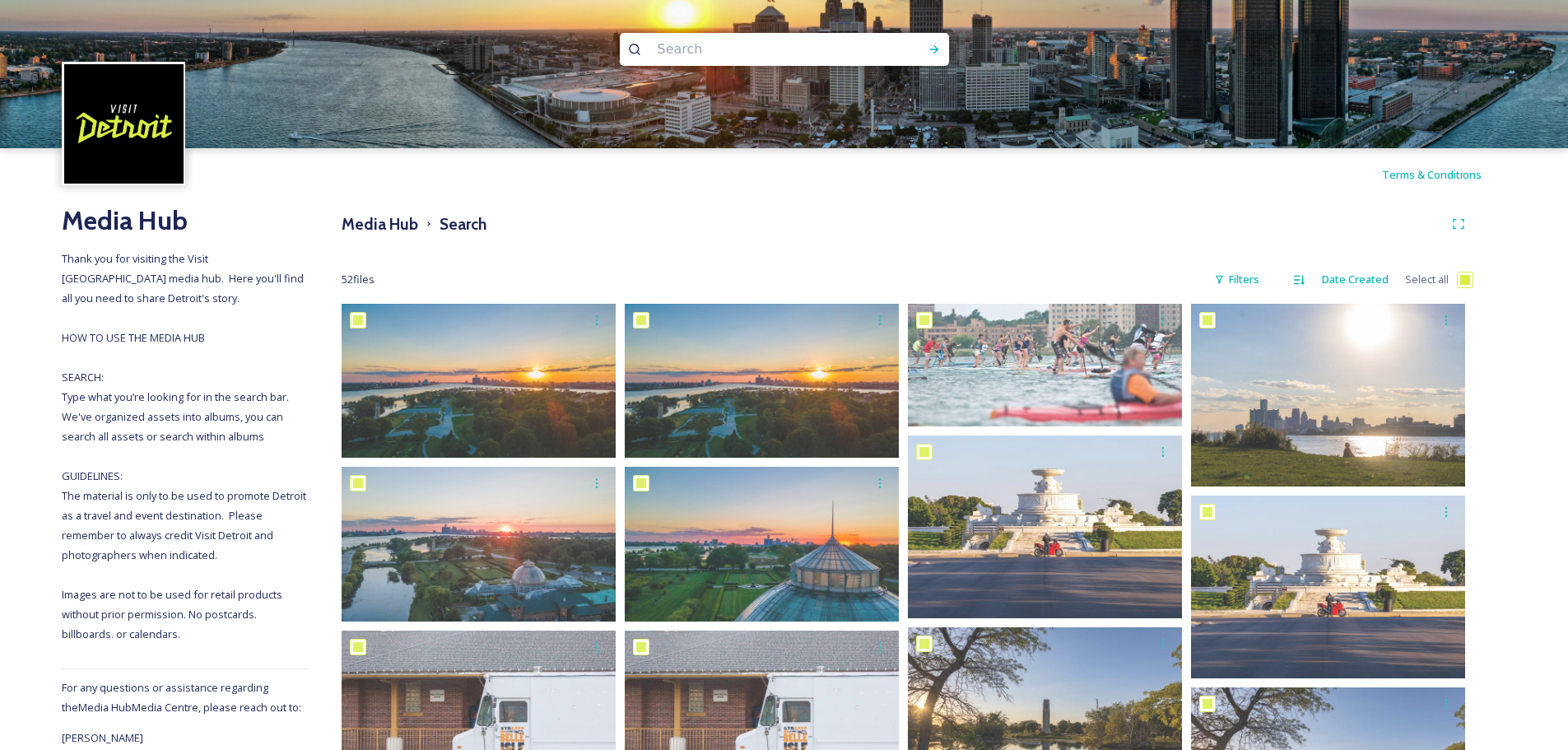
checkbox input "true"
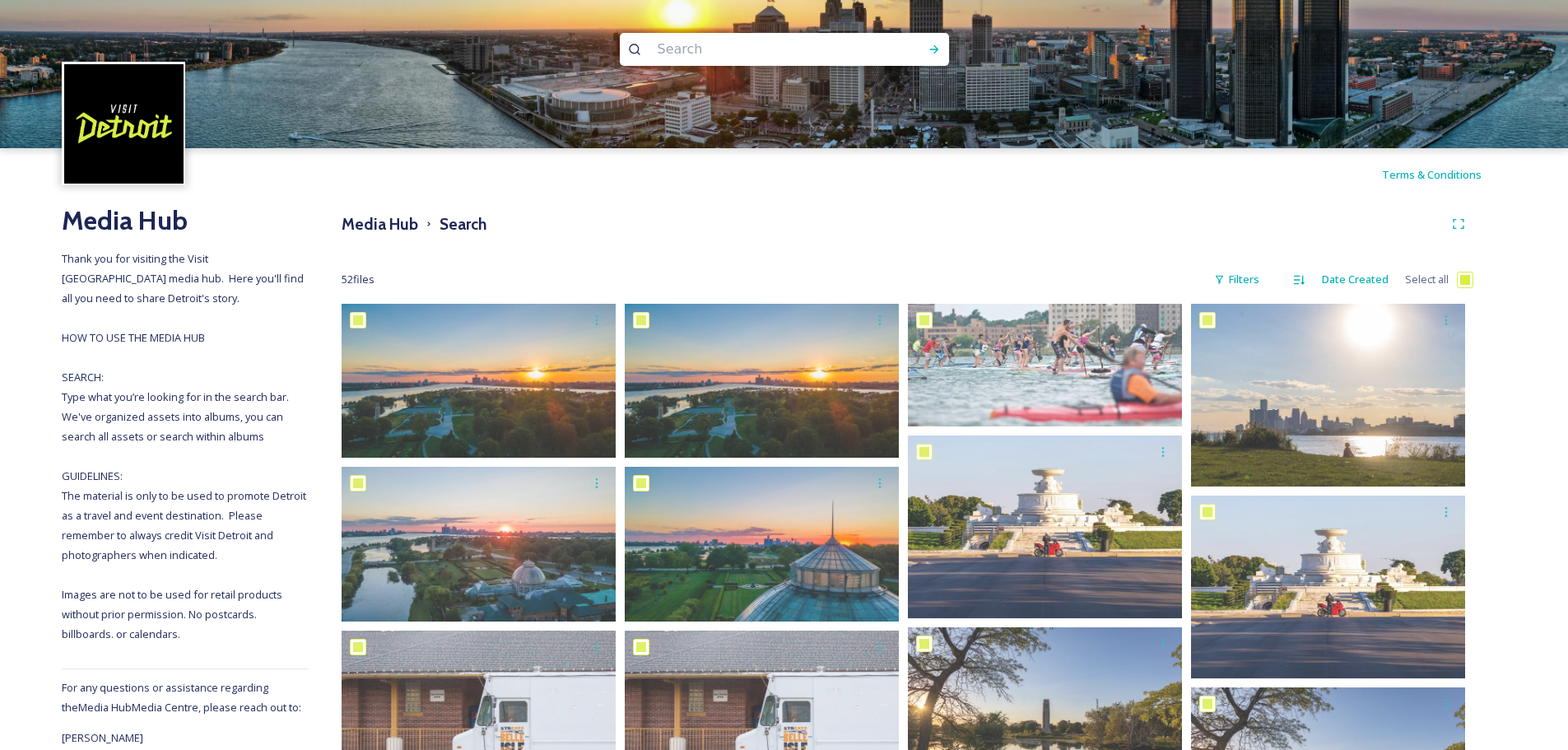
checkbox input "true"
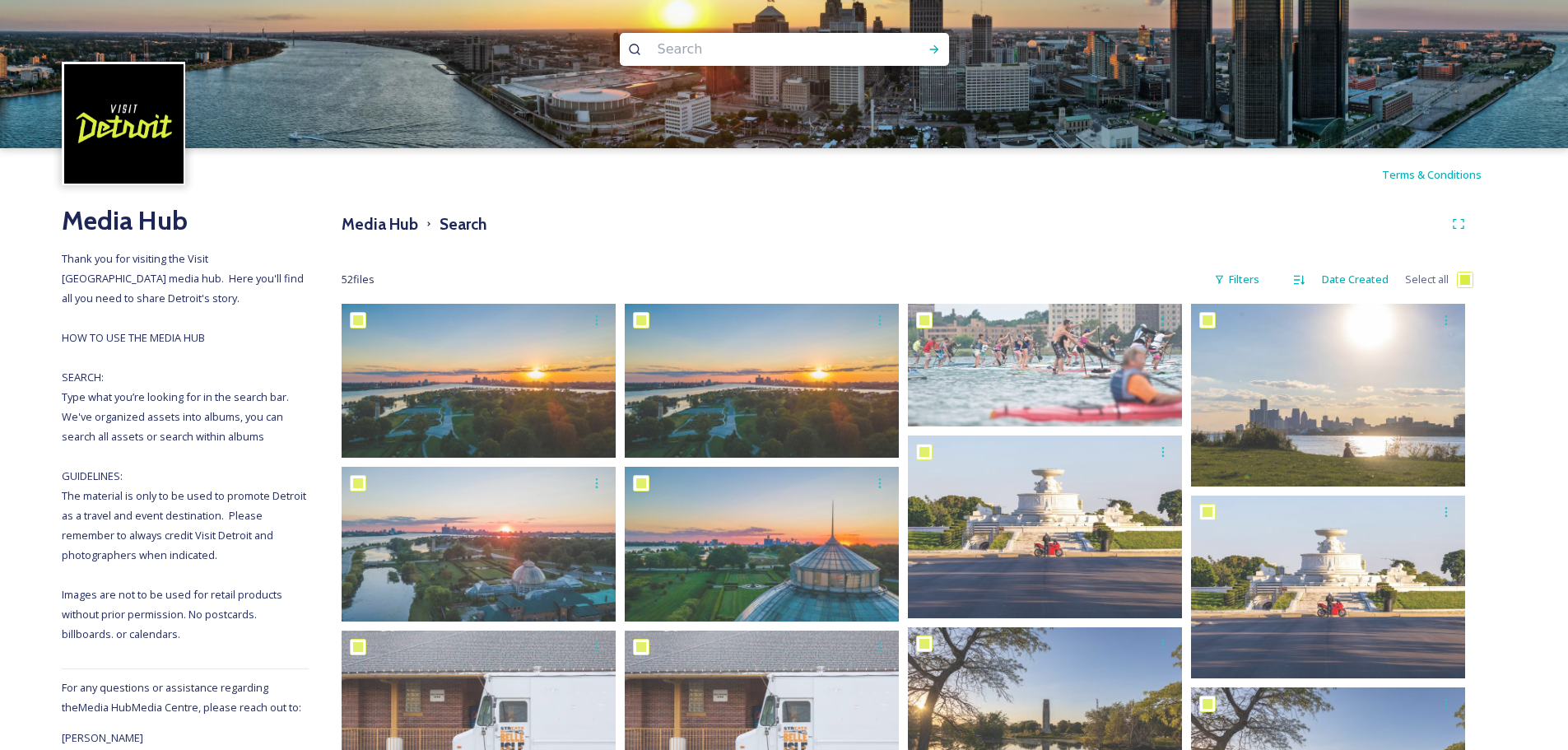
checkbox input "true"
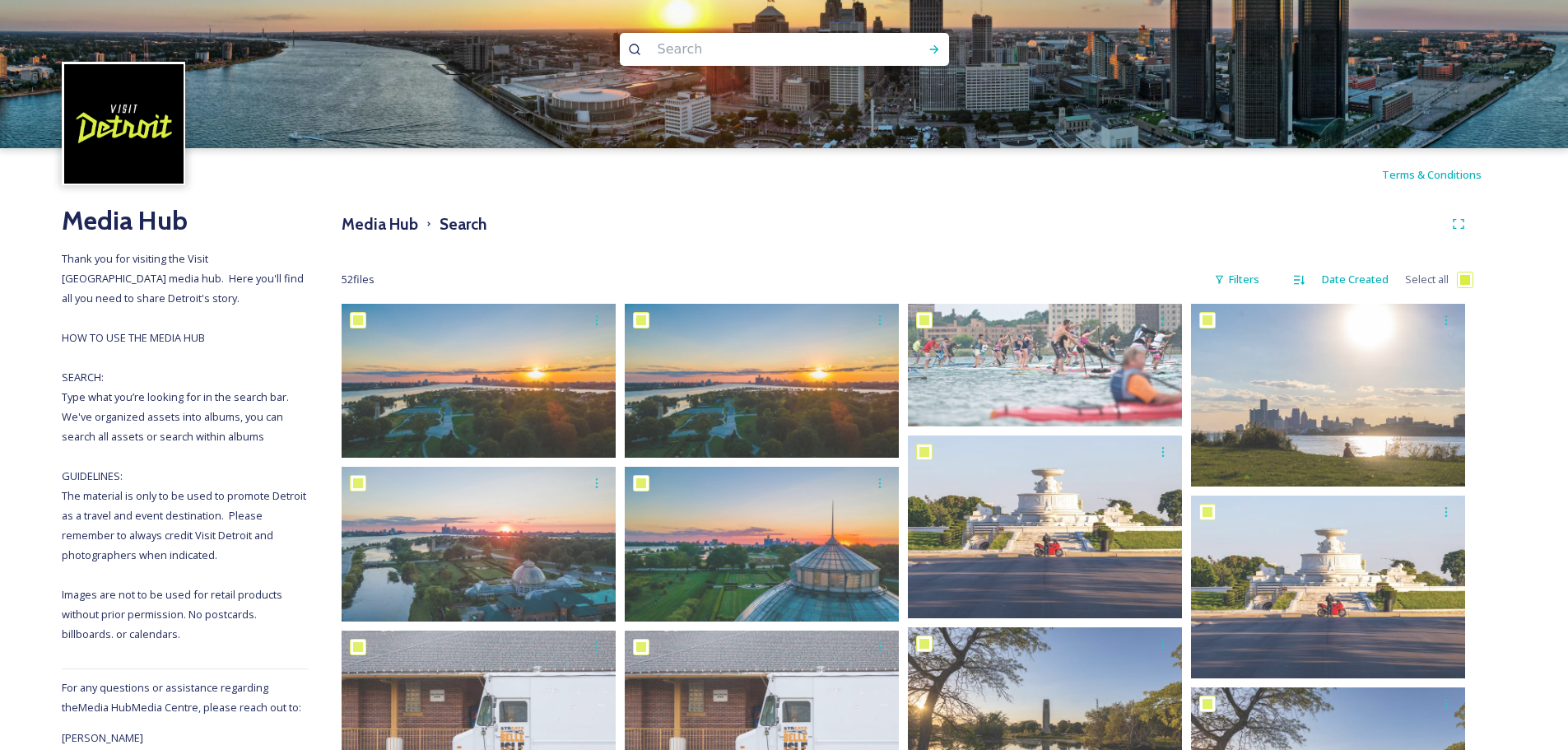
checkbox input "true"
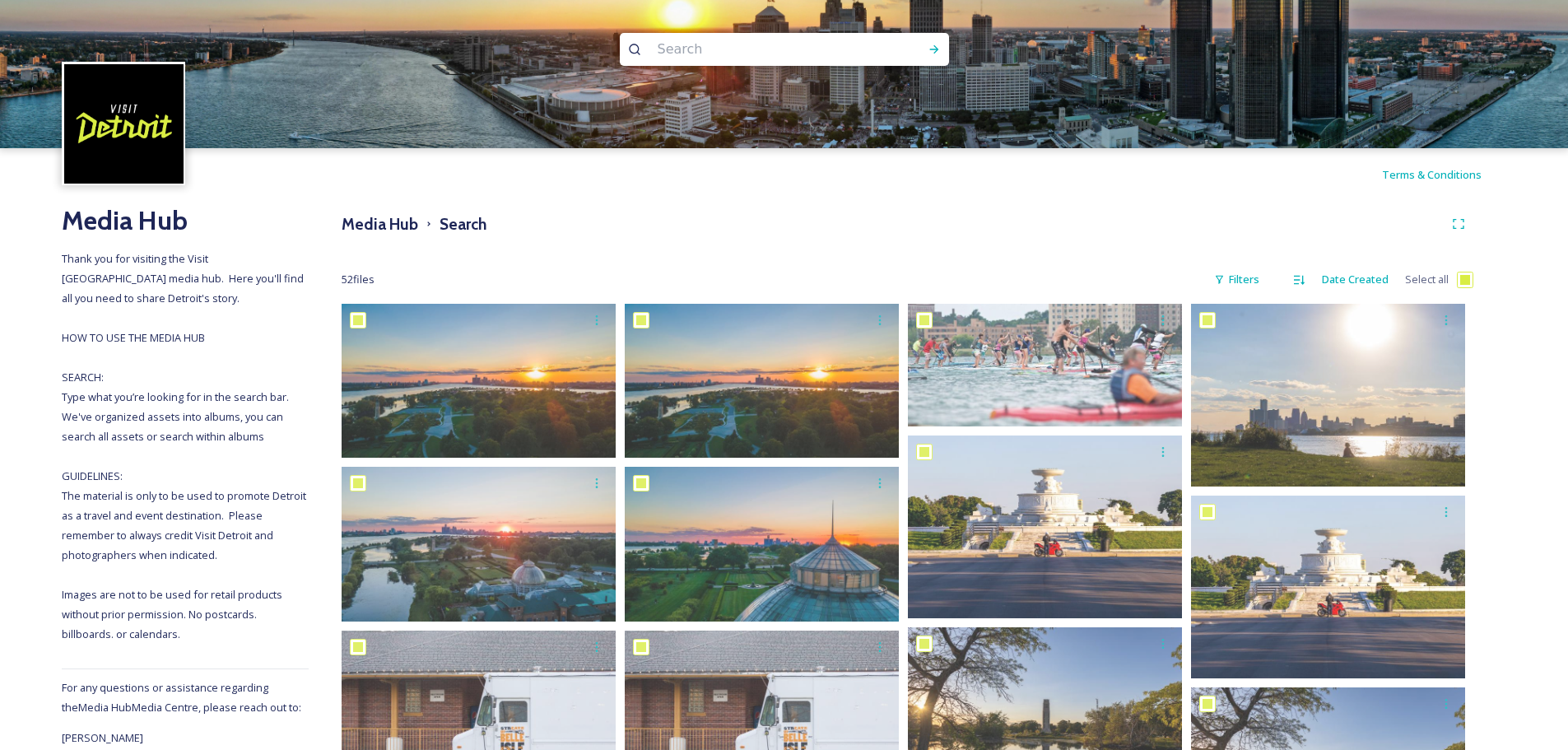
checkbox input "true"
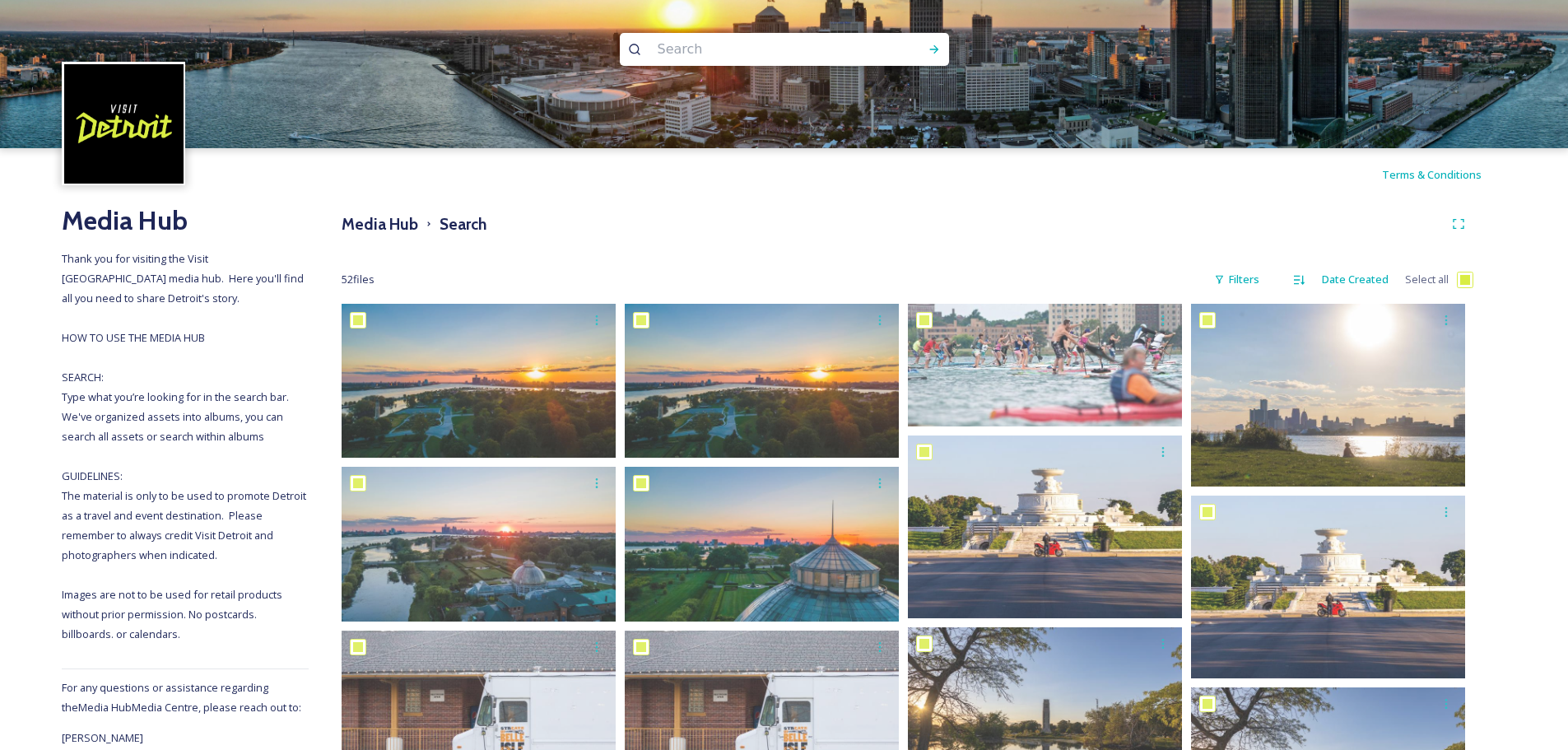
checkbox input "true"
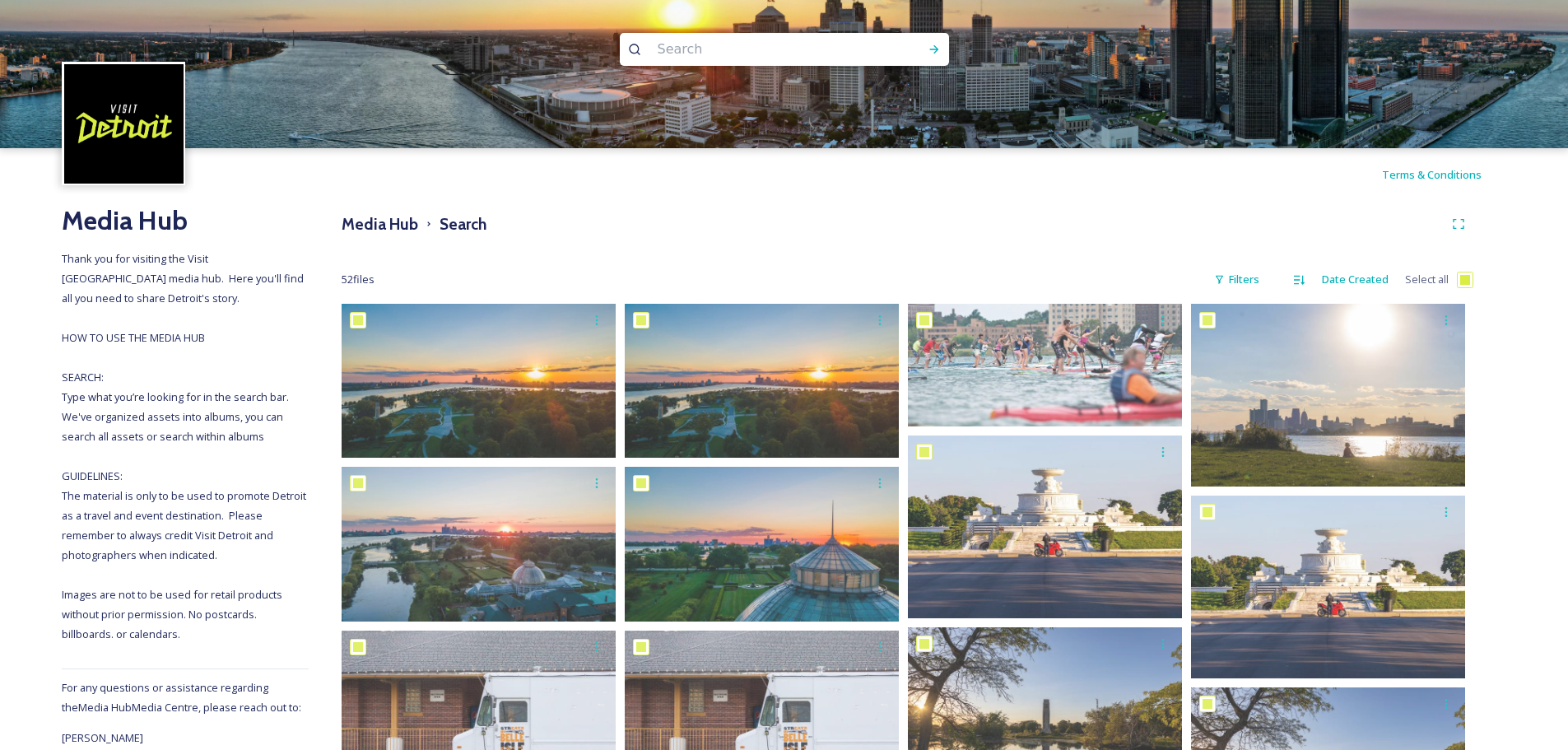
checkbox input "true"
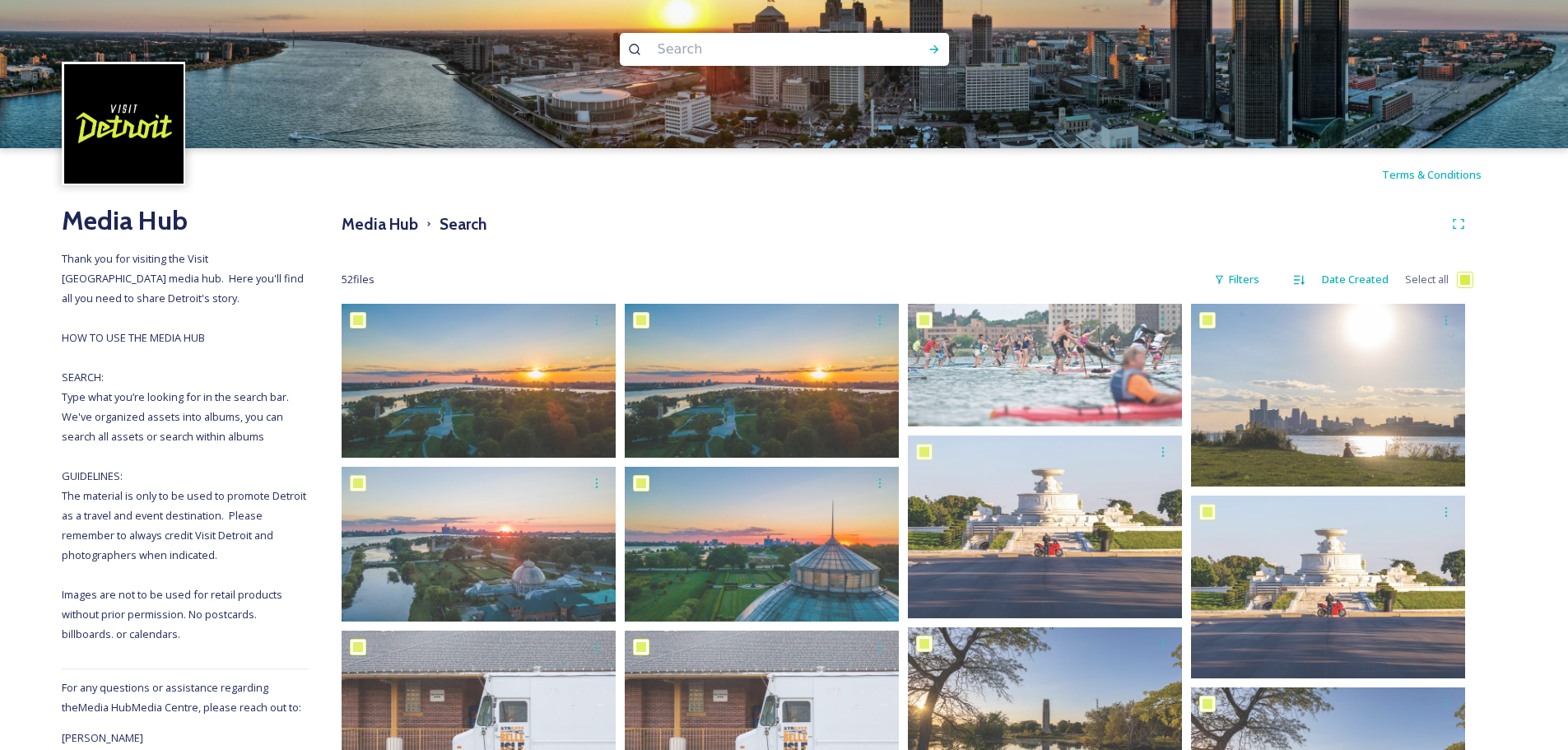
checkbox input "true"
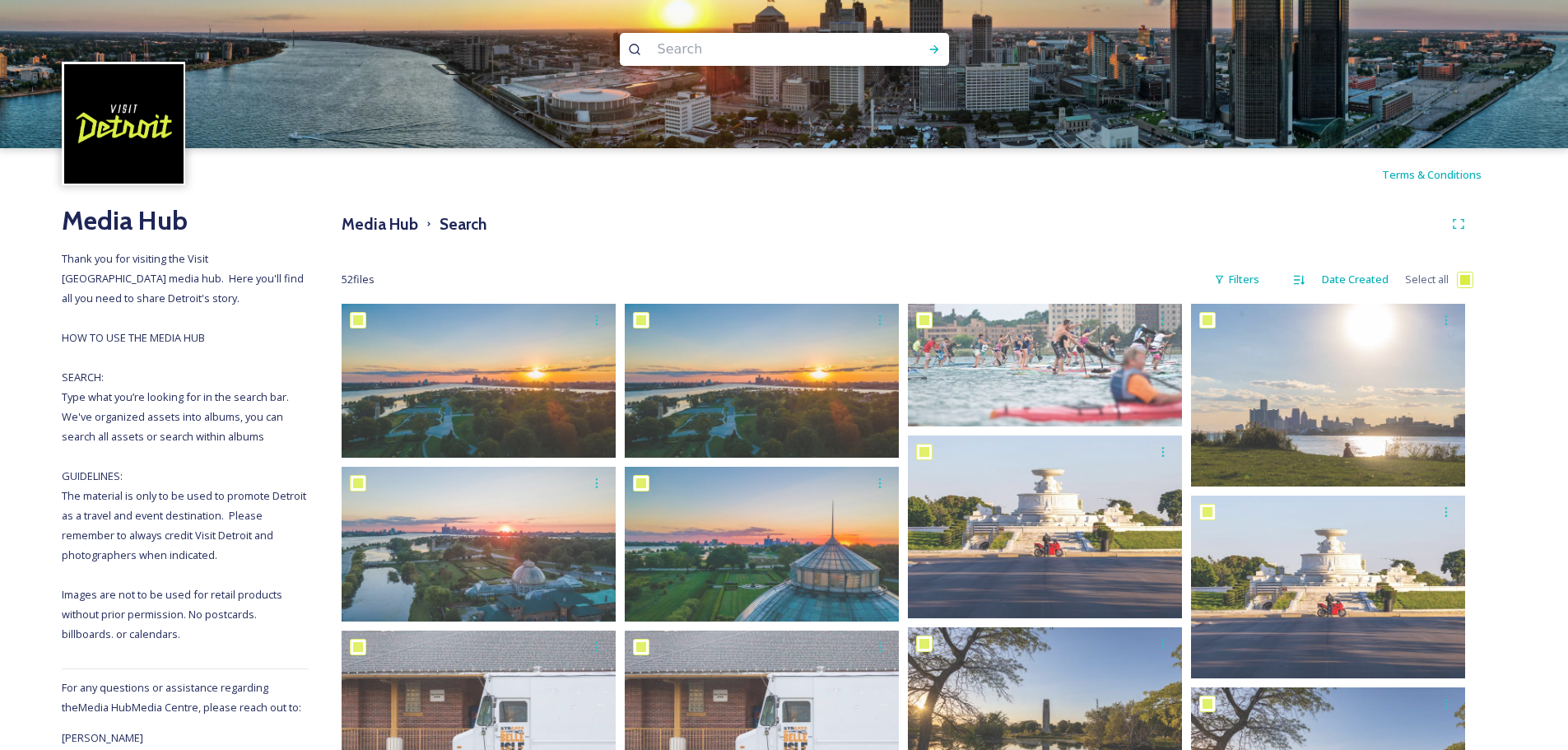
checkbox input "true"
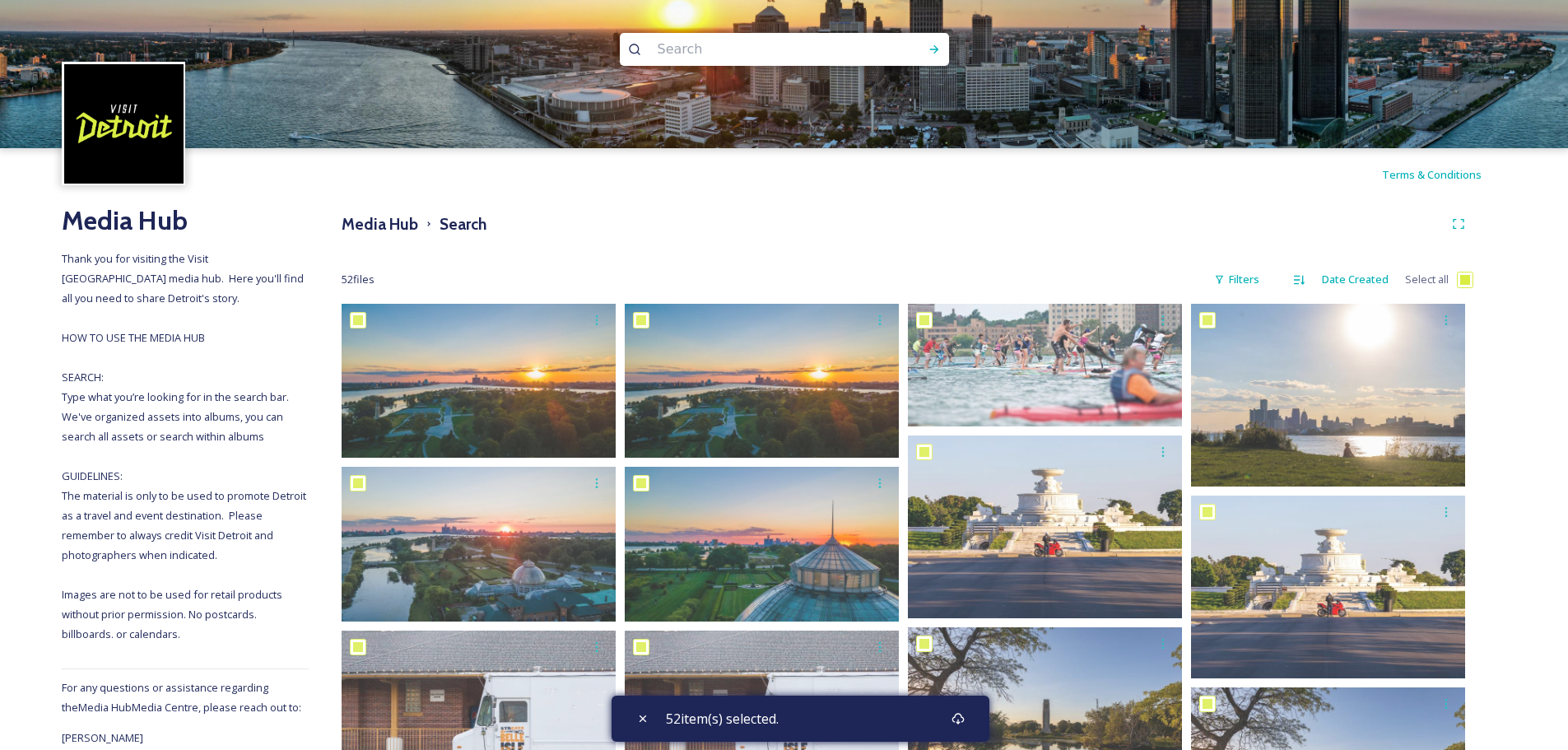
click at [921, 721] on div "52 item(s) selected." at bounding box center [800, 718] width 378 height 46
click at [957, 719] on icon at bounding box center [957, 718] width 13 height 13
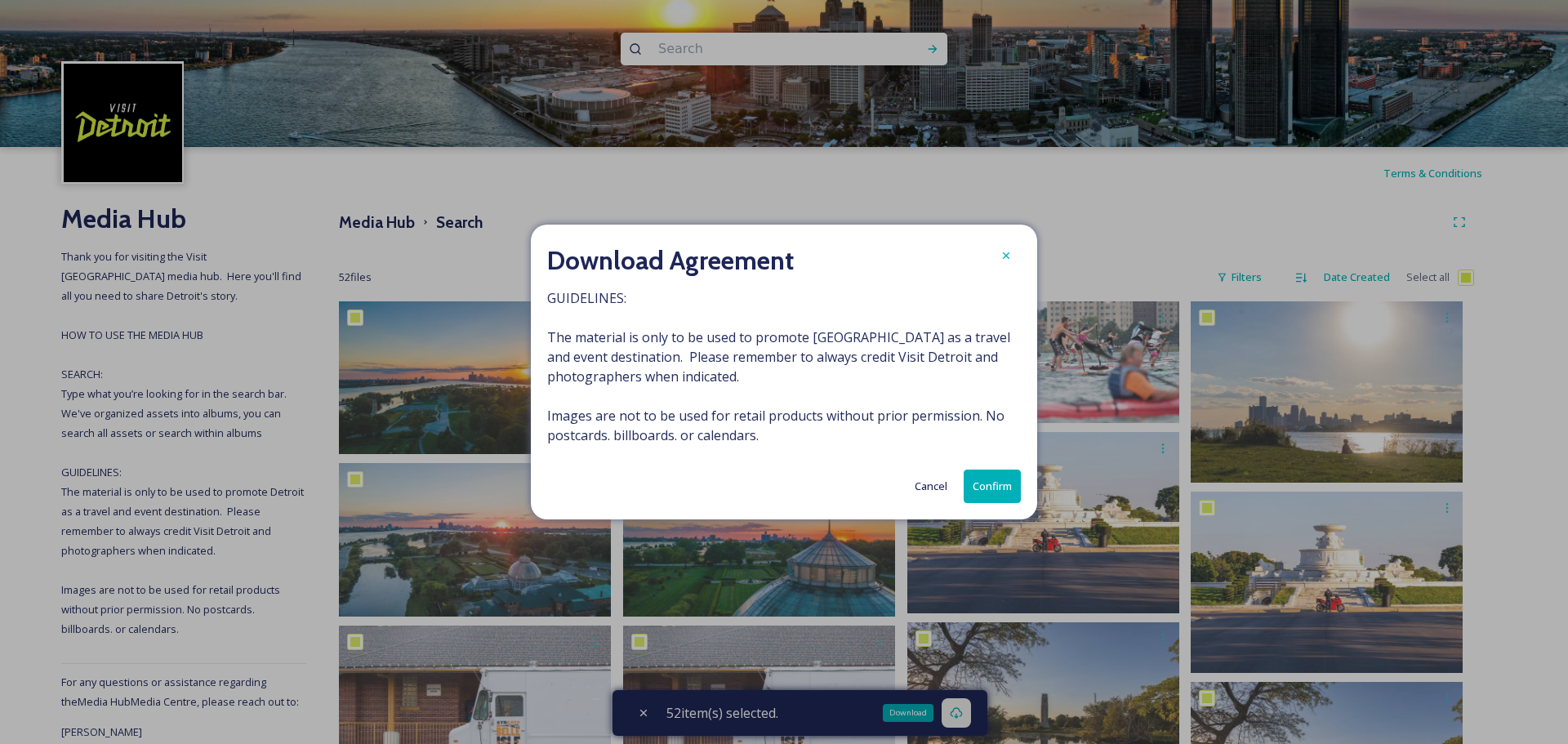
click at [985, 490] on button "Confirm" at bounding box center [992, 486] width 57 height 34
